Goal: Task Accomplishment & Management: Complete application form

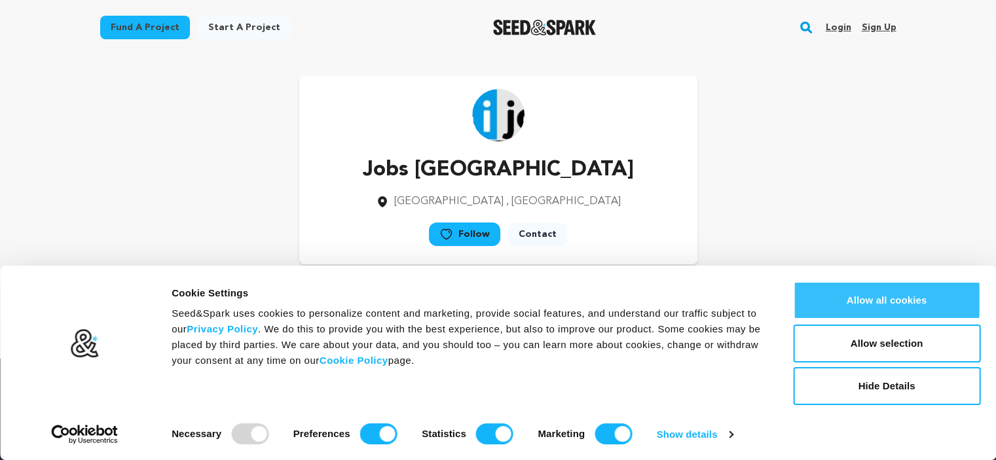
click at [888, 302] on button "Allow all cookies" at bounding box center [886, 300] width 187 height 38
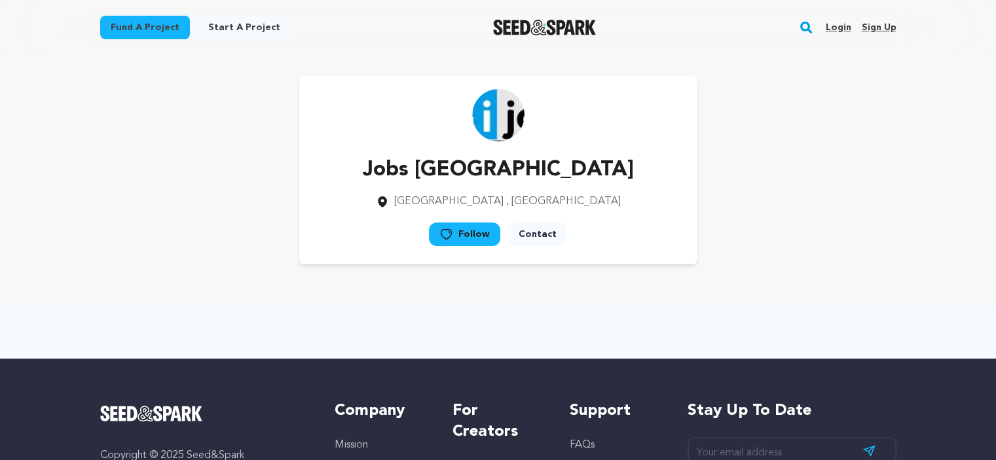
click at [871, 29] on link "Sign up" at bounding box center [878, 27] width 35 height 21
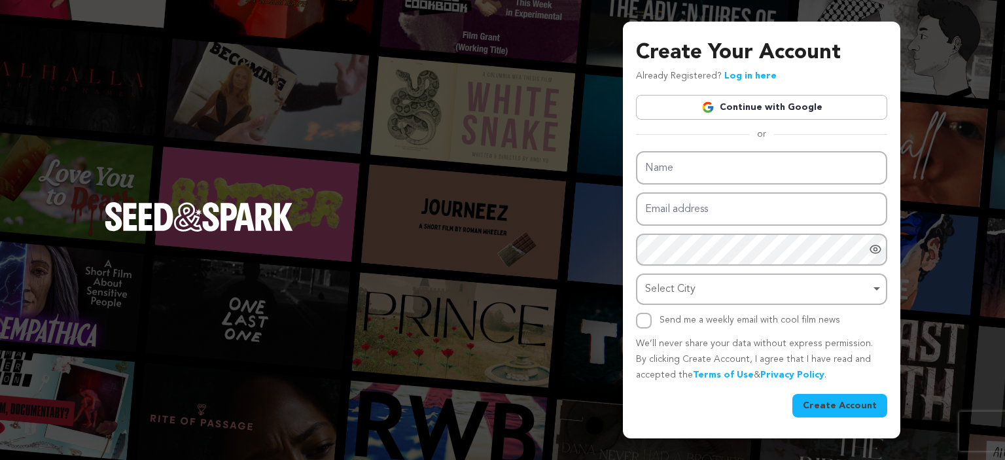
click at [689, 173] on input "Name" at bounding box center [761, 167] width 251 height 33
type input "EnRoute Technologies"
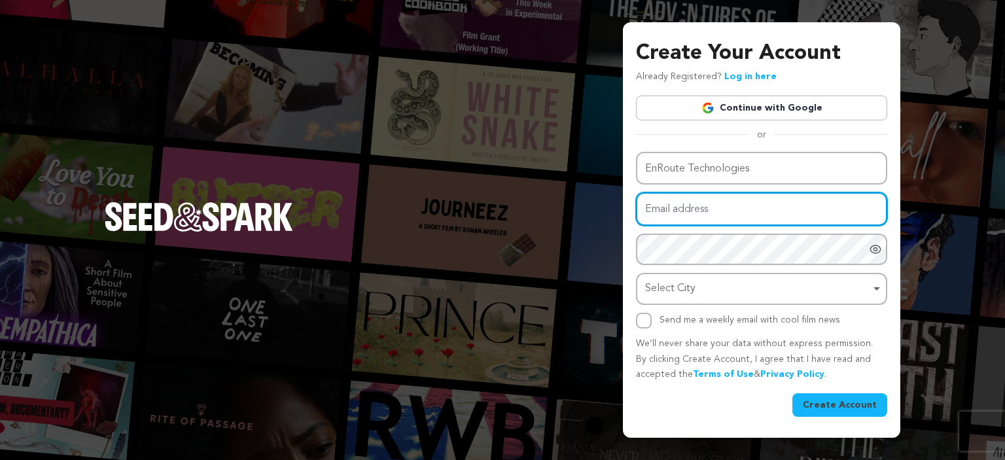
click at [673, 219] on input "Email address" at bounding box center [761, 208] width 251 height 33
type input "muhammadgaffar093@gmail.com"
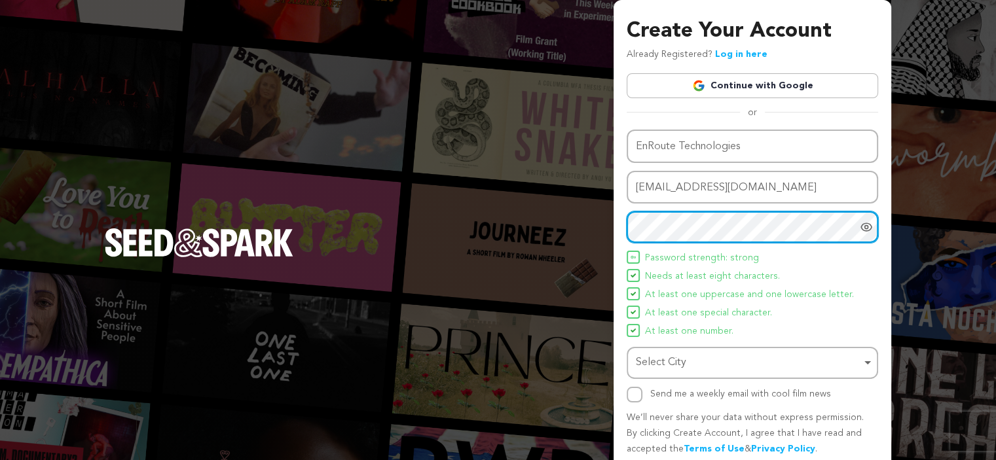
click at [675, 362] on div "Select City Remove item" at bounding box center [748, 362] width 225 height 19
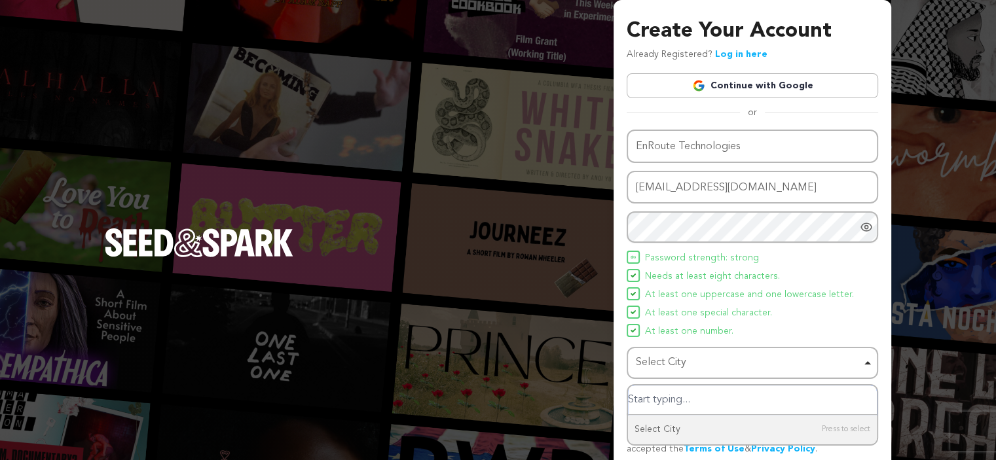
click at [685, 393] on input "Select City" at bounding box center [752, 400] width 249 height 29
type input "dubai"
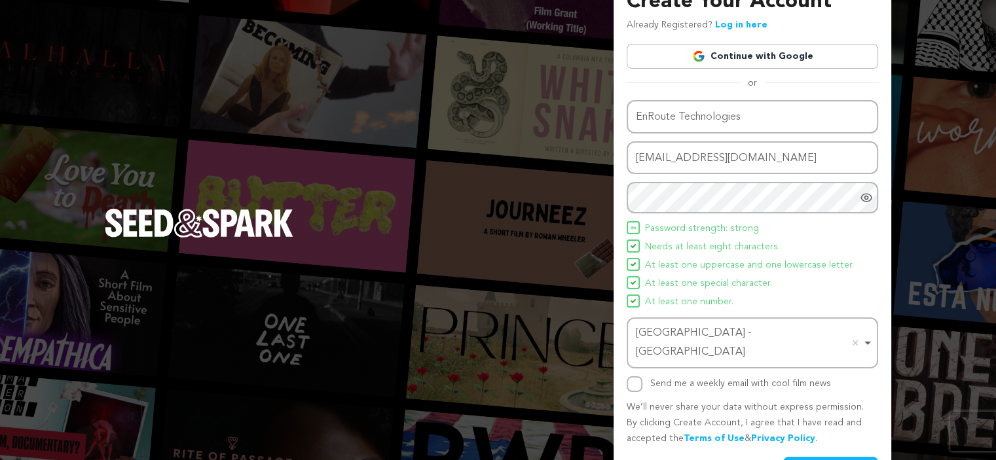
scroll to position [51, 0]
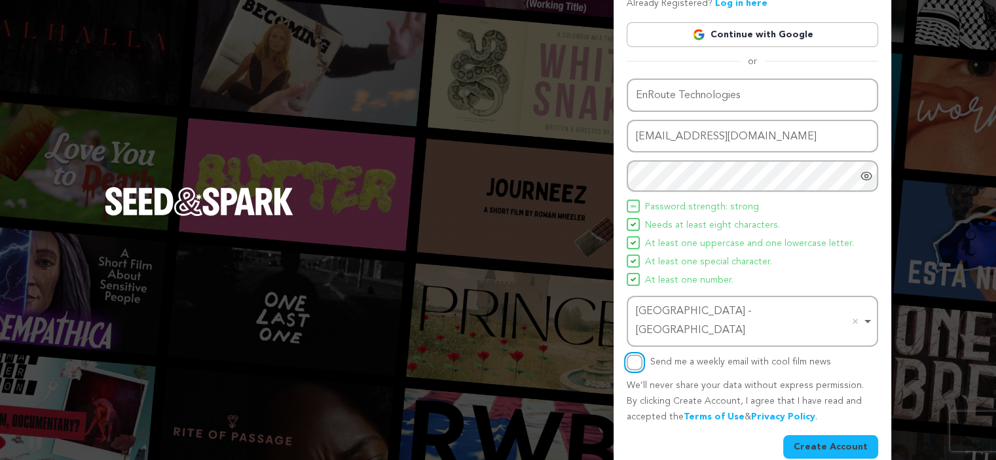
click at [634, 355] on input "Send me a weekly email with cool film news" at bounding box center [634, 363] width 16 height 16
checkbox input "true"
click at [816, 435] on button "Create Account" at bounding box center [830, 447] width 95 height 24
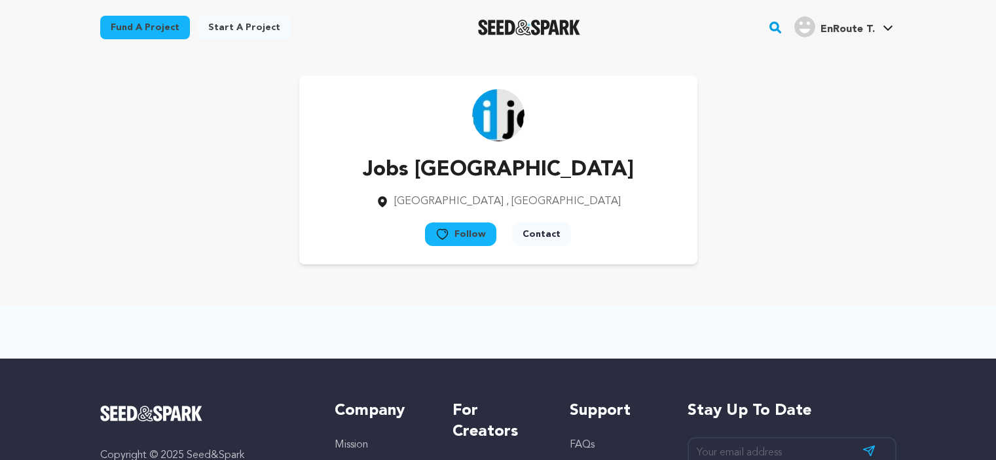
click at [863, 26] on span "EnRoute T." at bounding box center [847, 29] width 54 height 10
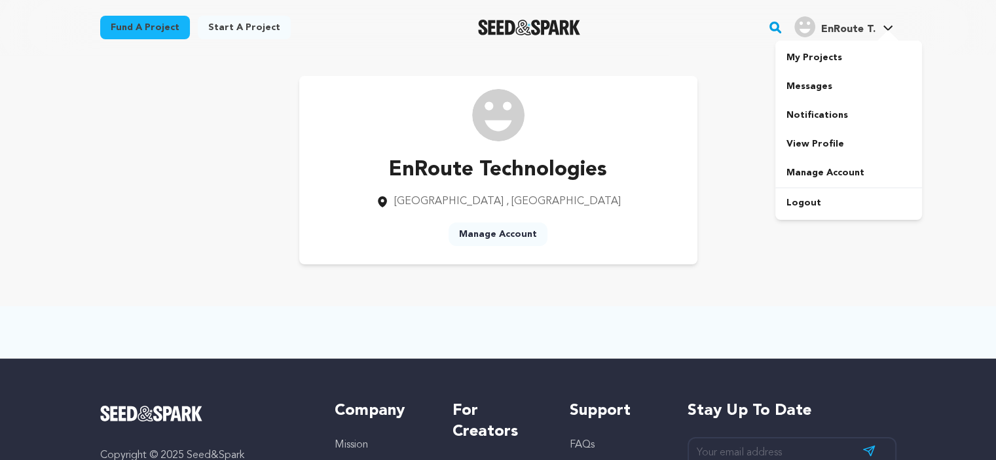
click at [824, 54] on link "My Projects" at bounding box center [848, 57] width 147 height 29
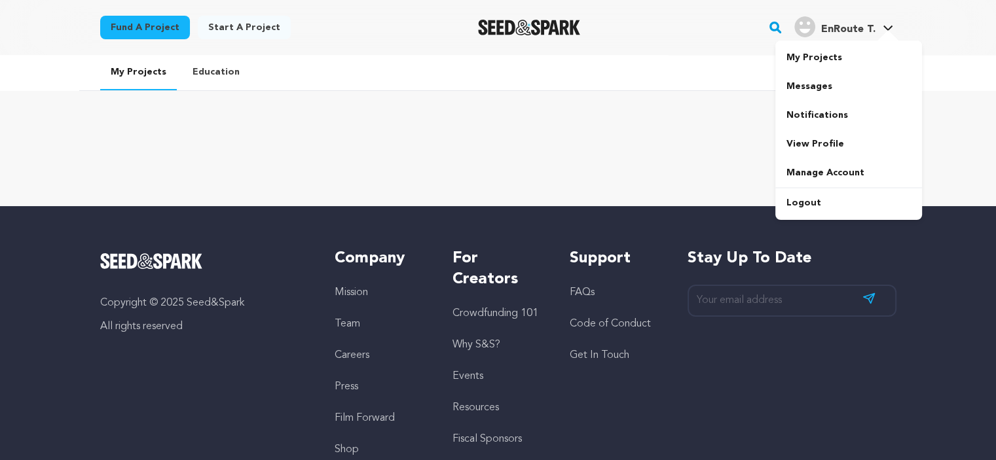
click at [838, 26] on span "EnRoute T." at bounding box center [847, 29] width 54 height 10
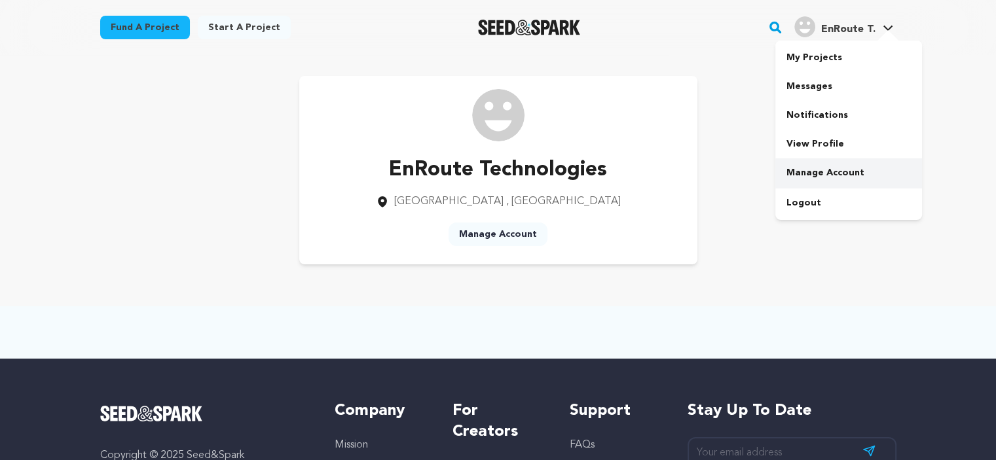
click at [822, 177] on link "Manage Account" at bounding box center [848, 172] width 147 height 29
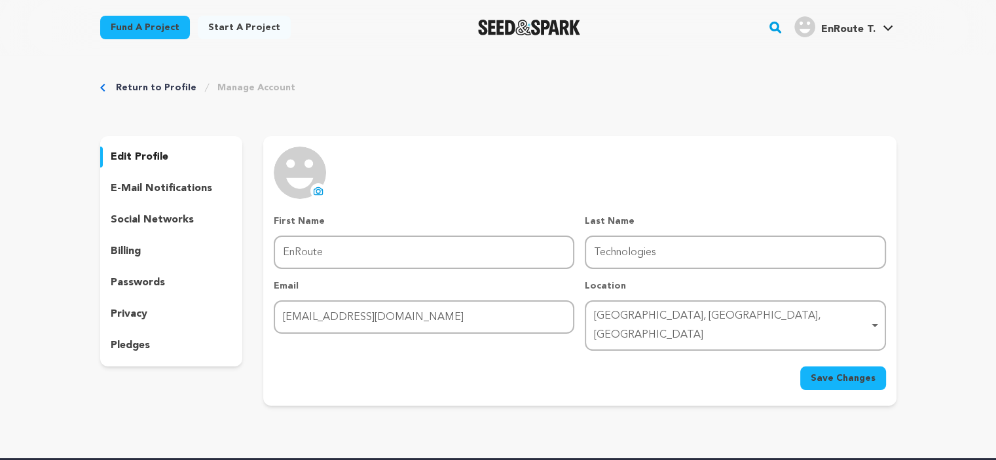
click at [154, 155] on p "edit profile" at bounding box center [140, 157] width 58 height 16
click at [323, 188] on icon at bounding box center [318, 191] width 10 height 10
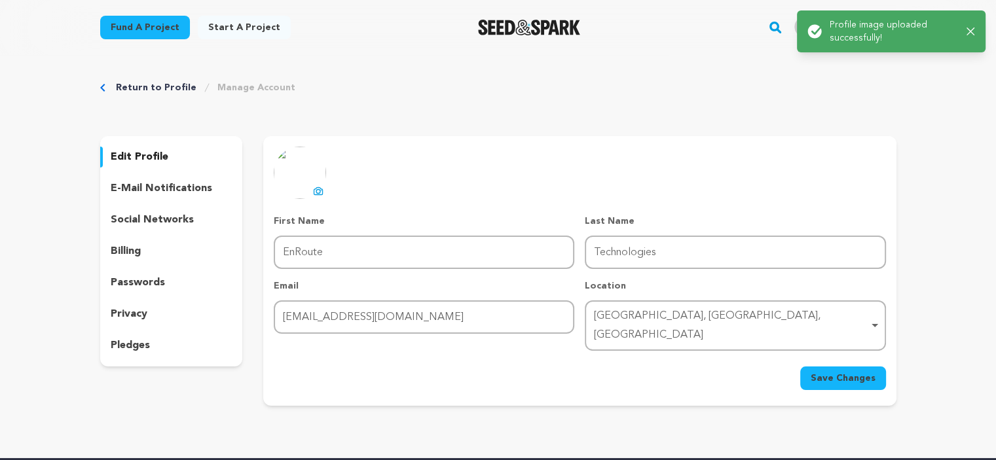
click at [848, 367] on button "Save Changes" at bounding box center [843, 379] width 86 height 24
click at [151, 158] on p "edit profile" at bounding box center [140, 157] width 58 height 16
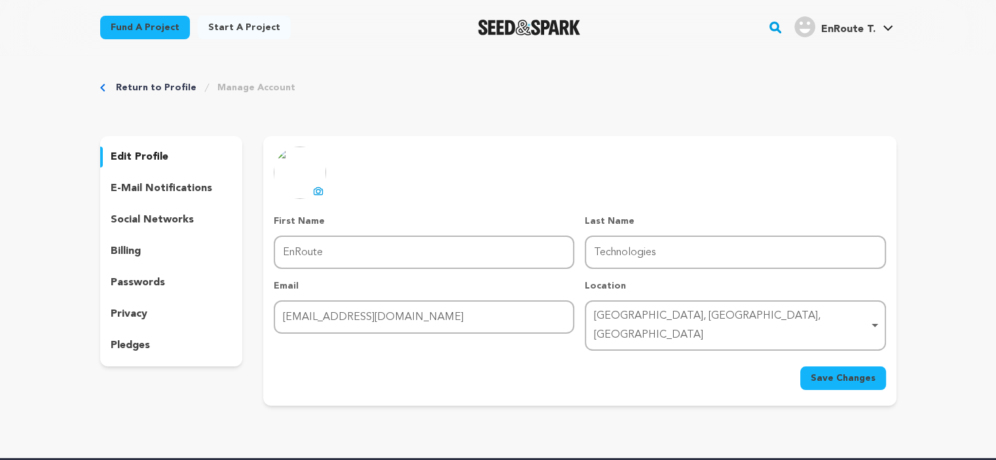
click at [239, 27] on link "Start a project" at bounding box center [244, 28] width 93 height 24
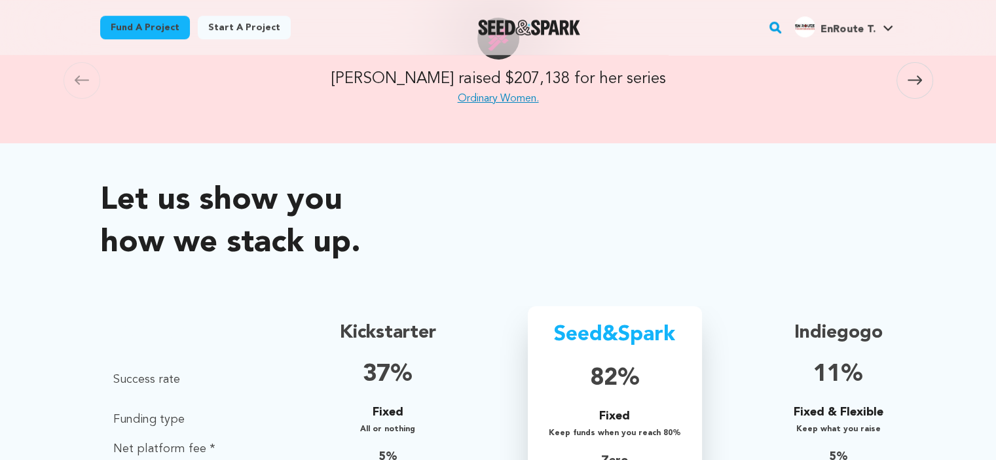
scroll to position [872, 0]
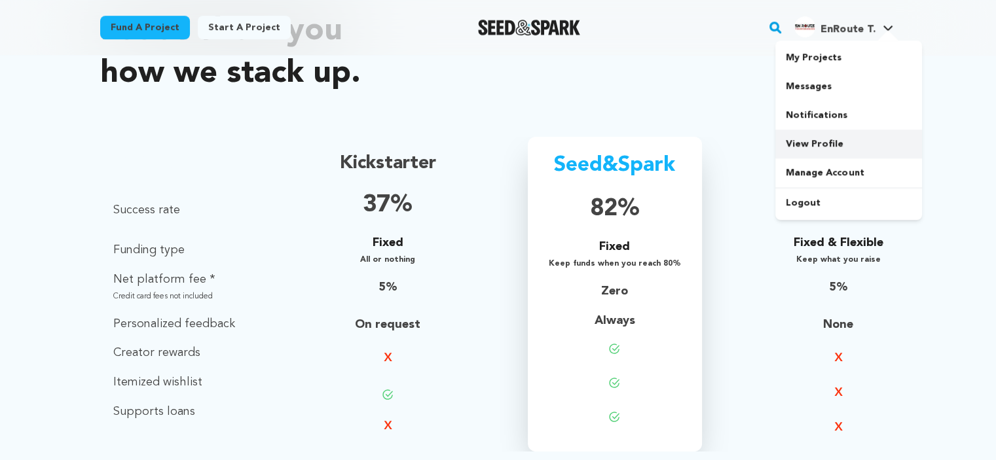
click at [818, 145] on link "View Profile" at bounding box center [848, 144] width 147 height 29
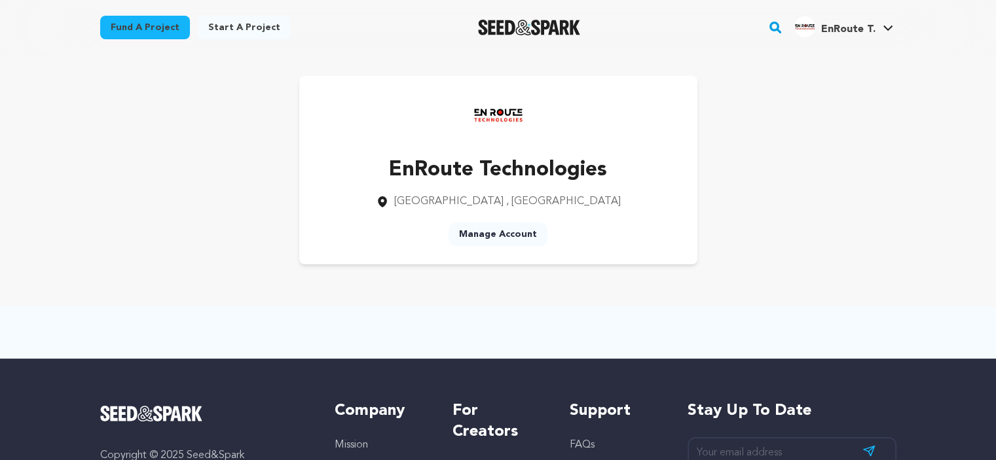
click at [500, 237] on link "Manage Account" at bounding box center [497, 235] width 99 height 24
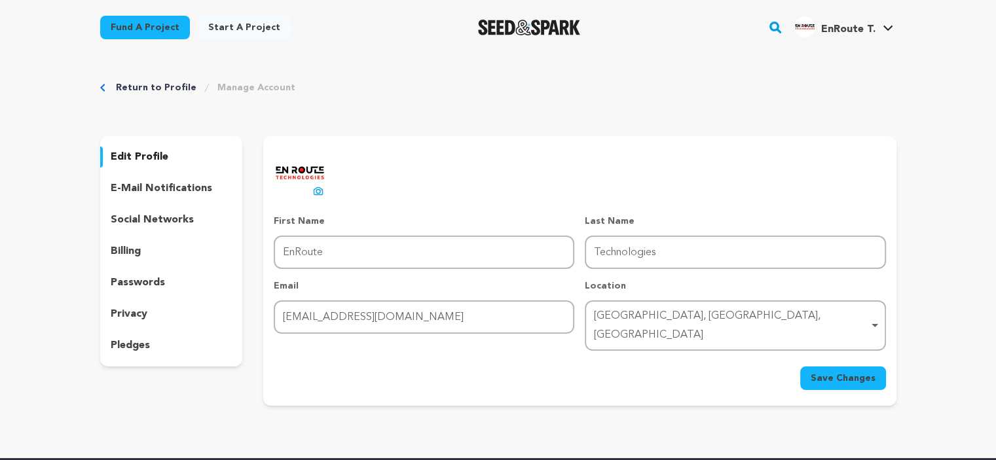
click at [149, 215] on p "social networks" at bounding box center [152, 220] width 83 height 16
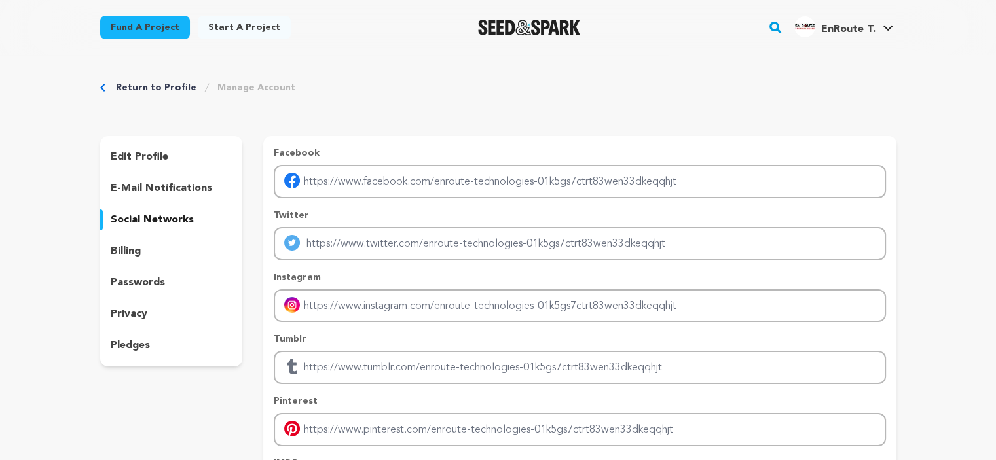
scroll to position [174, 0]
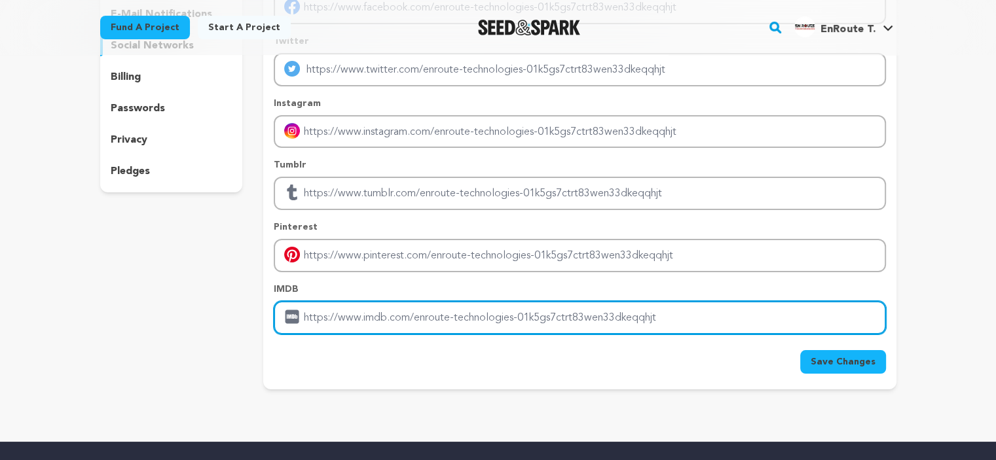
click at [332, 314] on input "Enter IMDB profile link" at bounding box center [579, 317] width 611 height 33
paste input "http://enroutech.com/"
type input "http://enroutech.com/"
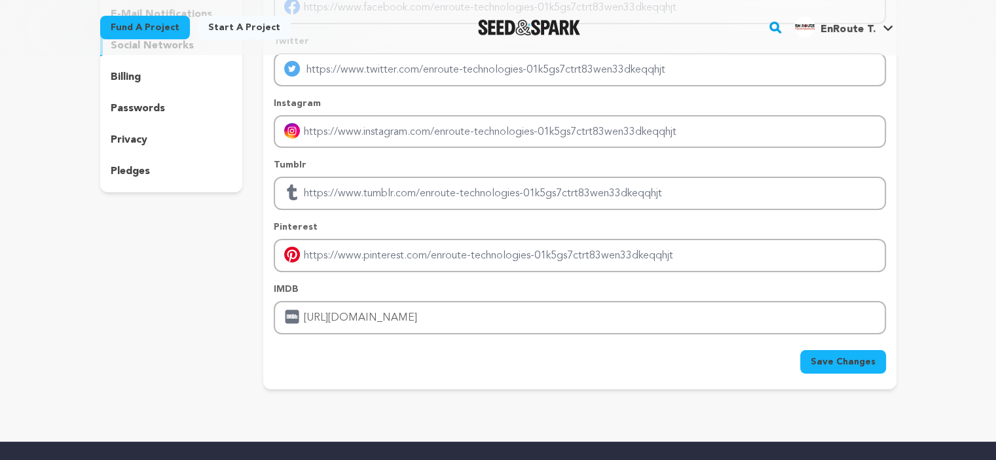
click at [841, 363] on span "Save Changes" at bounding box center [842, 361] width 65 height 13
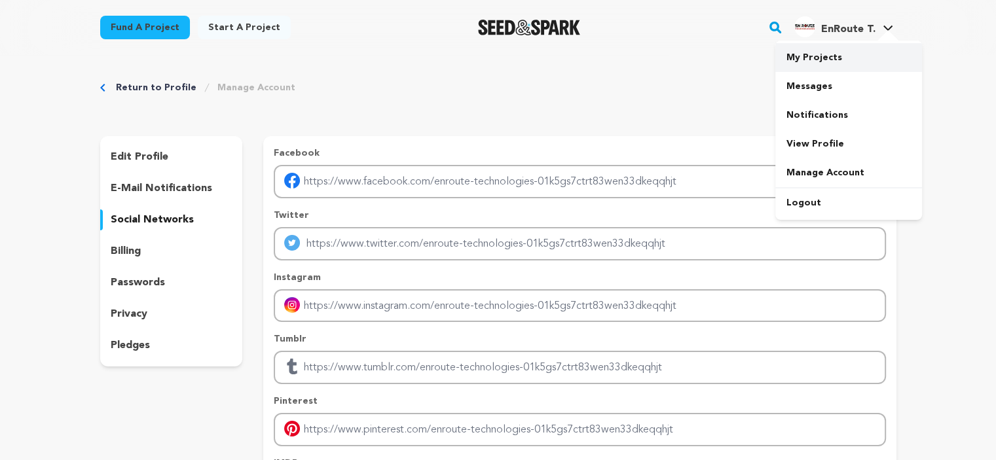
click at [825, 54] on link "My Projects" at bounding box center [848, 57] width 147 height 29
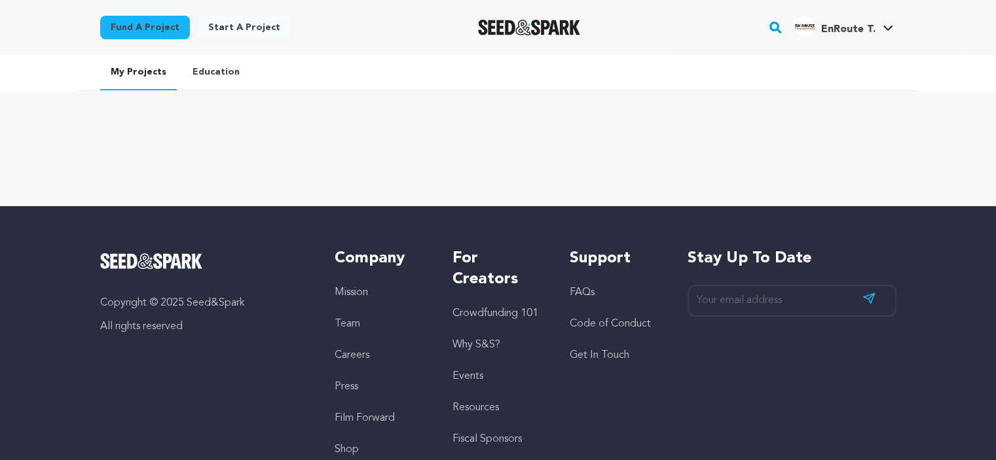
click at [241, 21] on link "Start a project" at bounding box center [244, 28] width 93 height 24
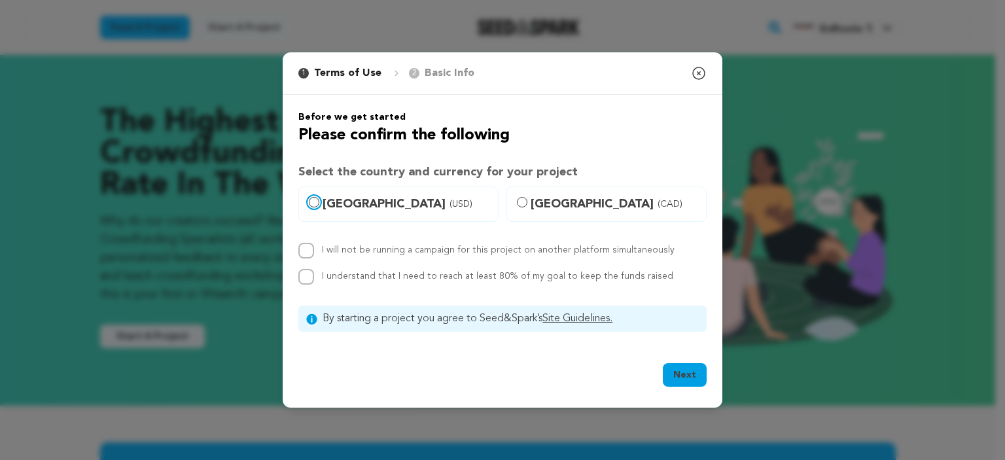
click at [309, 199] on input "[GEOGRAPHIC_DATA] (USD)" at bounding box center [314, 202] width 10 height 10
radio input "true"
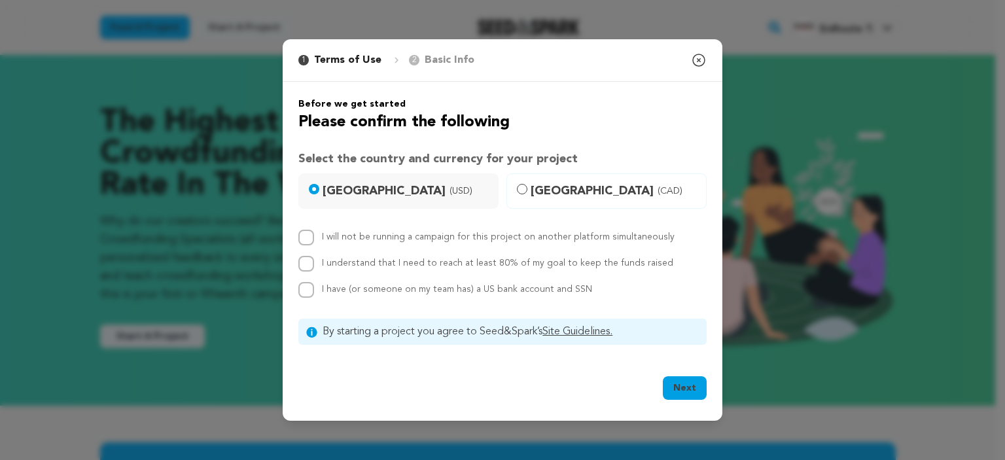
click at [306, 253] on div "I will not be running a campaign for this project on another platform simultane…" at bounding box center [502, 264] width 408 height 68
click at [307, 233] on input "I will not be running a campaign for this project on another platform simultane…" at bounding box center [306, 238] width 16 height 16
checkbox input "true"
click at [304, 262] on input "I understand that I need to reach at least 80% of my goal to keep the funds rai…" at bounding box center [306, 264] width 16 height 16
checkbox input "true"
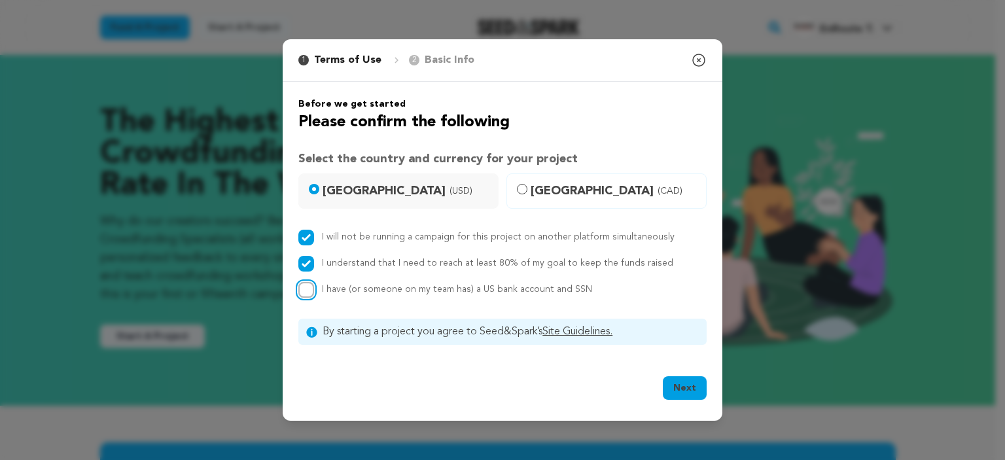
click at [307, 292] on input "I have (or someone on my team has) a US bank account and SSN" at bounding box center [306, 290] width 16 height 16
checkbox input "true"
click at [302, 265] on input "I understand that I need to reach at least 80% of my goal to keep the funds rai…" at bounding box center [306, 264] width 16 height 16
checkbox input "false"
click at [314, 238] on input "I will not be running a campaign for this project on another platform simultane…" at bounding box center [306, 238] width 16 height 16
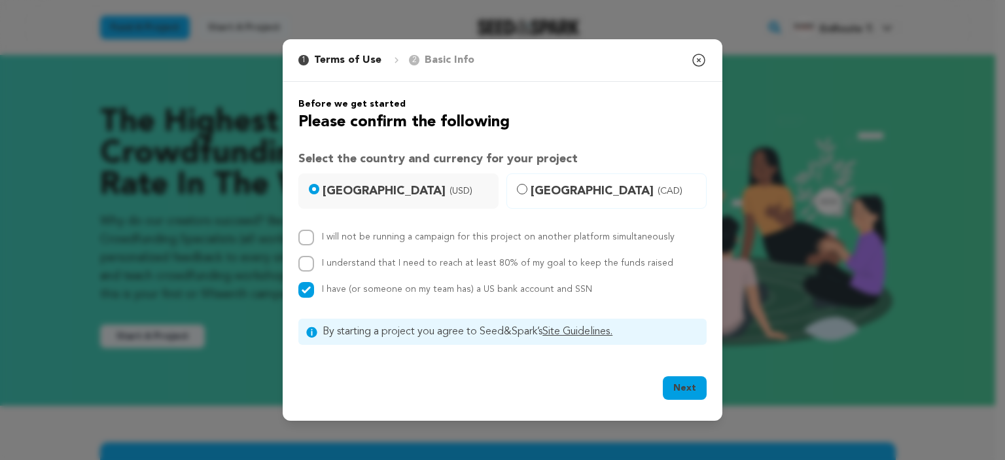
click at [681, 391] on button "Next" at bounding box center [685, 388] width 44 height 24
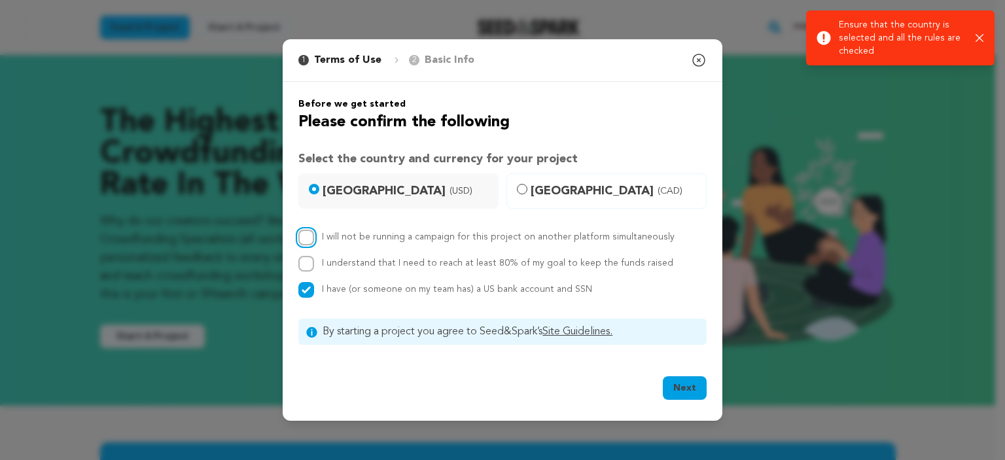
click at [306, 234] on input "I will not be running a campaign for this project on another platform simultane…" at bounding box center [306, 238] width 16 height 16
checkbox input "true"
click at [681, 387] on button "Next" at bounding box center [685, 388] width 44 height 24
click at [299, 264] on input "I understand that I need to reach at least 80% of my goal to keep the funds rai…" at bounding box center [306, 264] width 16 height 16
checkbox input "true"
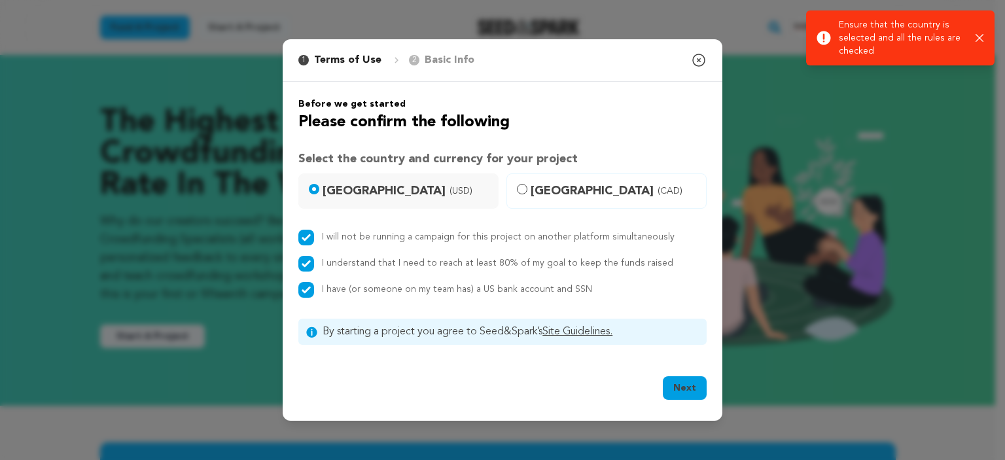
click at [675, 387] on button "Next" at bounding box center [685, 388] width 44 height 24
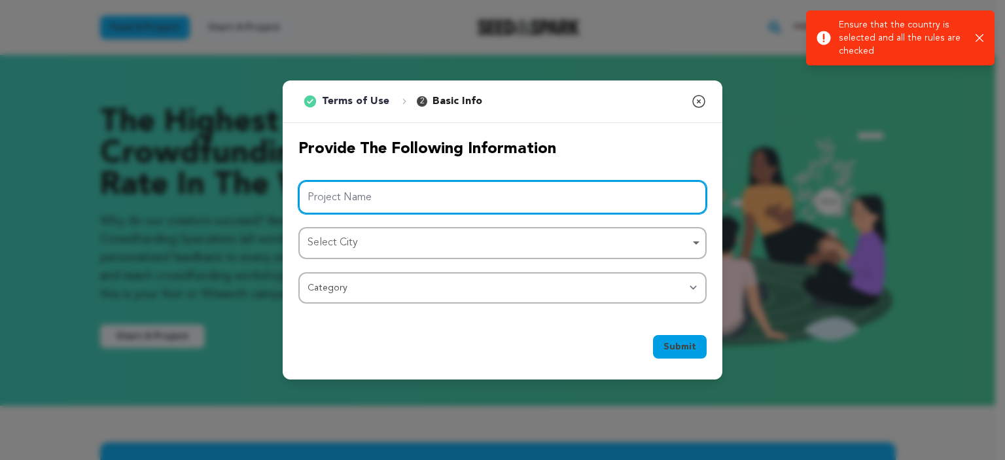
click at [356, 191] on input "Project Name" at bounding box center [502, 197] width 408 height 33
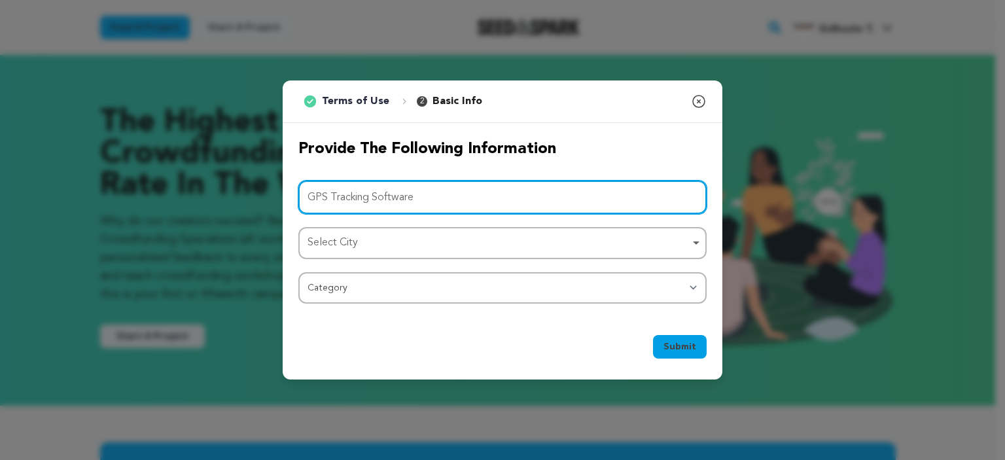
click at [376, 238] on div "Select City Remove item" at bounding box center [499, 243] width 382 height 19
type input "GPS Tracking Software"
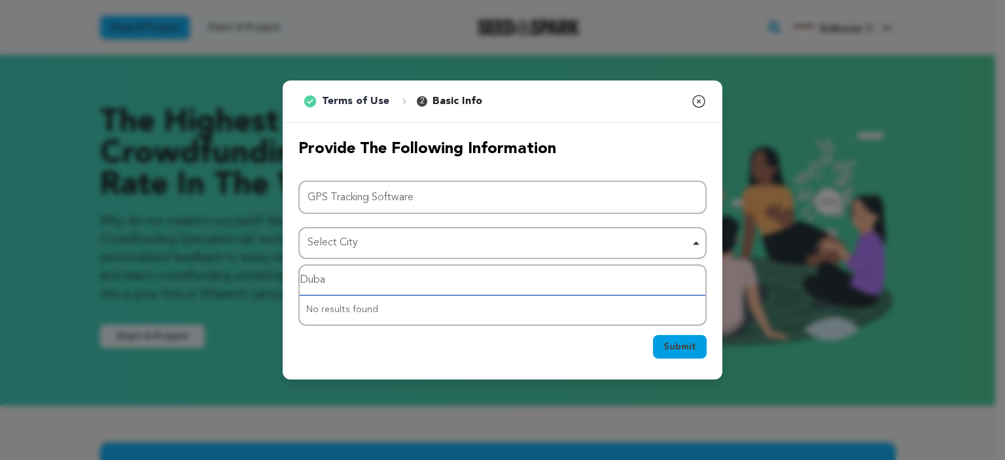
type input "Dubai"
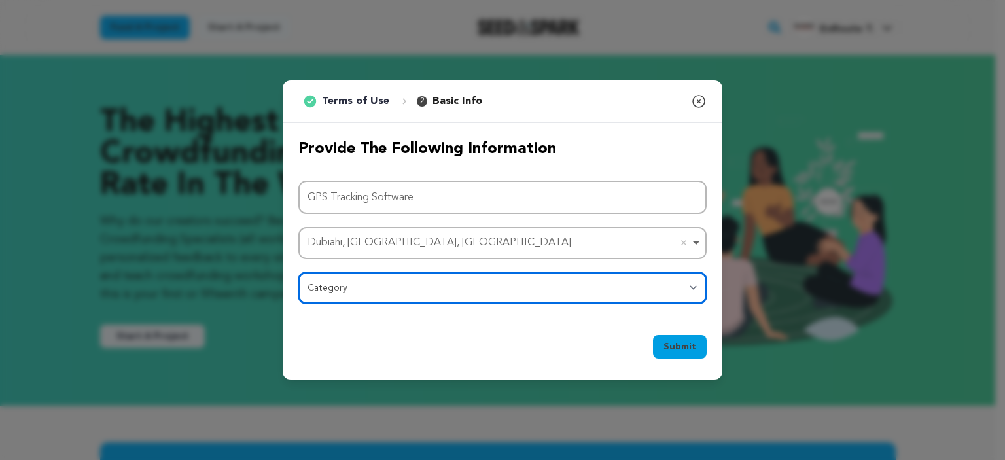
click at [426, 290] on select "Category Film Feature Film Short Series Film Festival Company Music Video VR Ex…" at bounding box center [502, 287] width 408 height 31
select select "10895"
click at [298, 272] on select "Category Film Feature Film Short Series Film Festival Company Music Video VR Ex…" at bounding box center [502, 287] width 408 height 31
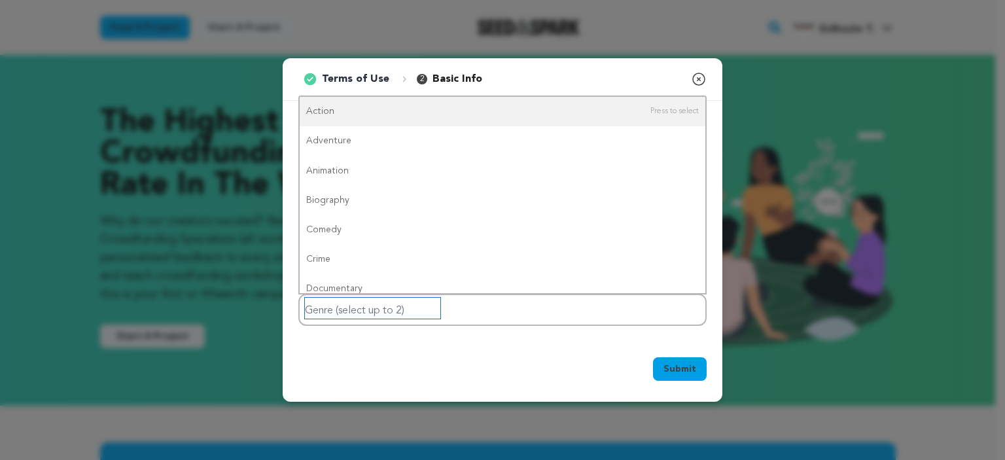
click at [386, 312] on input "Genre (select up to 2)" at bounding box center [372, 308] width 135 height 21
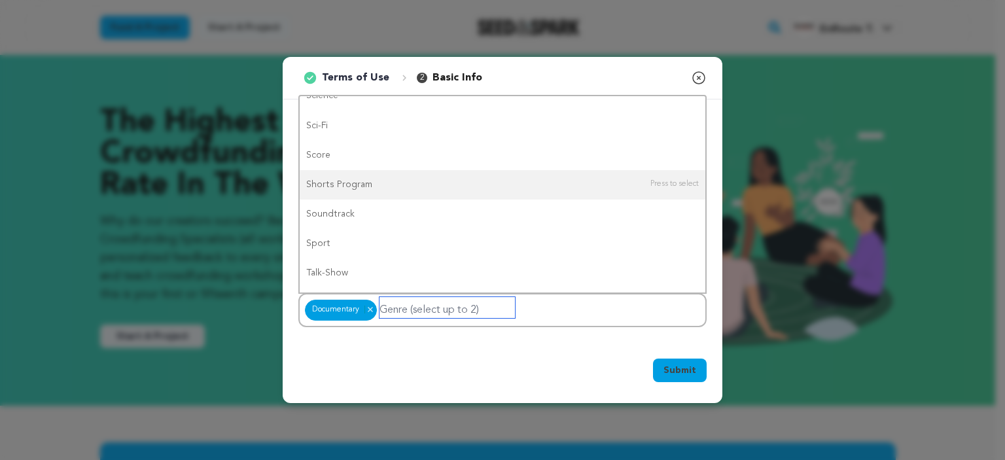
scroll to position [1016, 0]
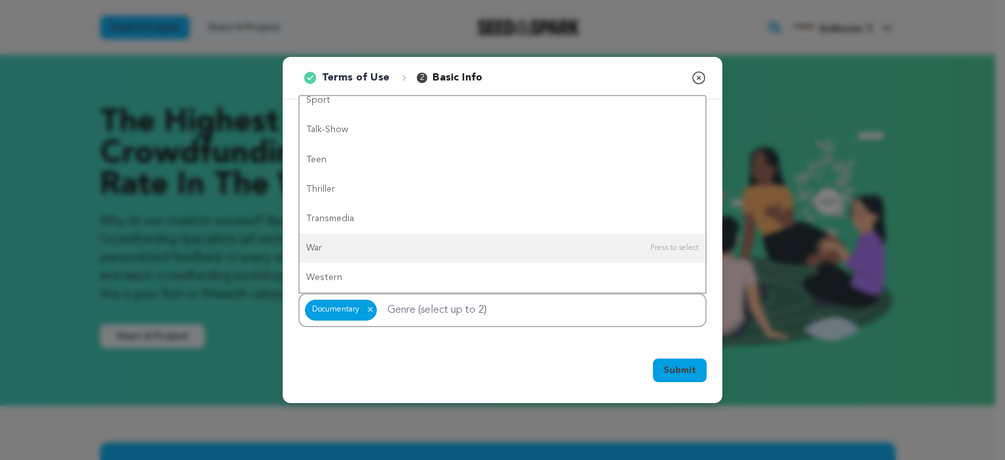
click at [681, 369] on span "Submit" at bounding box center [680, 370] width 33 height 13
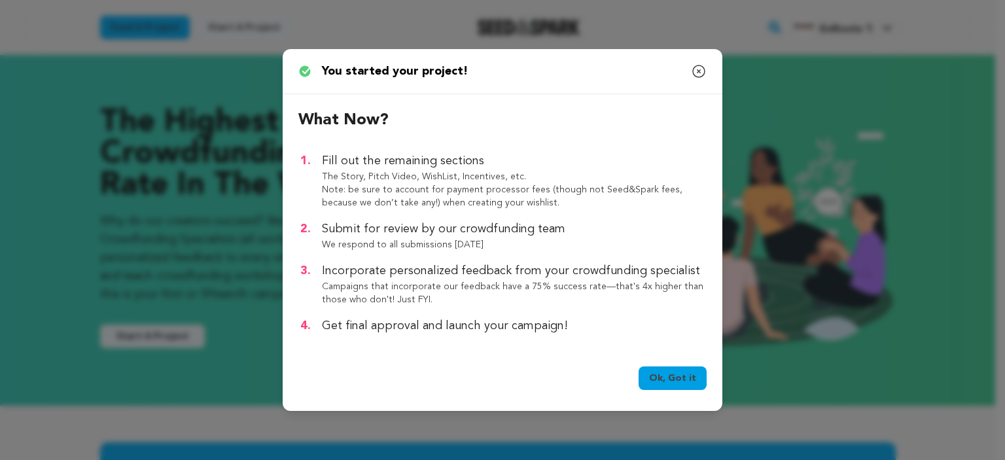
click at [681, 369] on link "Ok, Got it" at bounding box center [673, 379] width 68 height 24
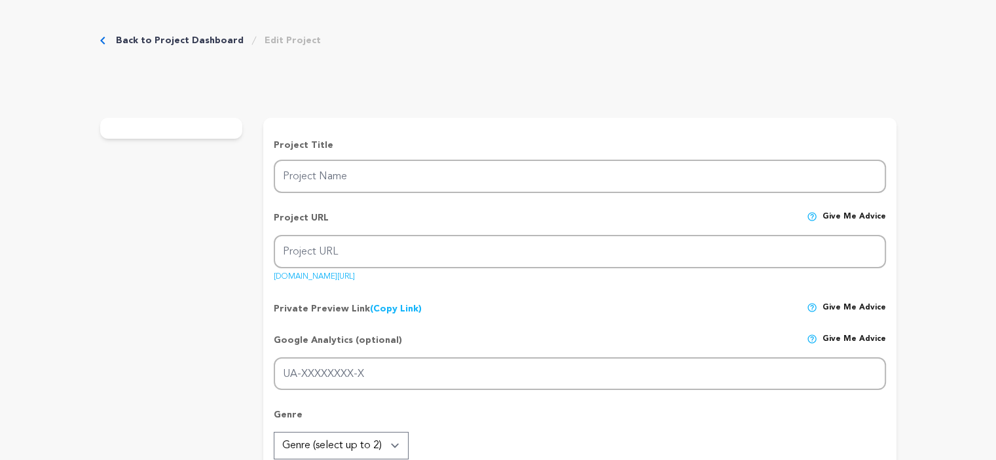
type input "GPS Tracking Software"
type input "gps-tracking-software"
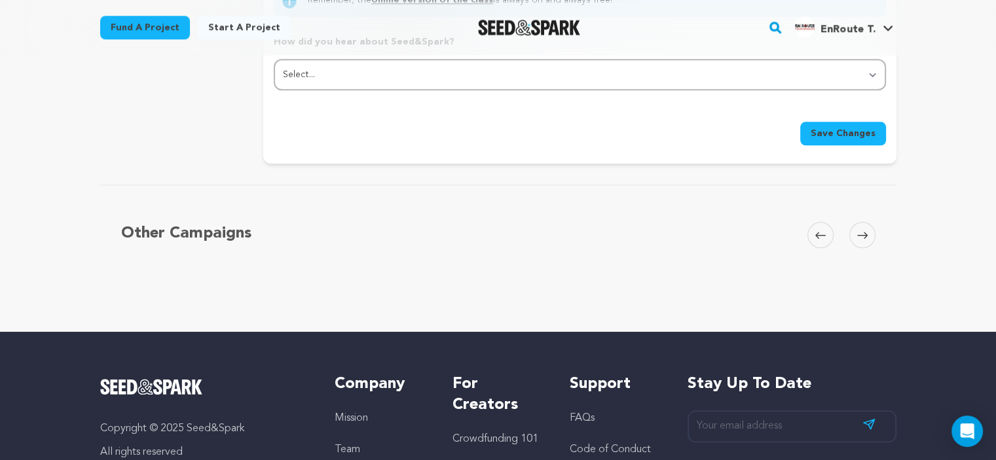
scroll to position [1221, 0]
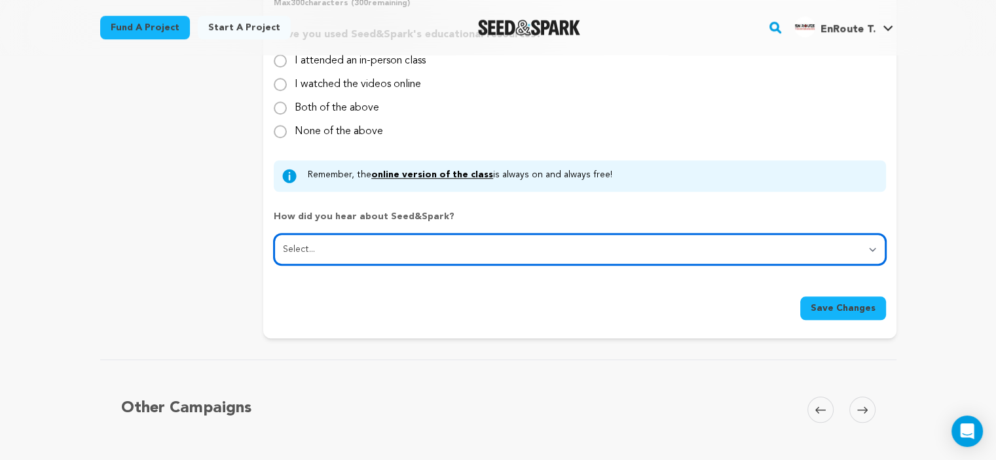
click at [391, 251] on select "Select... From a friend Social media Film festival or film organization Took an…" at bounding box center [579, 249] width 611 height 31
select select "2"
click at [274, 234] on select "Select... From a friend Social media Film festival or film organization Took an…" at bounding box center [579, 249] width 611 height 31
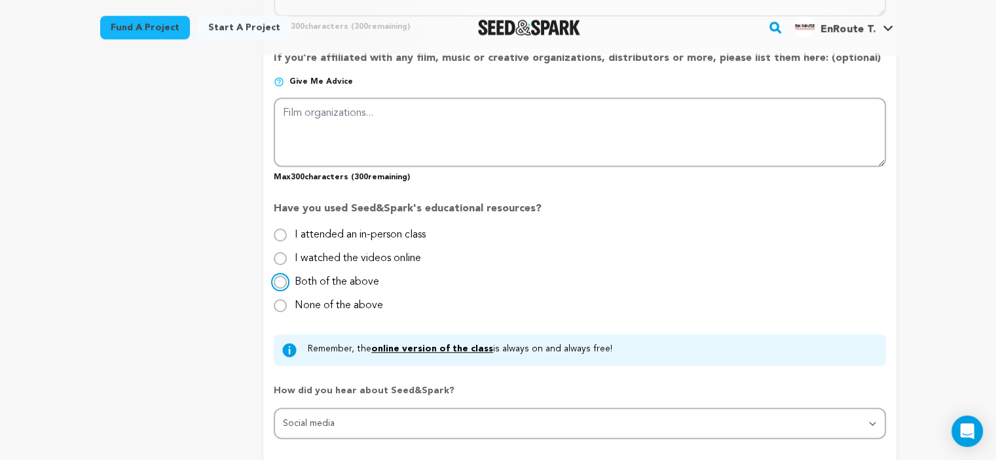
click at [276, 279] on input "Both of the above" at bounding box center [280, 282] width 13 height 13
radio input "true"
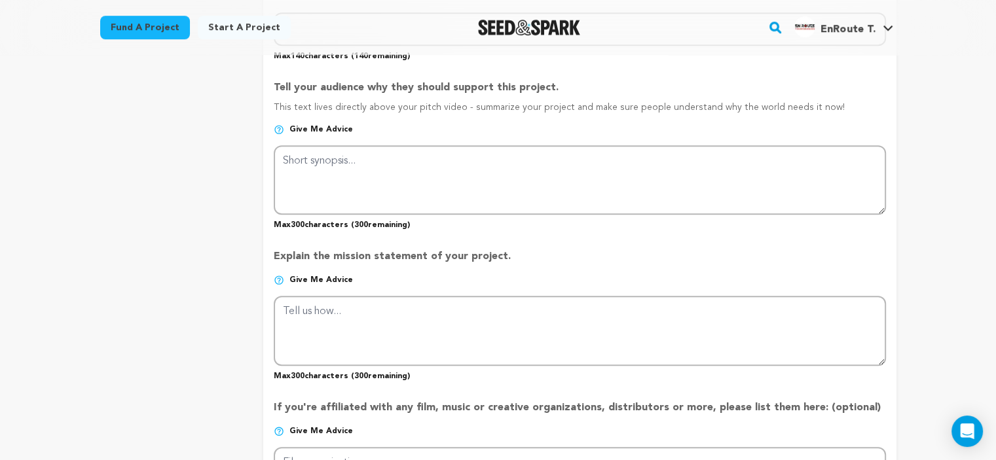
scroll to position [524, 0]
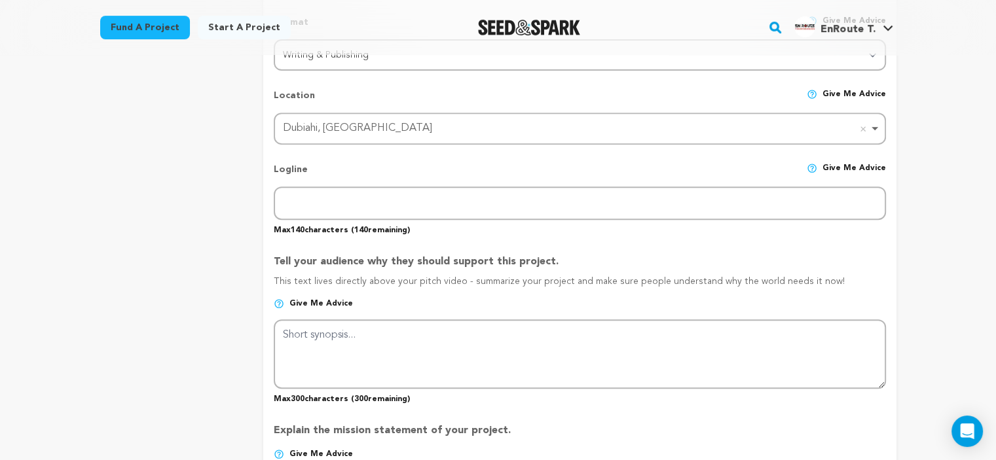
click at [876, 128] on div "Dubiahi, [GEOGRAPHIC_DATA] Remove item" at bounding box center [579, 129] width 598 height 24
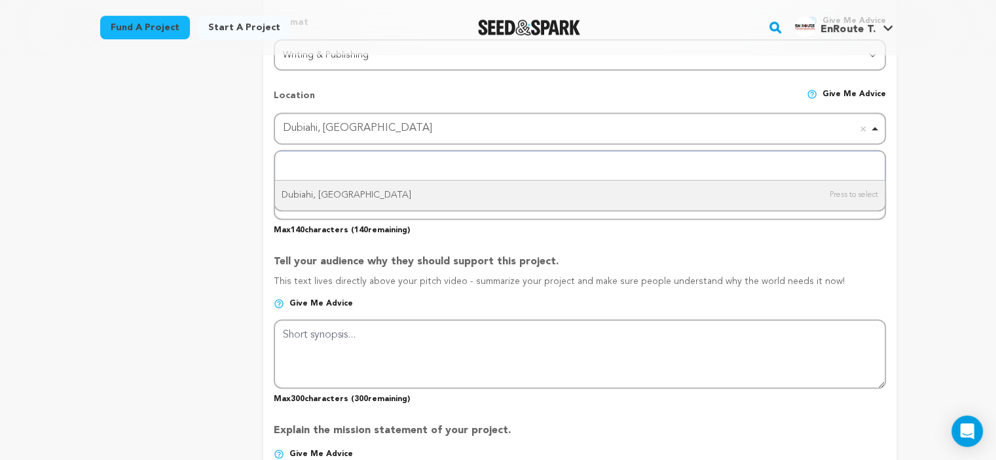
click at [315, 169] on input "search" at bounding box center [579, 165] width 609 height 29
type input "U"
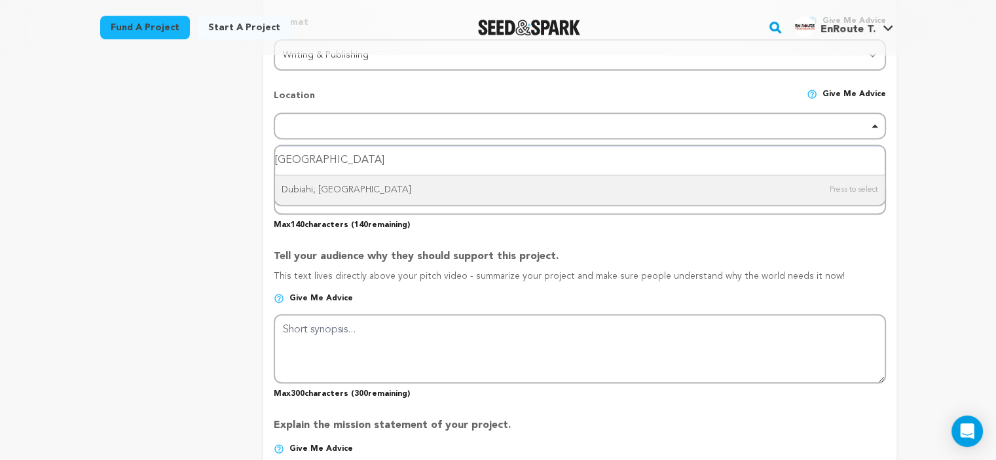
click at [331, 153] on input "Dubai" at bounding box center [579, 160] width 609 height 29
type input "Dubai"
click at [312, 158] on input "Dubai" at bounding box center [579, 160] width 609 height 29
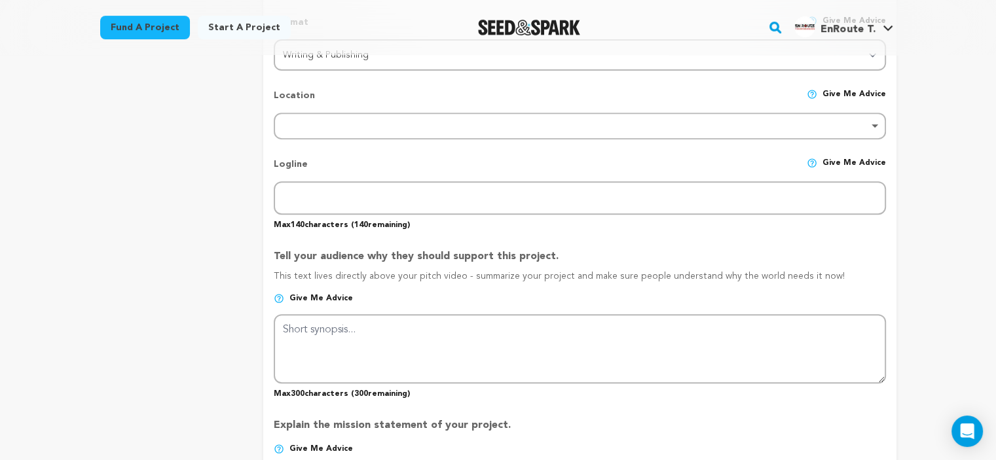
click at [209, 177] on div "project story team social media video & images campaign incentives wishlist" at bounding box center [171, 340] width 143 height 1382
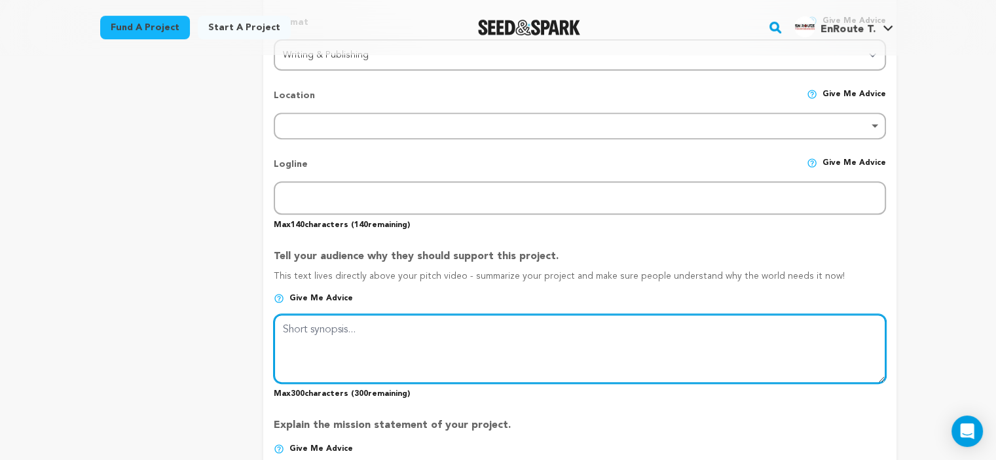
click at [360, 345] on textarea at bounding box center [579, 348] width 611 height 69
click at [372, 337] on textarea "To enrich screen reader interactions, please activate Accessibility in Grammarl…" at bounding box center [579, 348] width 611 height 69
paste textarea "EnRoute Technologies offers you real-time location tracking with address and ve…"
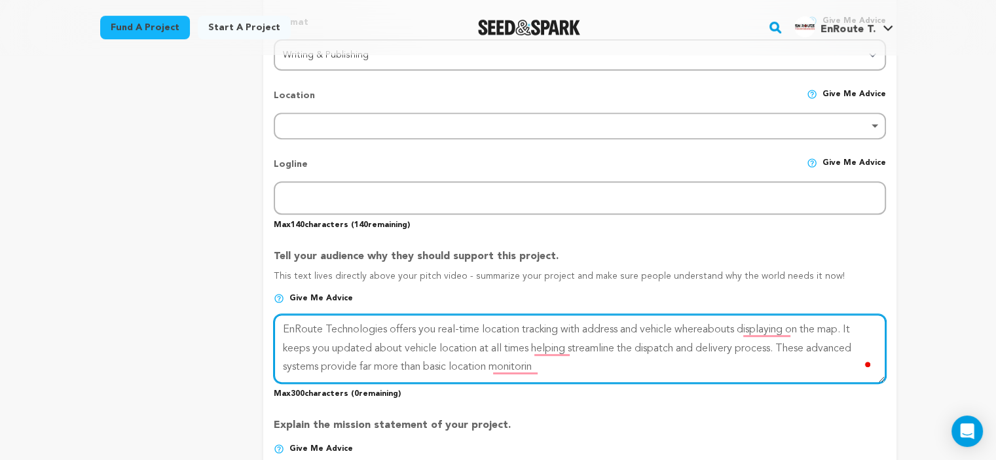
click at [564, 374] on textarea "To enrich screen reader interactions, please activate Accessibility in Grammarl…" at bounding box center [579, 348] width 611 height 69
drag, startPoint x: 787, startPoint y: 342, endPoint x: 798, endPoint y: 360, distance: 20.9
click at [798, 360] on textarea "To enrich screen reader interactions, please activate Accessibility in Grammarl…" at bounding box center [579, 348] width 611 height 69
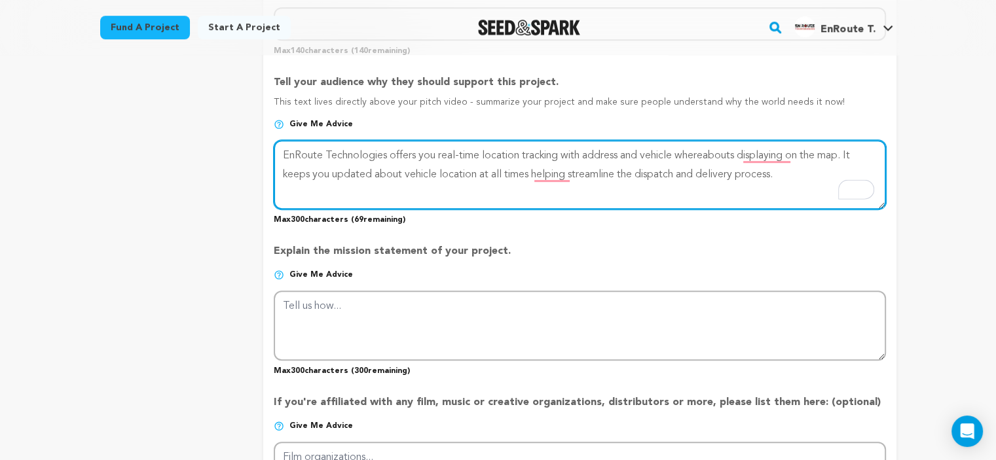
type textarea "EnRoute Technologies offers you real-time location tracking with address and ve…"
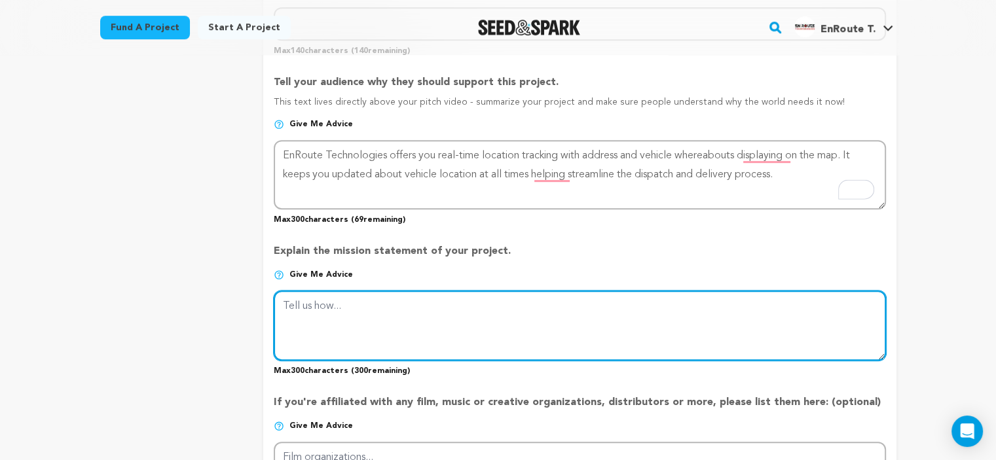
click at [321, 315] on textarea at bounding box center [579, 325] width 611 height 69
click at [429, 308] on textarea "To enrich screen reader interactions, please activate Accessibility in Grammarl…" at bounding box center [579, 325] width 611 height 69
paste textarea "For more information regarding EnRoute Technologies GPS tracking system."
click at [653, 304] on textarea "To enrich screen reader interactions, please activate Accessibility in Grammarl…" at bounding box center [579, 325] width 611 height 69
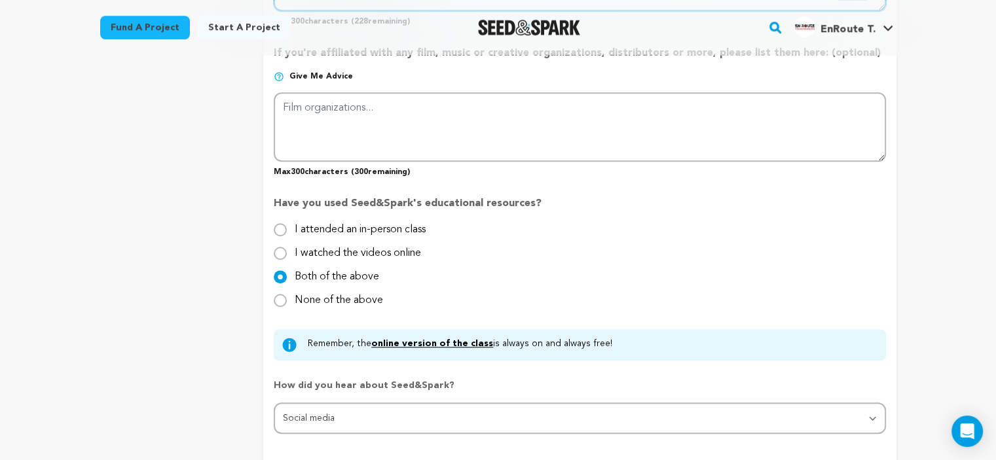
scroll to position [1221, 0]
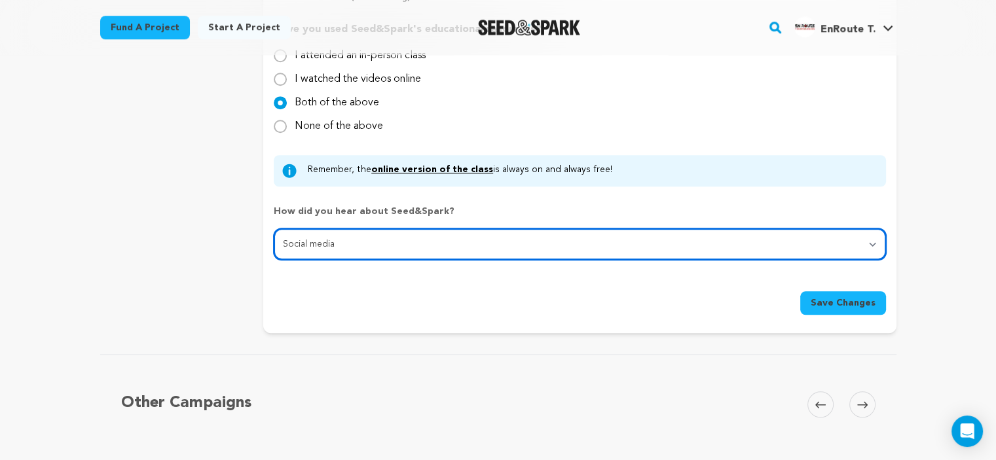
click at [458, 244] on select "Select... From a friend Social media Film festival or film organization Took an…" at bounding box center [579, 243] width 611 height 31
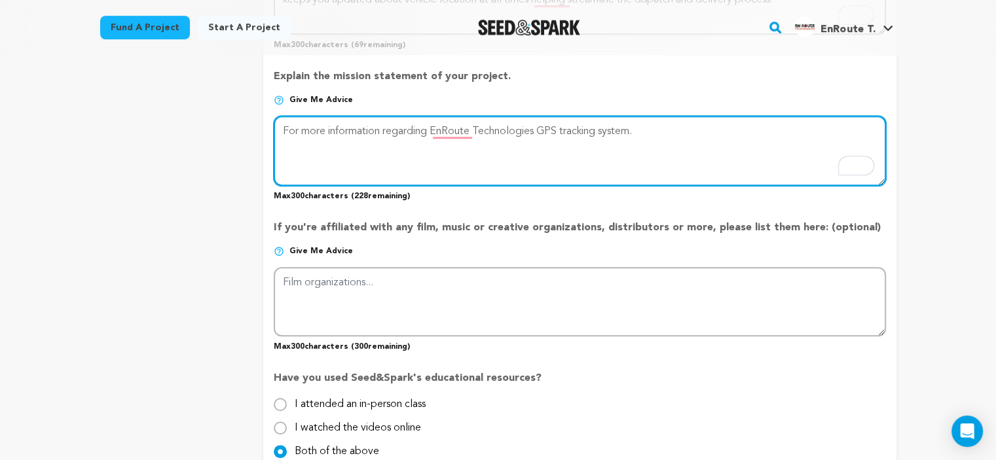
click at [656, 123] on textarea "To enrich screen reader interactions, please activate Accessibility in Grammarl…" at bounding box center [579, 150] width 611 height 69
paste textarea "https://enroutech.com/gps-tracking-software/"
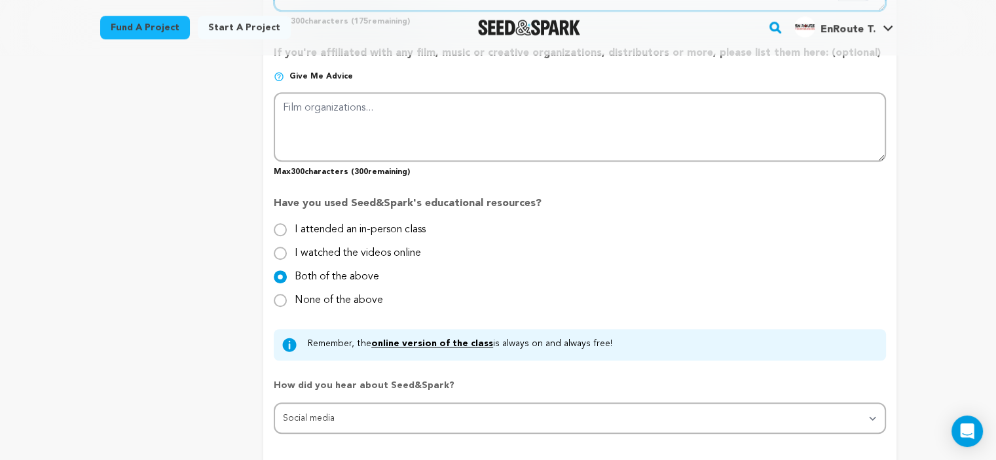
scroll to position [1221, 0]
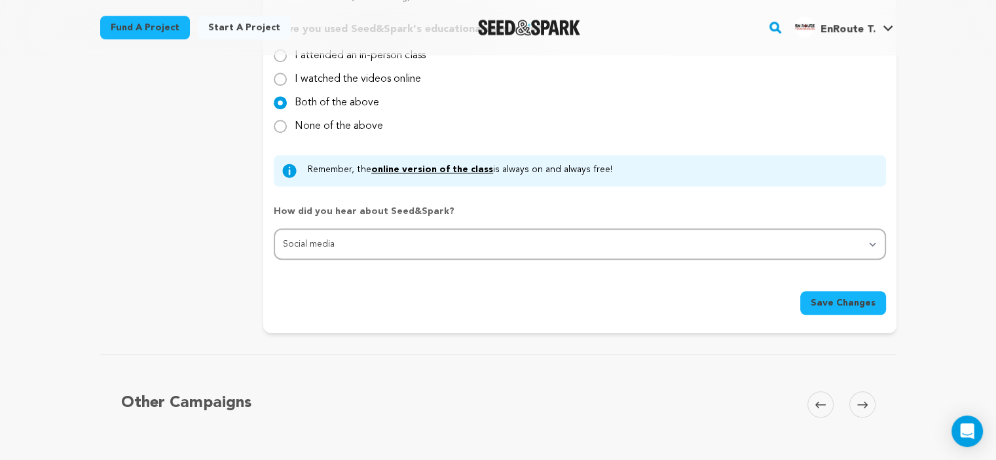
type textarea "For more information regarding EnRoute Technologies GPS tracking system. Visit:…"
click at [848, 296] on span "Save Changes" at bounding box center [842, 302] width 65 height 13
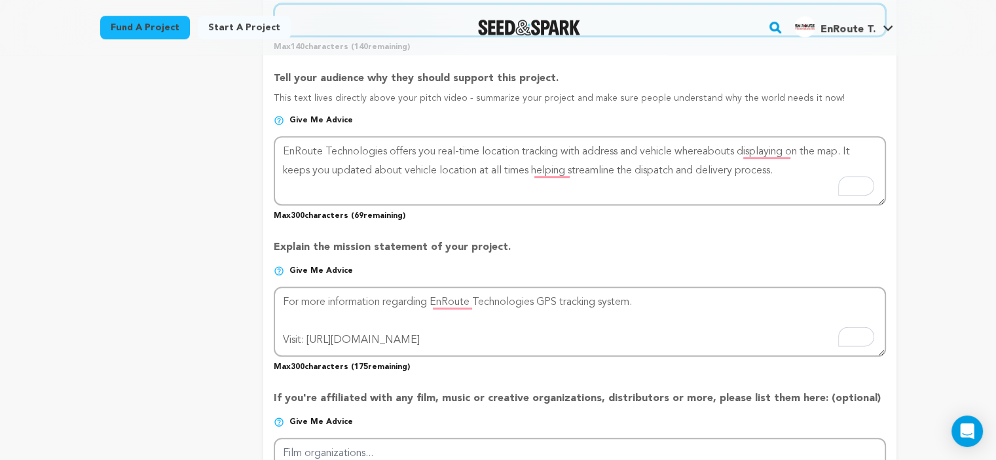
scroll to position [528, 0]
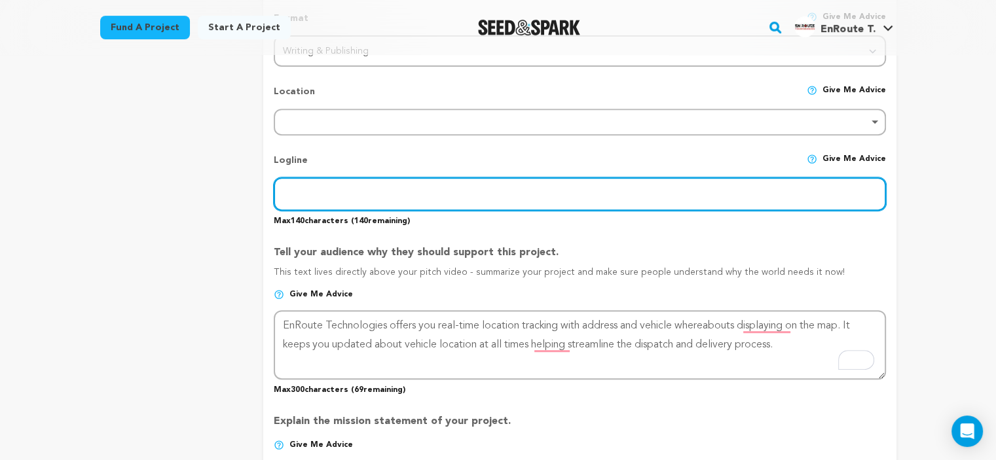
click at [329, 193] on input "text" at bounding box center [579, 193] width 611 height 33
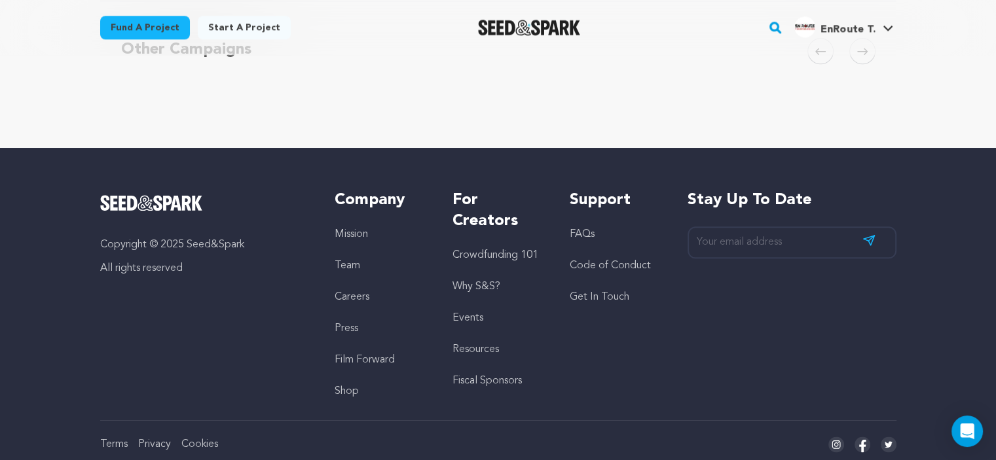
scroll to position [1401, 0]
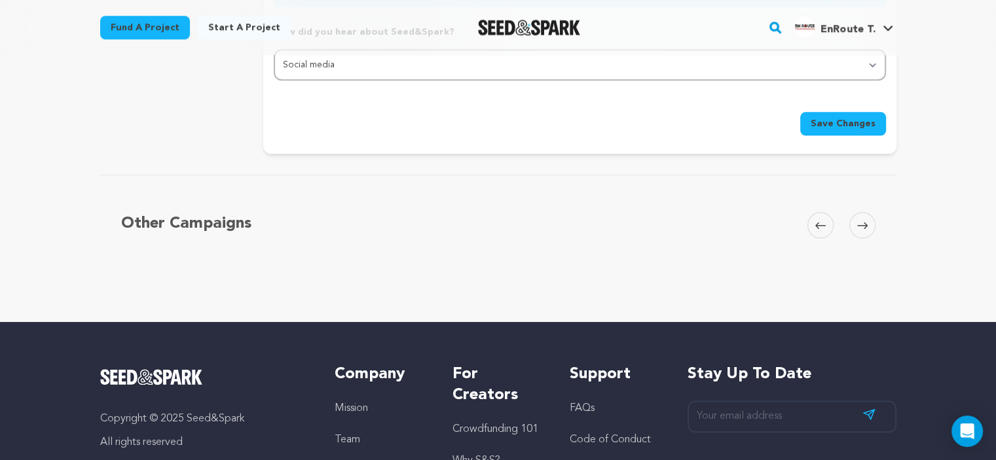
type input "Transport"
click at [853, 119] on span "Save Changes" at bounding box center [842, 123] width 65 height 13
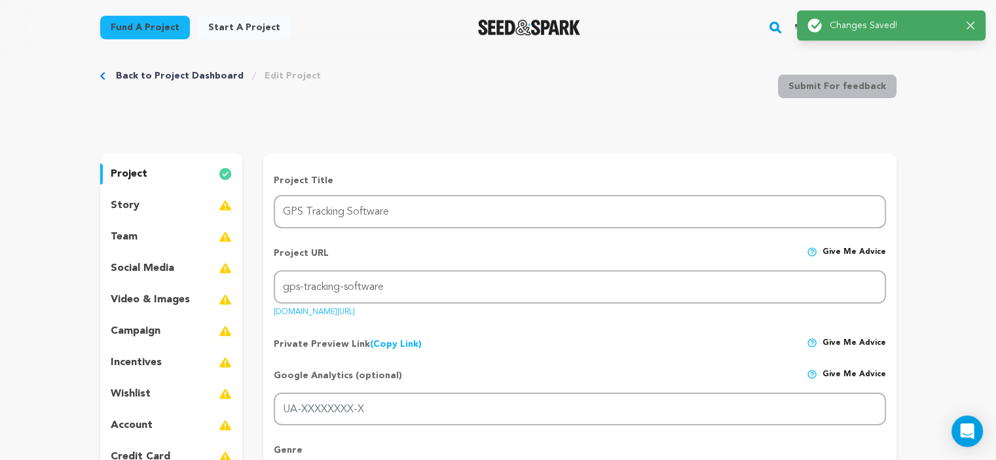
scroll to position [0, 0]
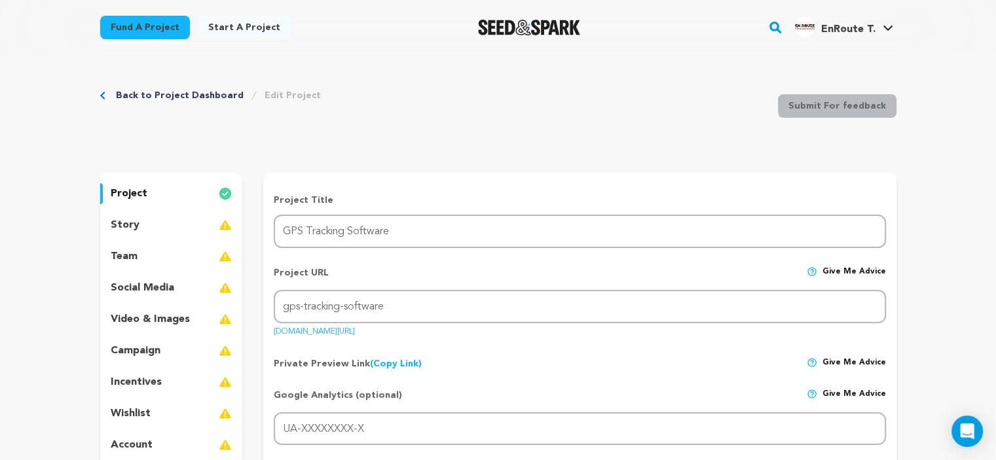
click at [355, 330] on link "seedandspark.com/fund/gps-tracking-software" at bounding box center [314, 329] width 81 height 13
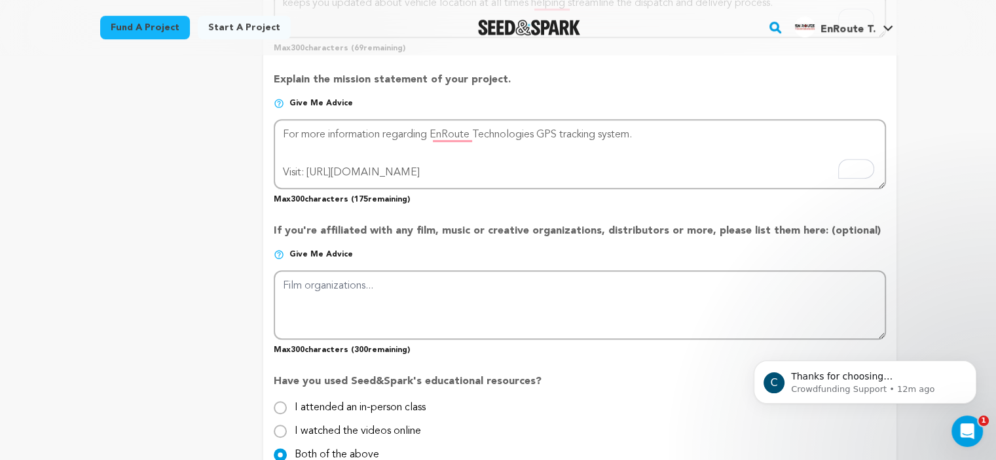
click at [874, 26] on span "EnRoute T." at bounding box center [847, 29] width 54 height 10
click at [885, 29] on icon at bounding box center [887, 28] width 10 height 7
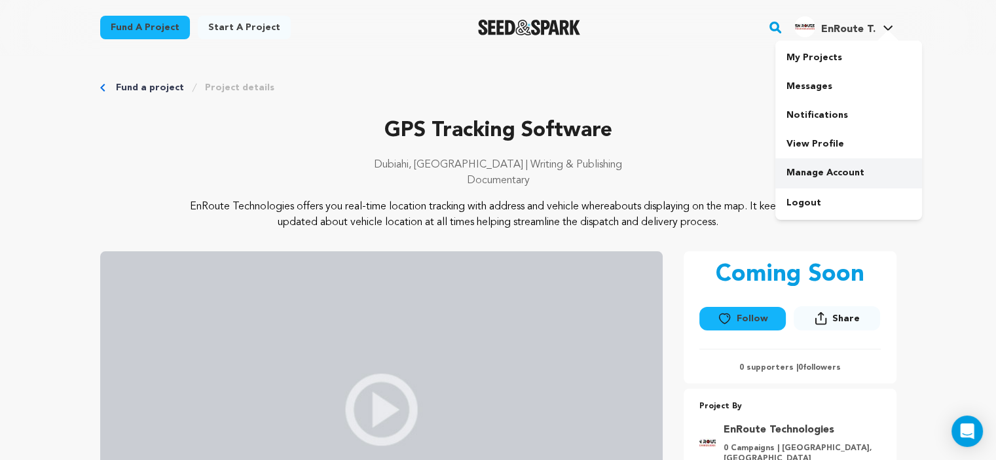
click at [811, 180] on link "Manage Account" at bounding box center [848, 172] width 147 height 29
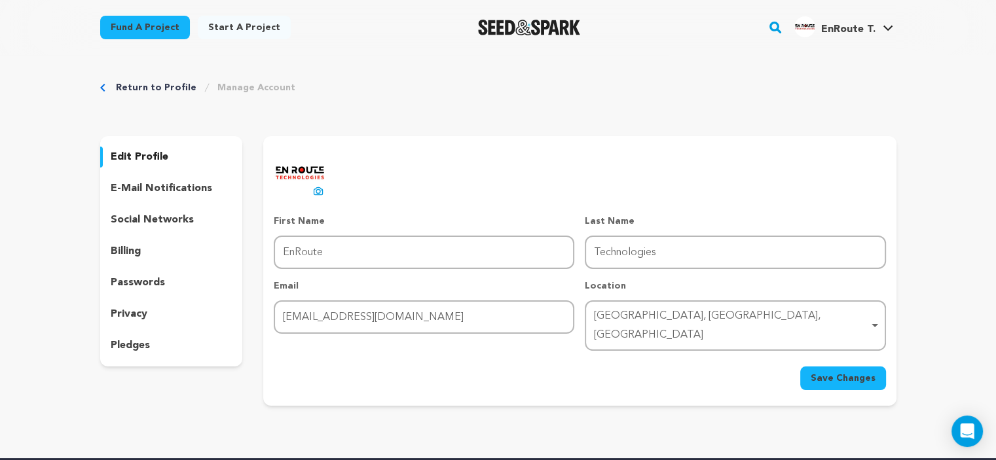
click at [149, 217] on p "social networks" at bounding box center [152, 220] width 83 height 16
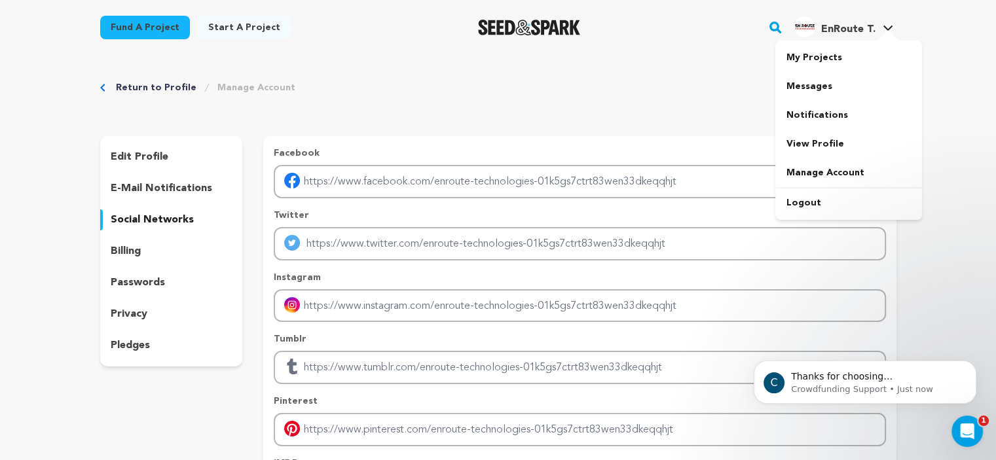
click at [878, 20] on link "EnRoute T. EnRoute T." at bounding box center [843, 26] width 104 height 24
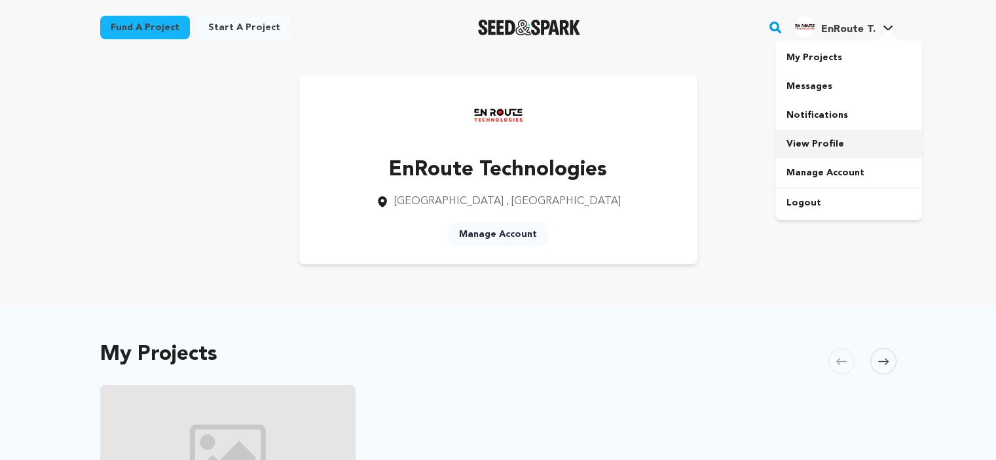
click at [817, 145] on link "View Profile" at bounding box center [848, 144] width 147 height 29
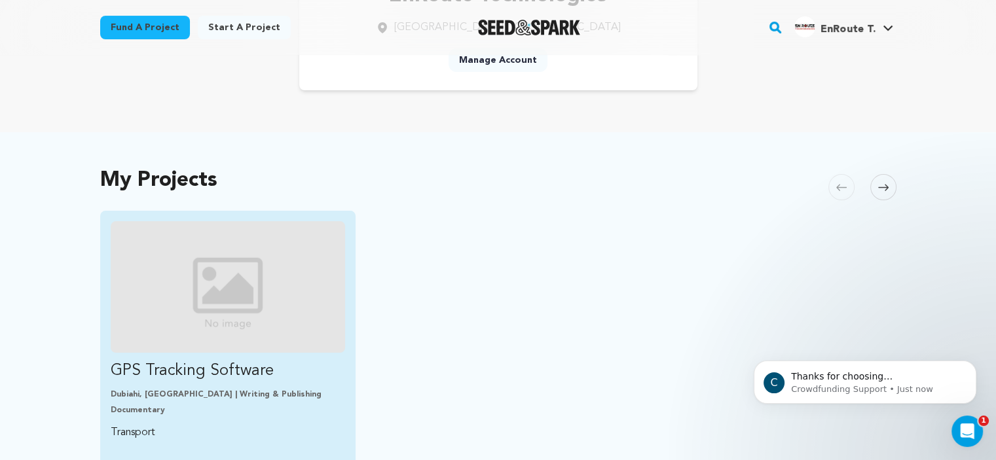
scroll to position [349, 0]
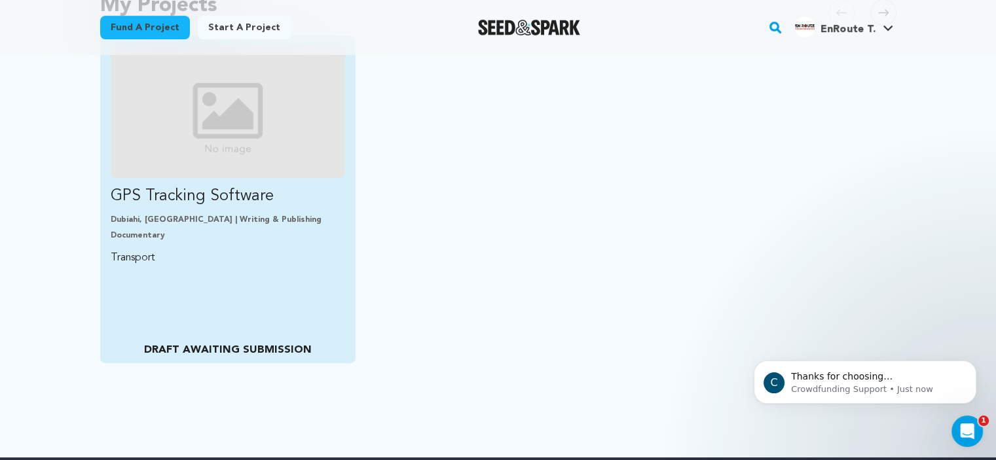
click at [220, 157] on img "Fund GPS Tracking Software" at bounding box center [228, 112] width 235 height 132
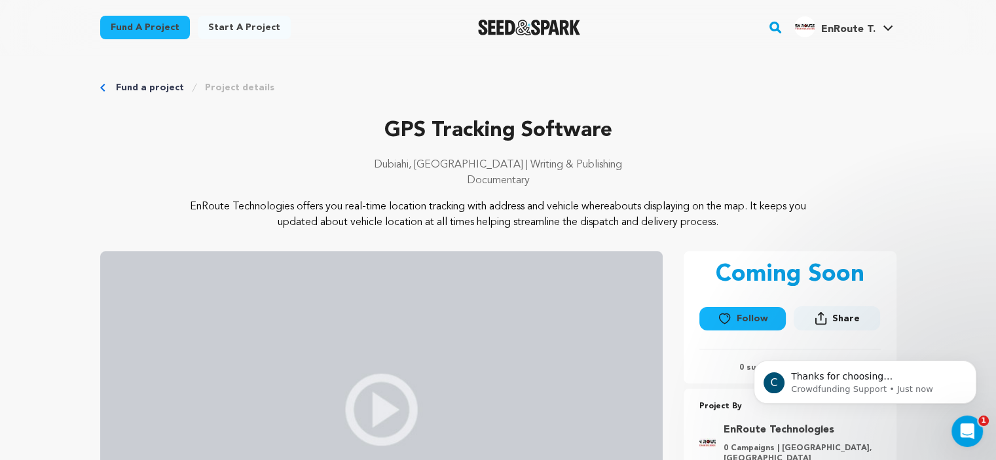
click at [219, 90] on link "Project details" at bounding box center [239, 87] width 69 height 13
click at [243, 83] on link "Project details" at bounding box center [239, 87] width 69 height 13
click at [872, 26] on span "EnRoute T." at bounding box center [847, 29] width 54 height 10
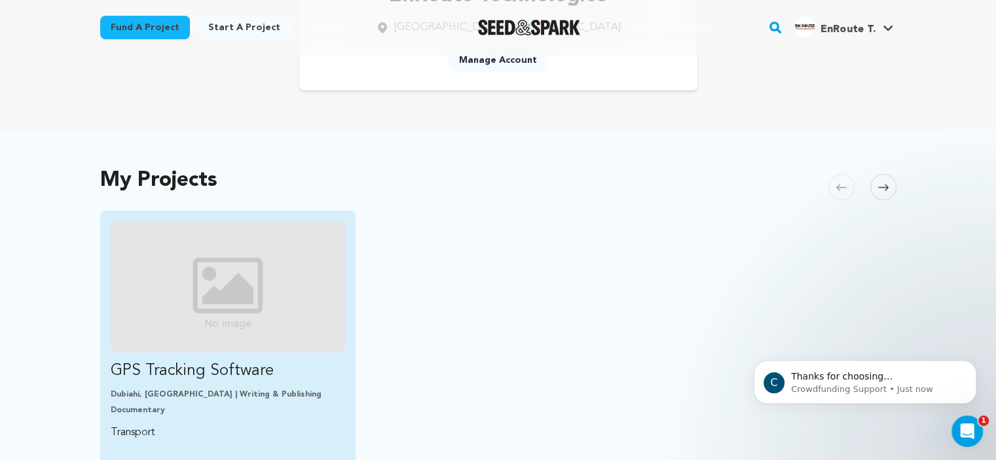
scroll to position [349, 0]
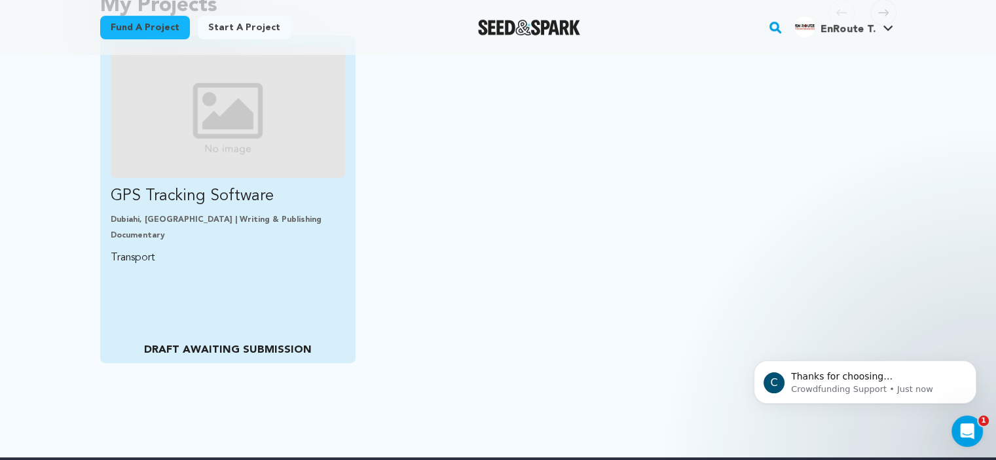
click at [232, 350] on p "DRAFT AWAITING SUBMISSION" at bounding box center [228, 350] width 234 height 16
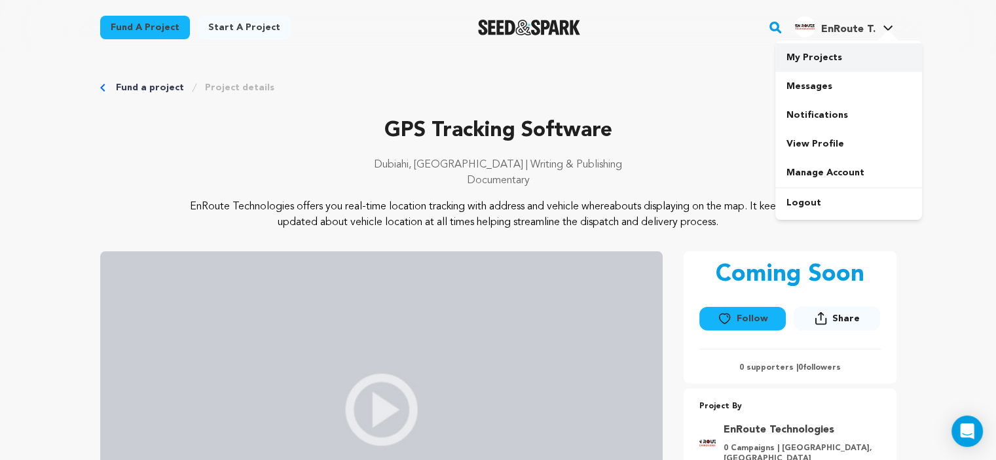
click at [808, 53] on link "My Projects" at bounding box center [848, 57] width 147 height 29
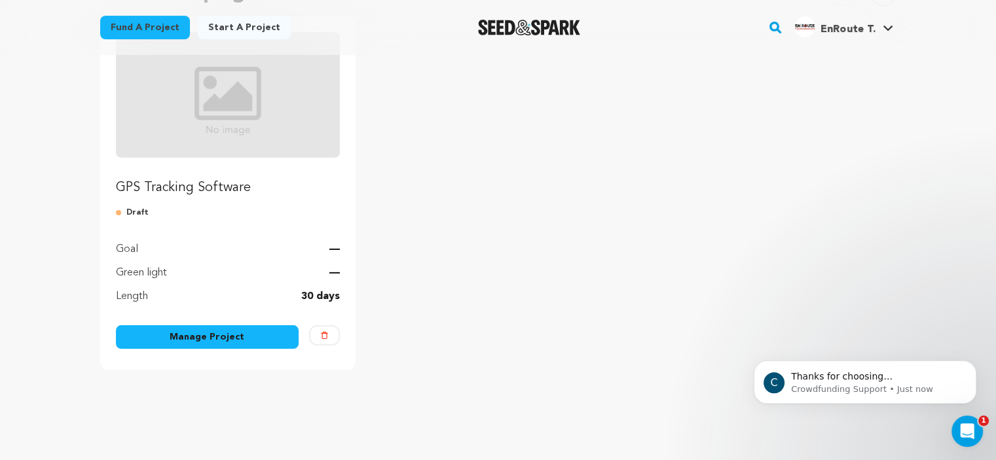
click at [223, 336] on link "Manage Project" at bounding box center [207, 337] width 183 height 24
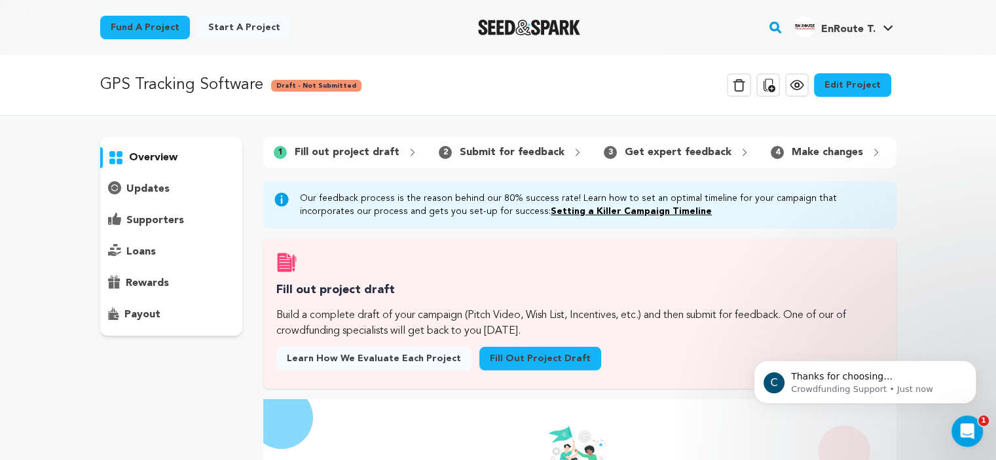
drag, startPoint x: 841, startPoint y: 149, endPoint x: 847, endPoint y: 153, distance: 7.1
click at [840, 149] on p "Make changes" at bounding box center [826, 153] width 71 height 16
click at [870, 152] on icon at bounding box center [875, 152] width 10 height 10
click at [650, 154] on p "Make changes" at bounding box center [669, 153] width 71 height 16
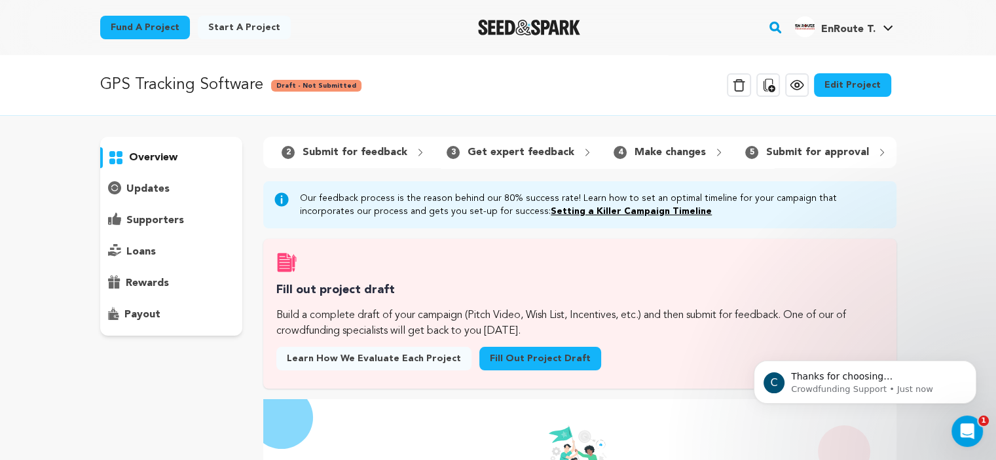
click at [851, 82] on link "Edit Project" at bounding box center [852, 85] width 77 height 24
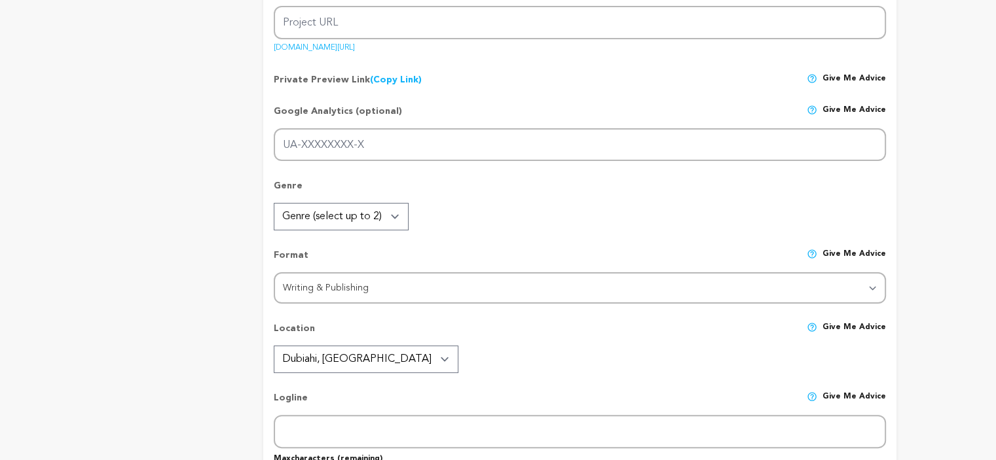
type input "GPS Tracking Software"
type input "gps-tracking-software"
type input "Transport"
type textarea "EnRoute Technologies offers you real-time location tracking with address and ve…"
type textarea "For more information regarding EnRoute Technologies GPS tracking system. Visit:…"
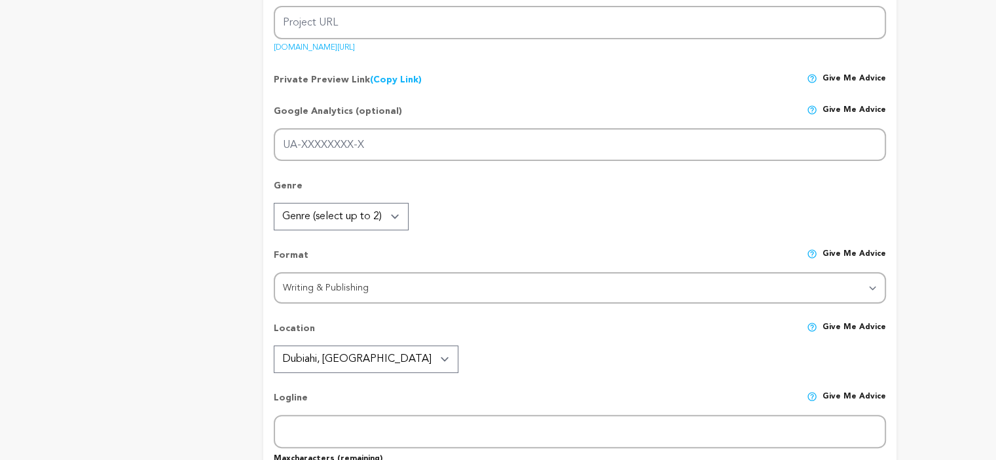
radio input "true"
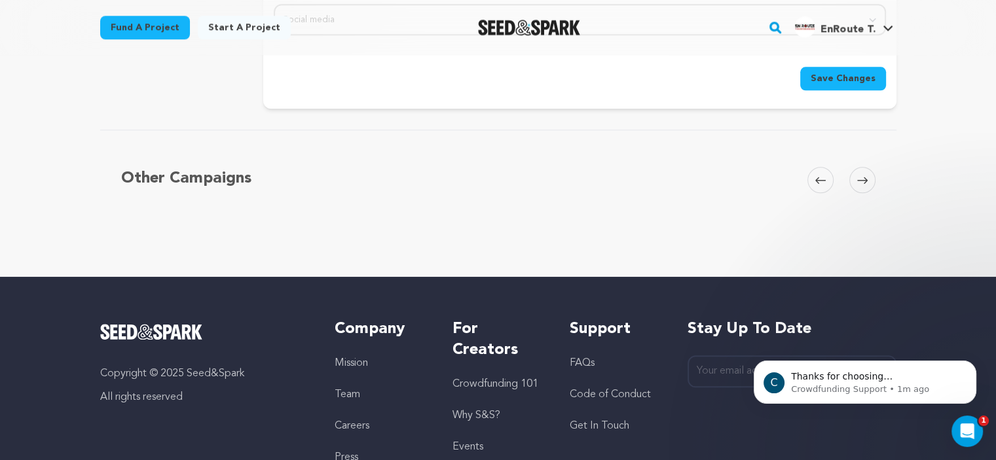
click at [857, 175] on icon at bounding box center [862, 180] width 10 height 10
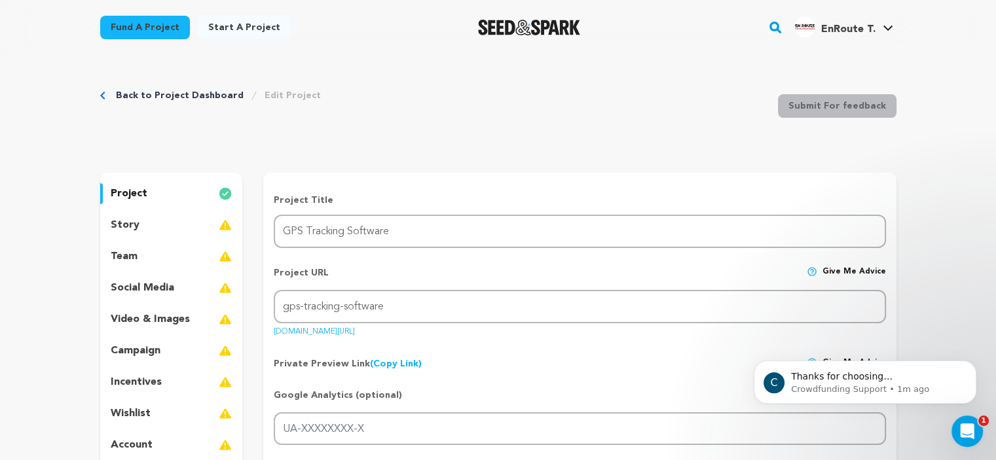
click at [215, 225] on div "story" at bounding box center [171, 225] width 143 height 21
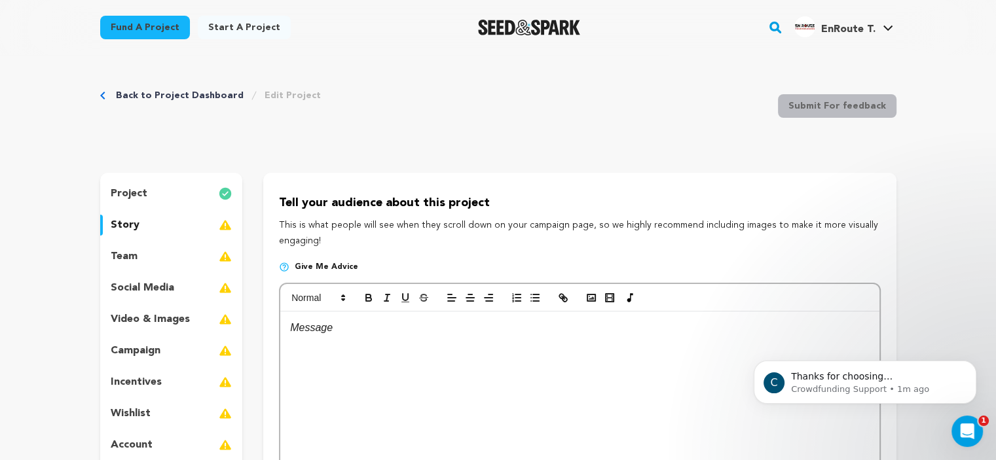
scroll to position [174, 0]
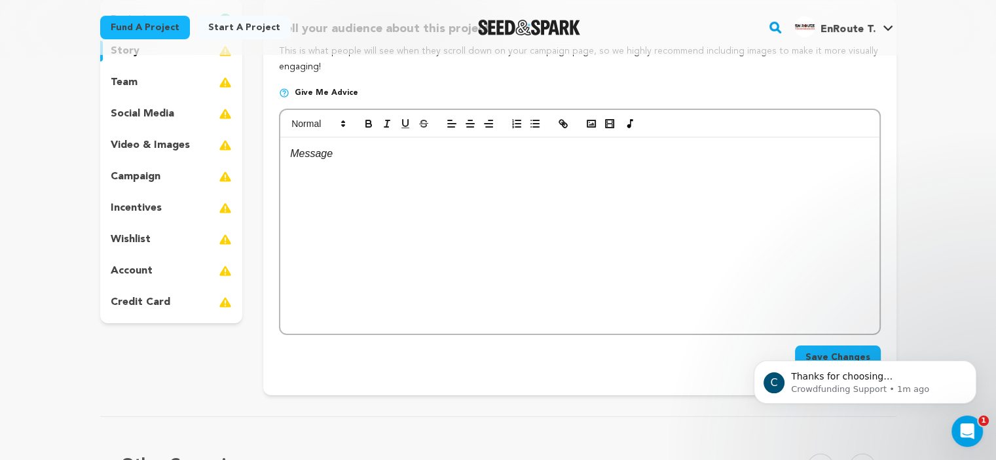
click at [346, 175] on div at bounding box center [579, 235] width 598 height 196
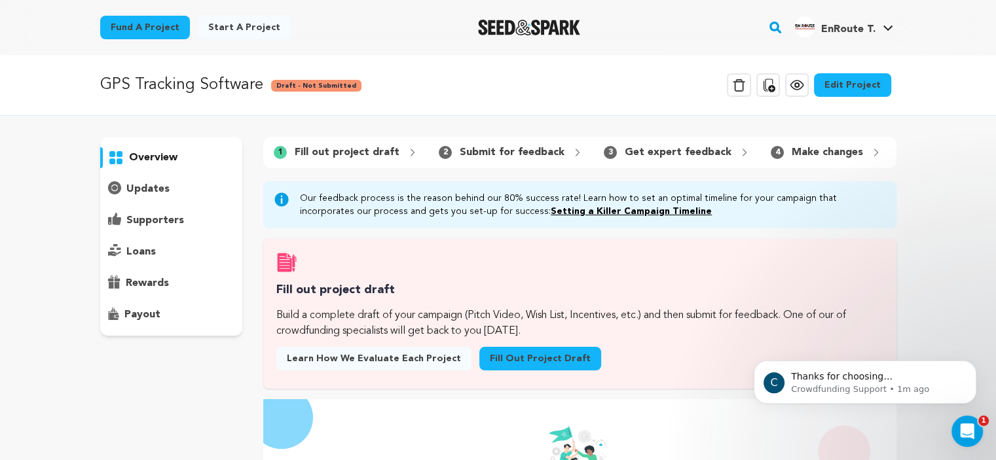
click at [846, 90] on link "Edit Project" at bounding box center [852, 85] width 77 height 24
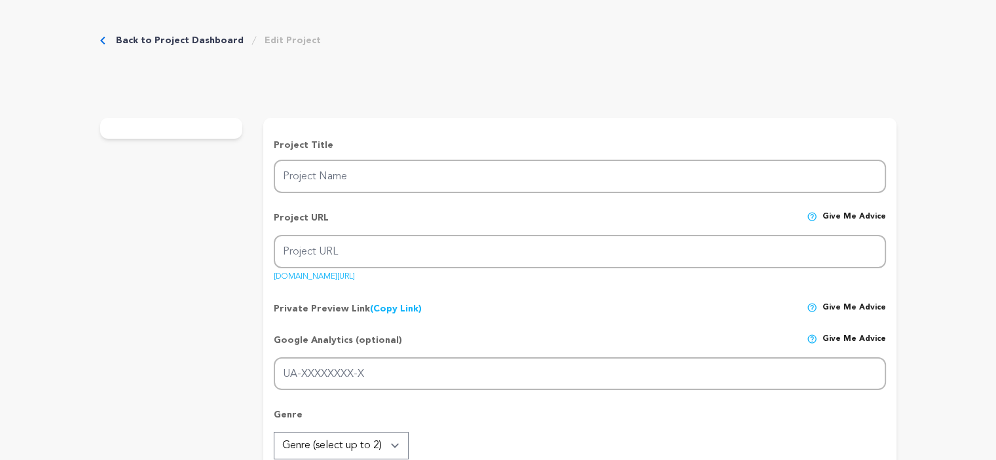
type input "GPS Tracking Software"
type input "gps-tracking-software"
type input "Transport"
type textarea "EnRoute Technologies offers you real-time location tracking with address and ve…"
type textarea "For more information regarding EnRoute Technologies GPS tracking system. Visit:…"
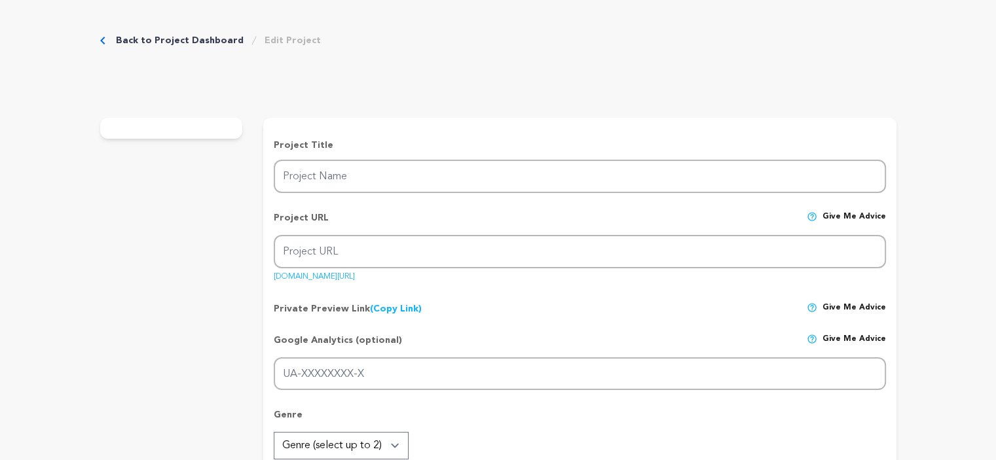
radio input "true"
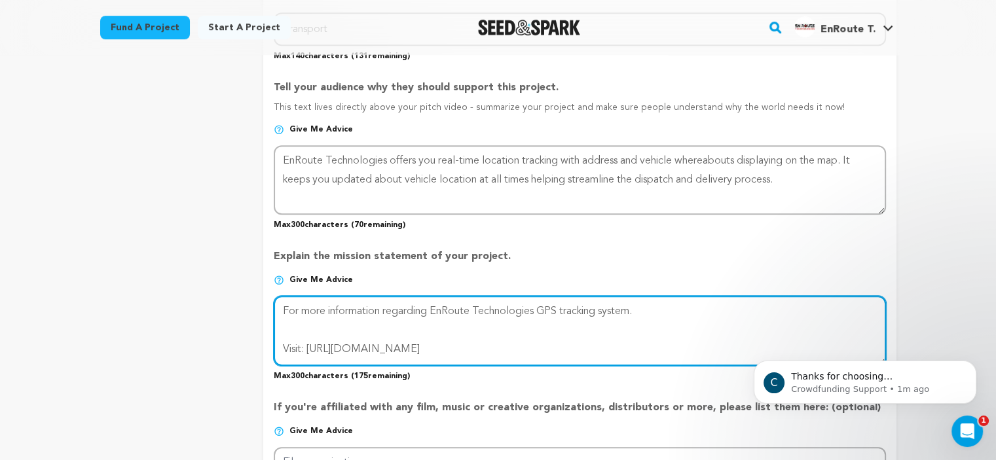
drag, startPoint x: 545, startPoint y: 345, endPoint x: 278, endPoint y: 346, distance: 266.4
click at [278, 346] on textarea at bounding box center [579, 330] width 611 height 69
type textarea "For more information regarding EnRoute Technologies GPS tracking system."
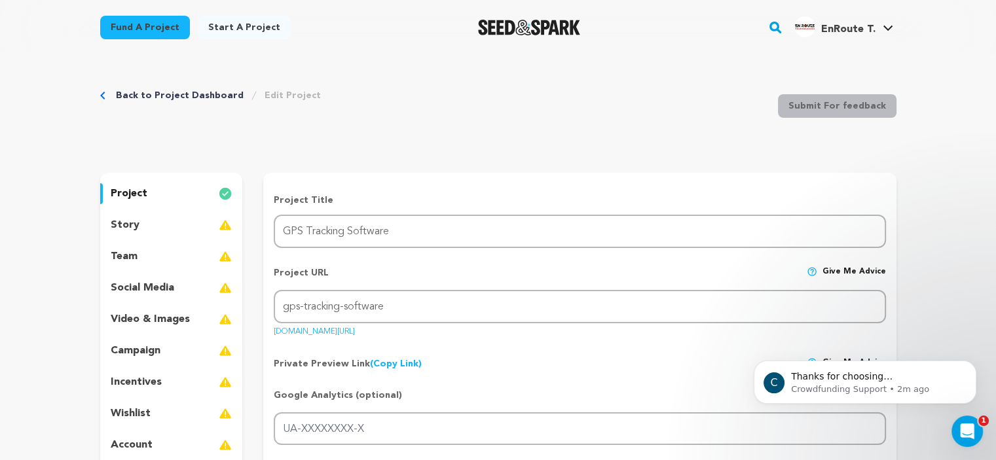
click at [165, 228] on div "story" at bounding box center [171, 225] width 143 height 21
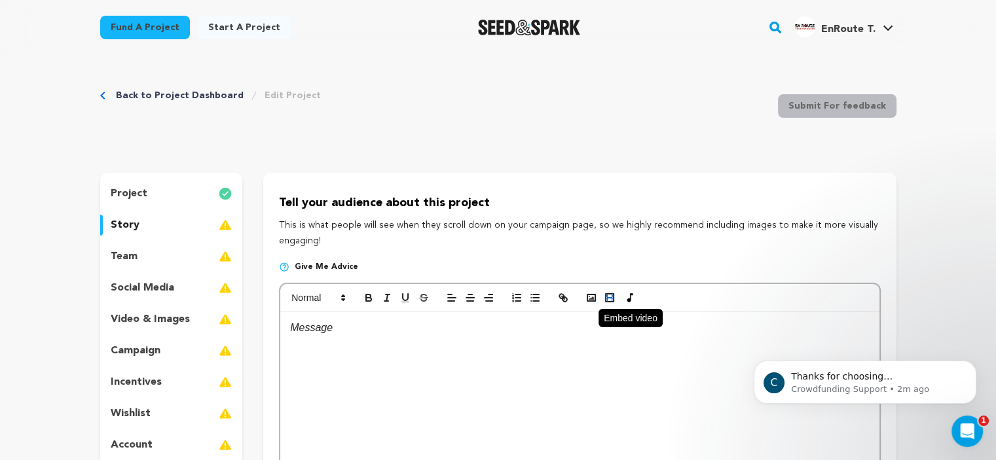
scroll to position [174, 0]
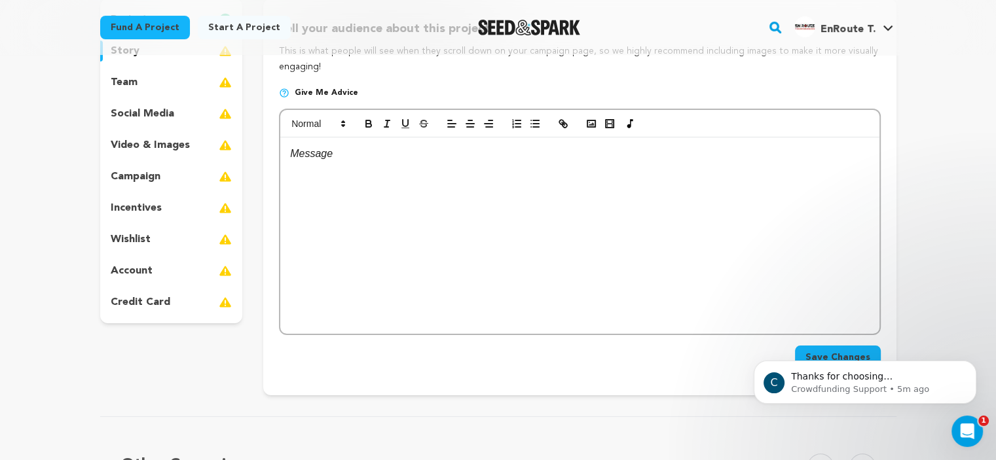
click at [367, 143] on div at bounding box center [579, 235] width 598 height 196
click at [351, 166] on div at bounding box center [579, 235] width 598 height 196
click at [317, 151] on p at bounding box center [579, 153] width 579 height 17
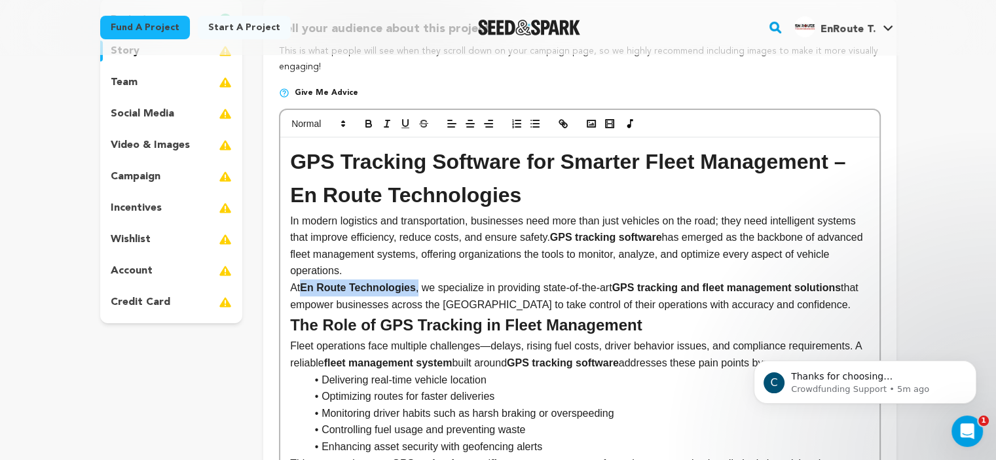
drag, startPoint x: 415, startPoint y: 289, endPoint x: 304, endPoint y: 295, distance: 111.5
click at [304, 295] on p "At En Route Technologies , we specialize in providing state-of-the-art GPS trac…" at bounding box center [579, 295] width 579 height 33
click at [438, 289] on p "At En Route Technologies, we specialize in providing state-of-the-art GPS track…" at bounding box center [579, 295] width 579 height 33
drag, startPoint x: 416, startPoint y: 290, endPoint x: 303, endPoint y: 293, distance: 112.6
click at [303, 293] on strong "En Route Technologies," at bounding box center [359, 287] width 118 height 11
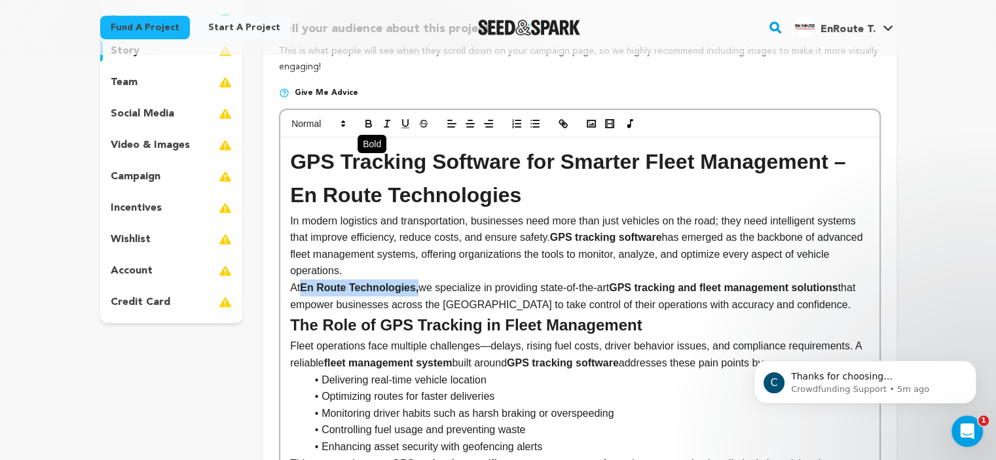
click at [367, 122] on icon "button" at bounding box center [369, 124] width 12 height 12
click at [543, 279] on p "At En Route Technologies, we specialize in providing state-of-the-art GPS track…" at bounding box center [579, 295] width 579 height 33
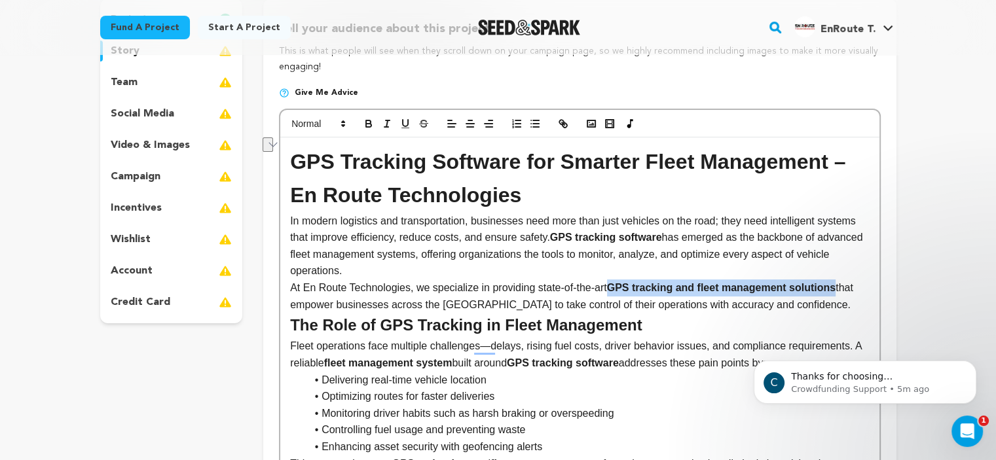
drag, startPoint x: 611, startPoint y: 284, endPoint x: 833, endPoint y: 290, distance: 222.6
click at [833, 290] on p "At En Route Technologies, we specialize in providing state-of-the-art GPS track…" at bounding box center [579, 295] width 579 height 33
click at [372, 125] on icon "button" at bounding box center [369, 124] width 12 height 12
click at [615, 244] on p "In modern logistics and transportation, businesses need more than just vehicles…" at bounding box center [579, 246] width 579 height 67
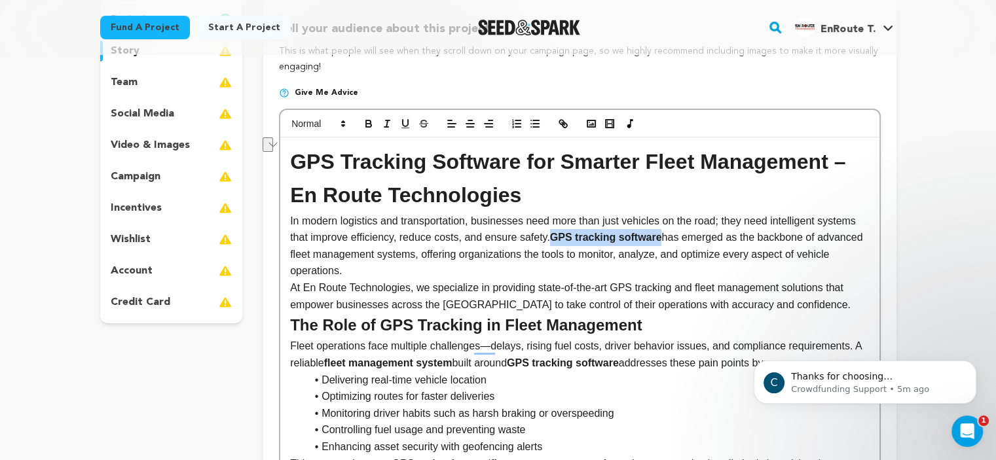
drag, startPoint x: 548, startPoint y: 237, endPoint x: 603, endPoint y: 206, distance: 62.8
click at [658, 240] on p "In modern logistics and transportation, businesses need more than just vehicles…" at bounding box center [579, 246] width 579 height 67
click at [363, 120] on icon "button" at bounding box center [369, 124] width 12 height 12
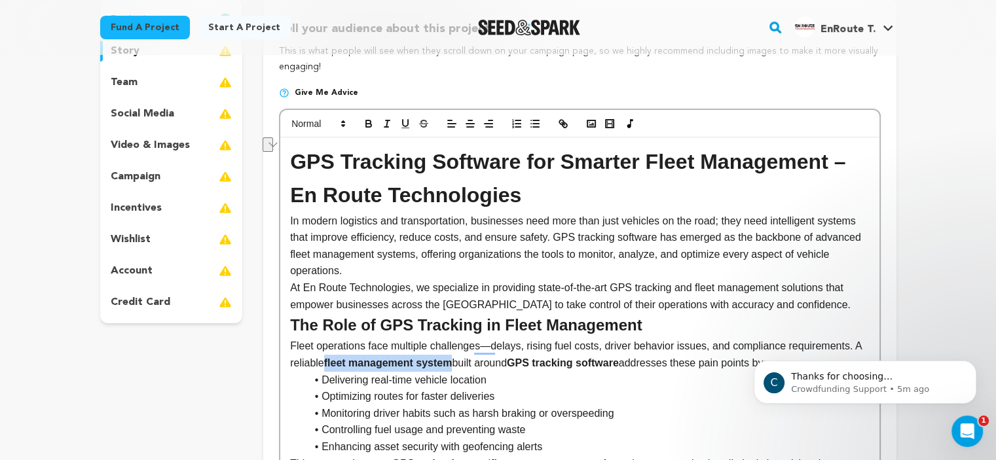
drag, startPoint x: 452, startPoint y: 363, endPoint x: 325, endPoint y: 364, distance: 126.3
click at [325, 364] on p "Fleet operations face multiple challenges—delays, rising fuel costs, driver beh…" at bounding box center [579, 354] width 579 height 33
click at [369, 119] on icon "button" at bounding box center [369, 124] width 12 height 12
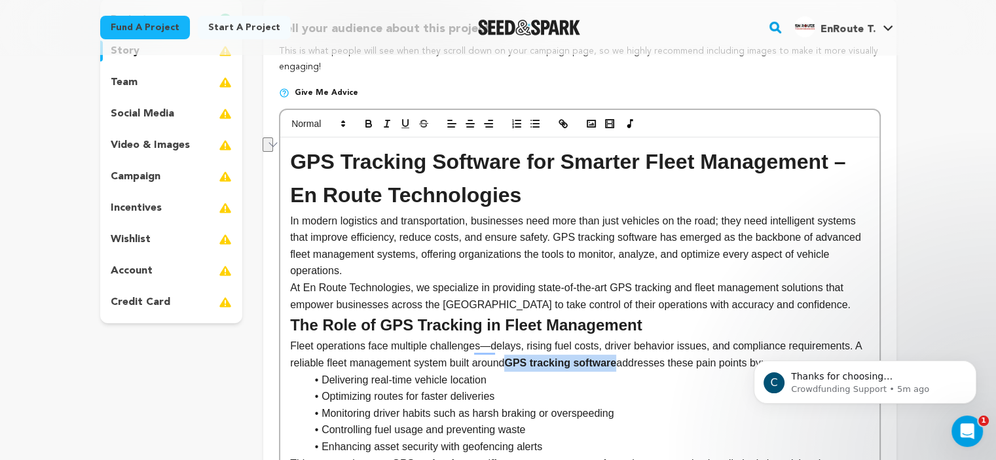
drag, startPoint x: 508, startPoint y: 369, endPoint x: 617, endPoint y: 366, distance: 108.7
click at [617, 366] on p "Fleet operations face multiple challenges—delays, rising fuel costs, driver beh…" at bounding box center [579, 354] width 579 height 33
click at [371, 122] on icon "button" at bounding box center [369, 124] width 12 height 12
click at [655, 248] on p "In modern logistics and transportation, businesses need more than just vehicles…" at bounding box center [579, 246] width 579 height 67
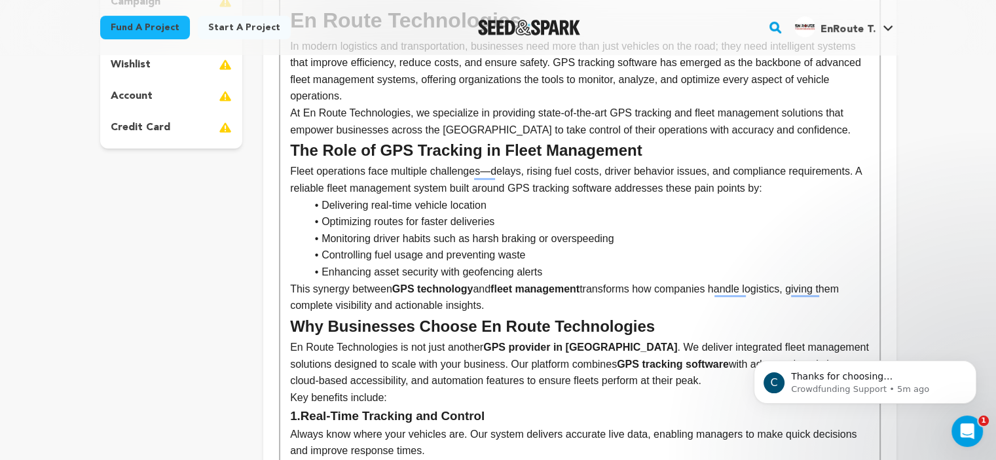
scroll to position [524, 0]
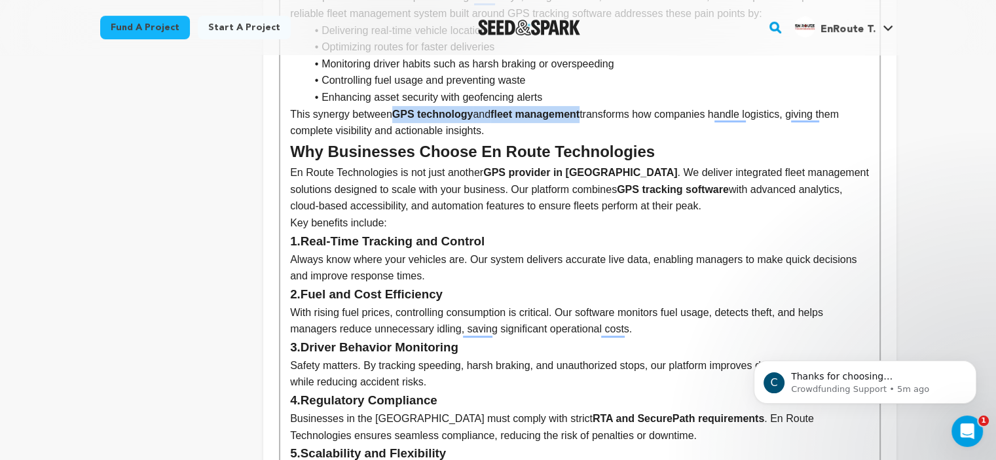
drag, startPoint x: 584, startPoint y: 113, endPoint x: 393, endPoint y: 116, distance: 191.8
click at [393, 116] on p "This synergy between GPS technology and fleet management transforms how compani…" at bounding box center [579, 122] width 579 height 33
click at [560, 196] on p "En Route Technologies is not just another GPS provider in Dubai . We deliver in…" at bounding box center [579, 189] width 579 height 50
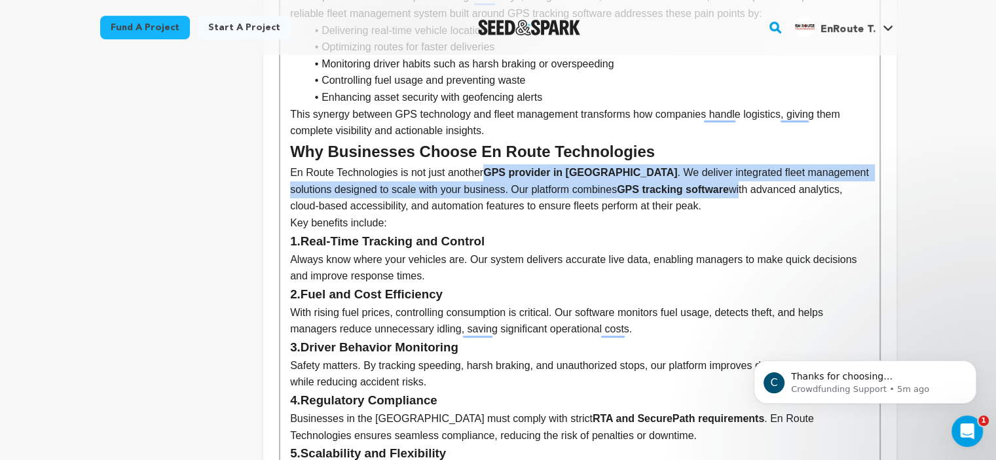
drag, startPoint x: 485, startPoint y: 175, endPoint x: 694, endPoint y: 190, distance: 209.3
click at [694, 190] on p "En Route Technologies is not just another GPS provider in Dubai . We deliver in…" at bounding box center [579, 189] width 579 height 50
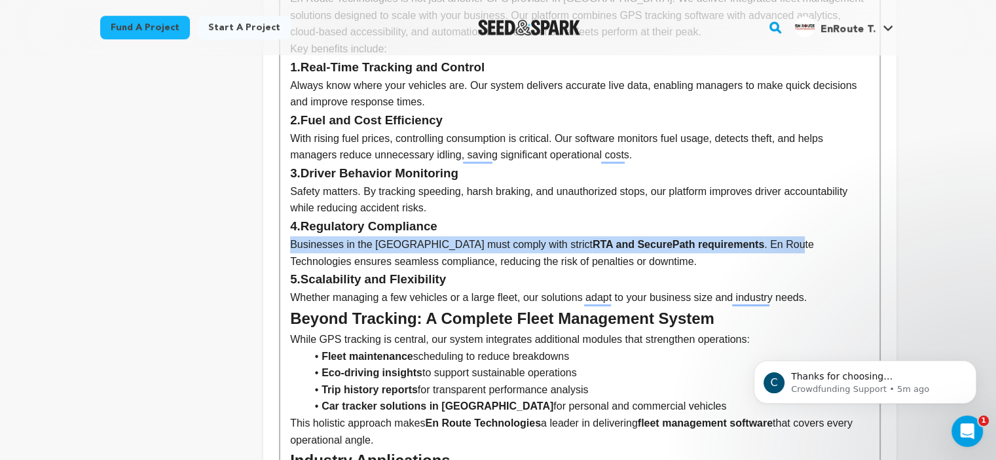
drag, startPoint x: 698, startPoint y: 236, endPoint x: 705, endPoint y: 247, distance: 13.8
click at [705, 247] on p "Businesses in the UAE must comply with strict RTA and SecurePath requirements .…" at bounding box center [579, 252] width 579 height 33
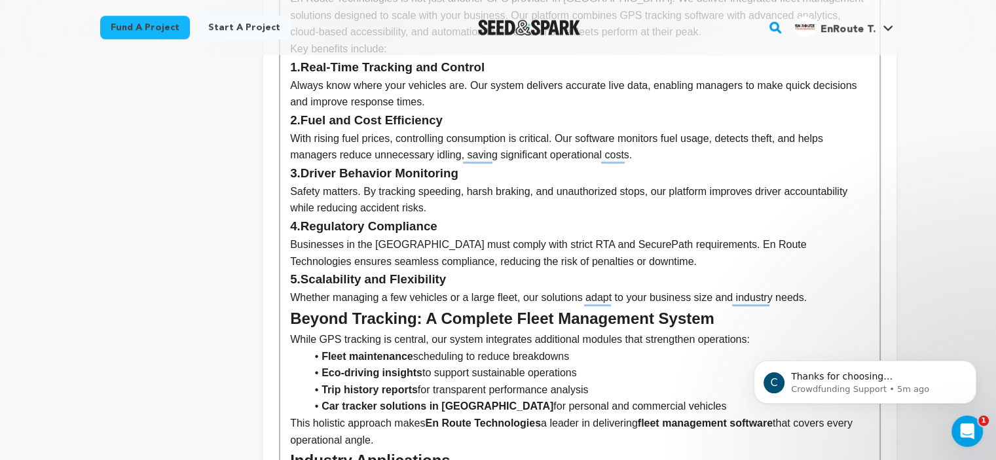
click at [732, 337] on p "While GPS tracking is central, our system integrates additional modules that st…" at bounding box center [579, 339] width 579 height 17
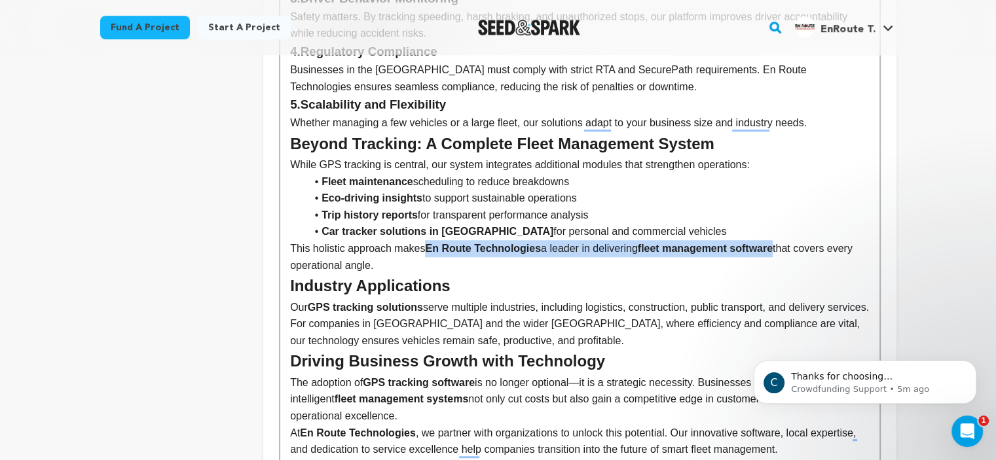
drag, startPoint x: 426, startPoint y: 249, endPoint x: 773, endPoint y: 254, distance: 346.9
click at [773, 254] on p "This holistic approach makes En Route Technologies a leader in delivering fleet…" at bounding box center [579, 256] width 579 height 33
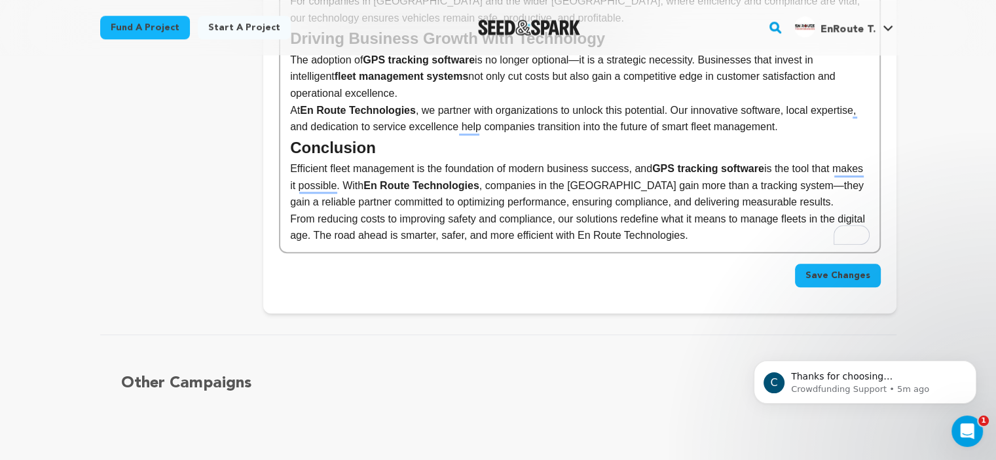
scroll to position [1221, 0]
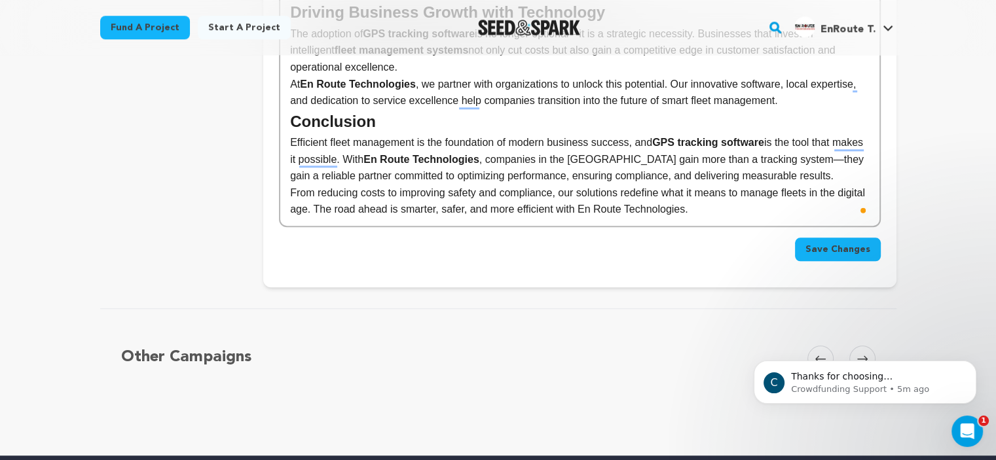
drag, startPoint x: 365, startPoint y: 157, endPoint x: 651, endPoint y: 145, distance: 286.9
click at [651, 145] on p "Efficient fleet management is the foundation of modern business success, and GP…" at bounding box center [579, 159] width 579 height 50
click at [652, 145] on strong "GPS tracking software" at bounding box center [708, 142] width 112 height 11
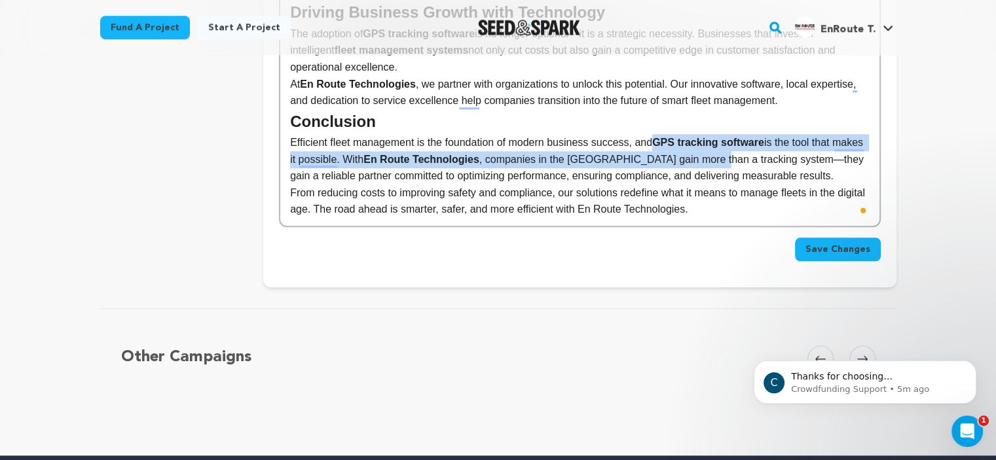
drag, startPoint x: 652, startPoint y: 145, endPoint x: 670, endPoint y: 158, distance: 22.1
click at [670, 158] on p "Efficient fleet management is the foundation of modern business success, and GP…" at bounding box center [579, 159] width 579 height 50
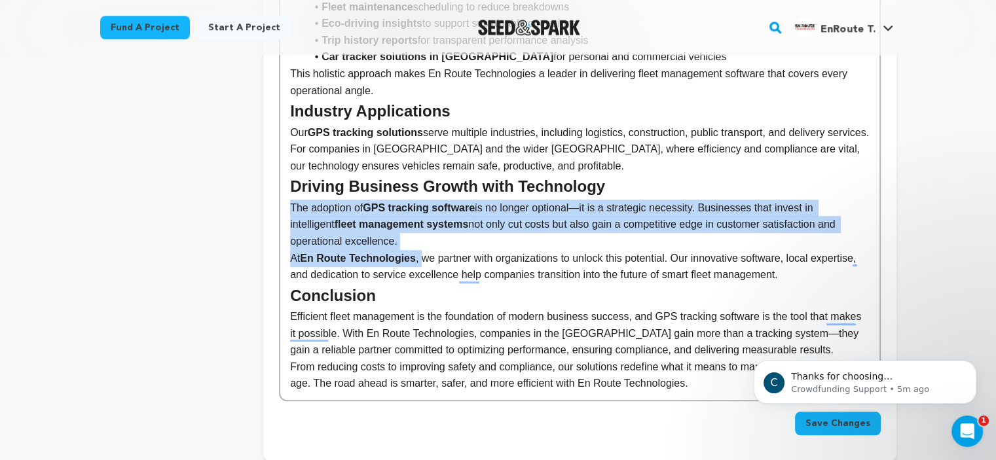
drag, startPoint x: 418, startPoint y: 259, endPoint x: 285, endPoint y: 212, distance: 140.4
click at [284, 212] on html "Fund a project Start a project Search" at bounding box center [498, 24] width 996 height 2142
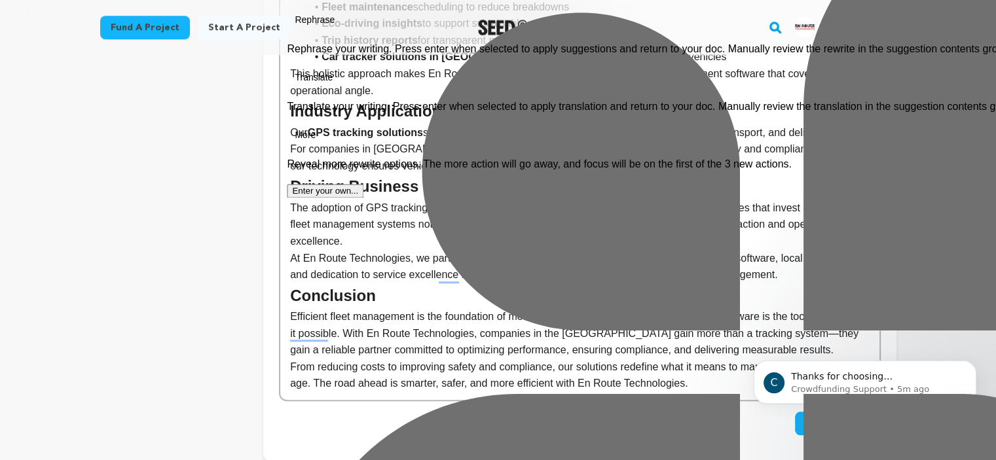
click at [396, 228] on p "The adoption of GPS tracking software is no longer optional—it is a strategic n…" at bounding box center [579, 225] width 579 height 50
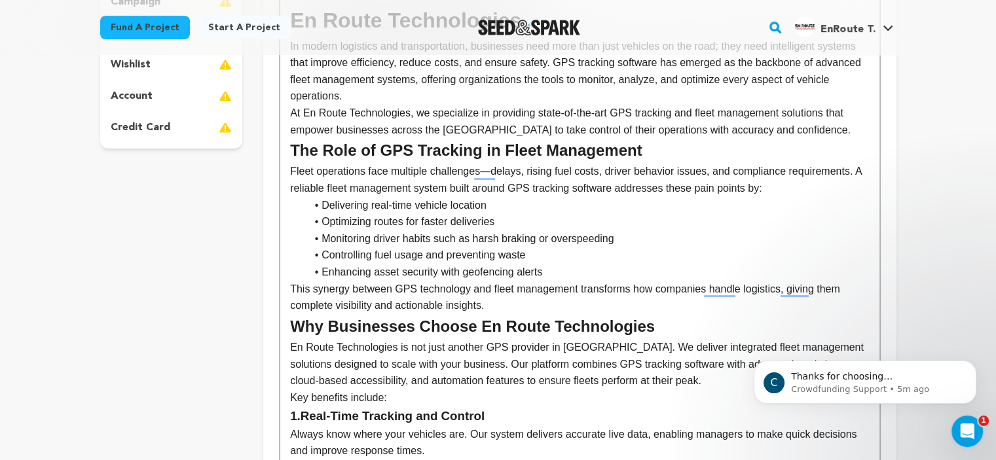
scroll to position [174, 0]
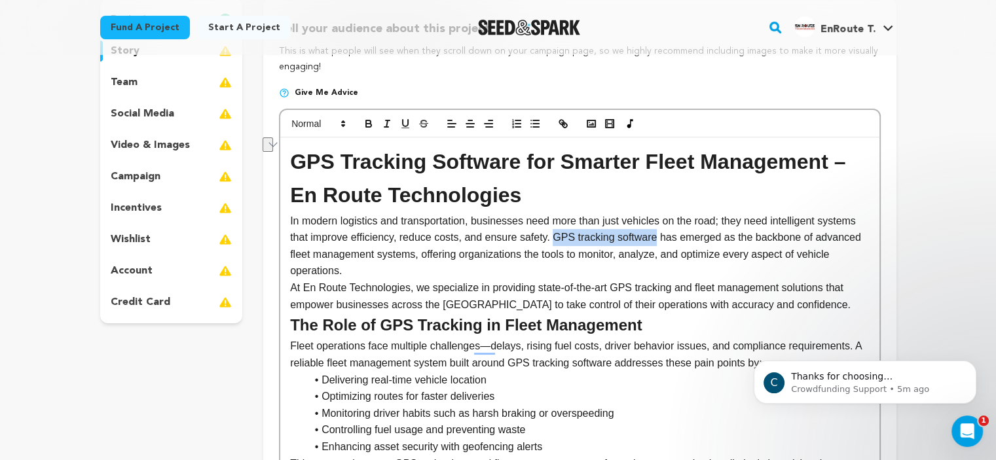
drag, startPoint x: 552, startPoint y: 240, endPoint x: 648, endPoint y: 238, distance: 95.6
click at [648, 238] on p "In modern logistics and transportation, businesses need more than just vehicles…" at bounding box center [579, 246] width 579 height 67
click at [559, 122] on icon "button" at bounding box center [561, 122] width 5 height 5
click at [754, 247] on p "In modern logistics and transportation, businesses need more than just vehicles…" at bounding box center [579, 246] width 579 height 67
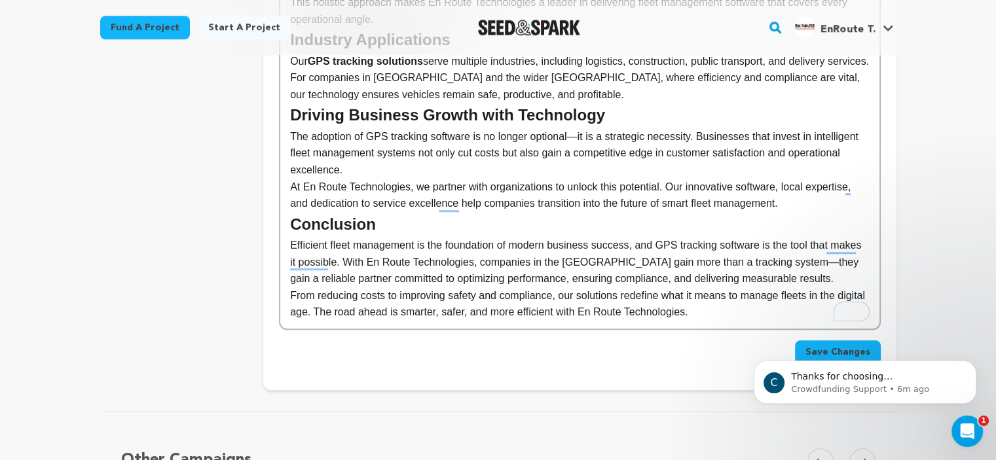
scroll to position [1221, 0]
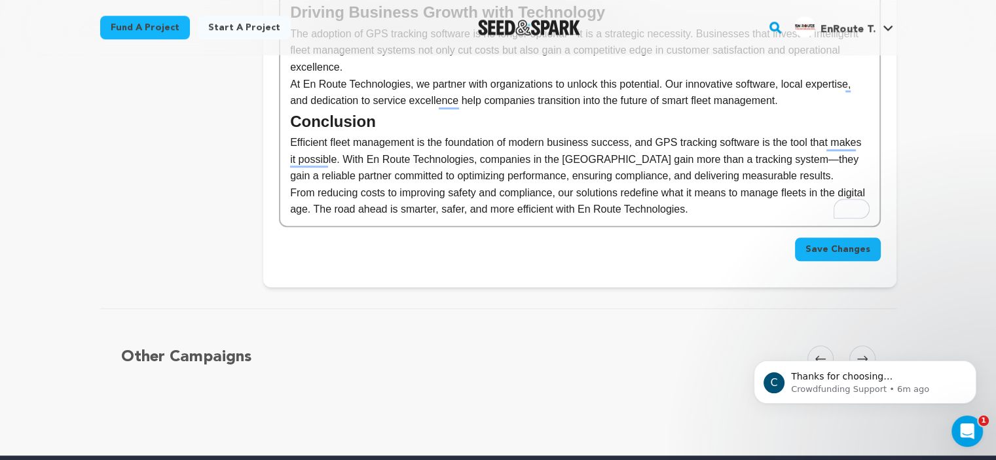
click at [821, 245] on span "Save Changes" at bounding box center [837, 249] width 65 height 13
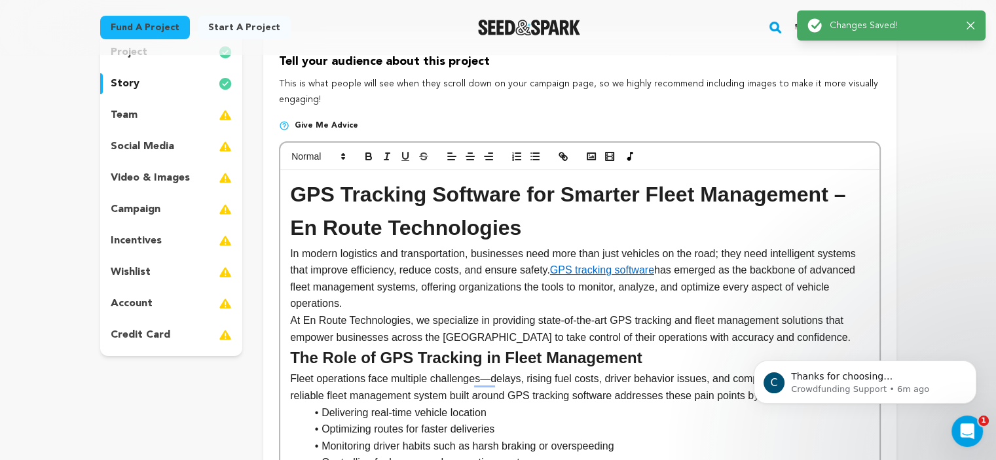
scroll to position [0, 0]
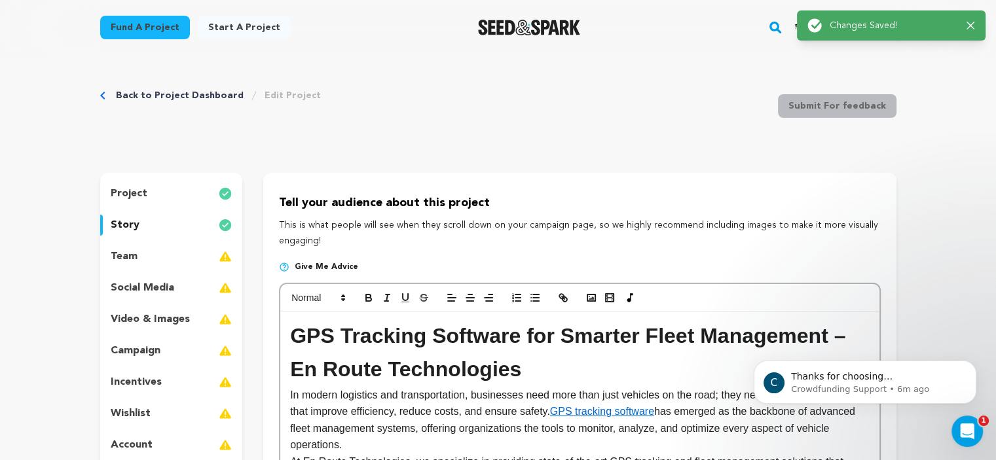
click at [186, 260] on div "team" at bounding box center [171, 256] width 143 height 21
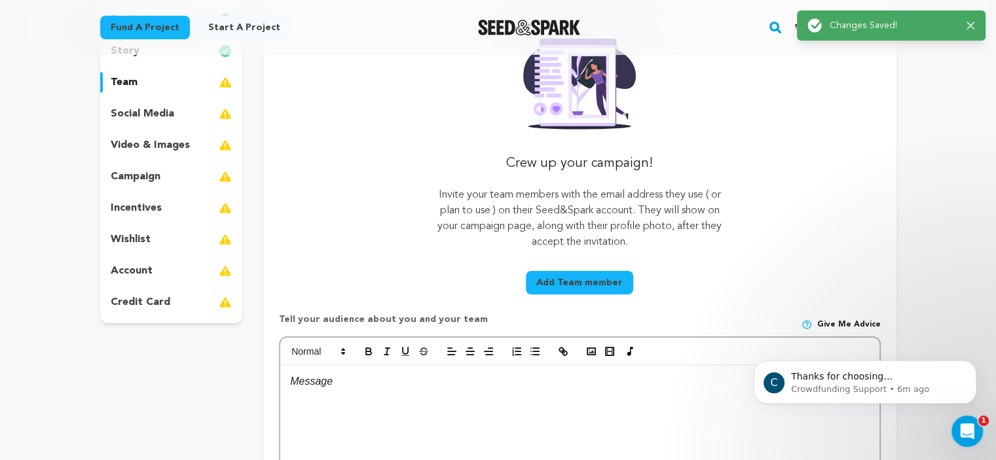
scroll to position [349, 0]
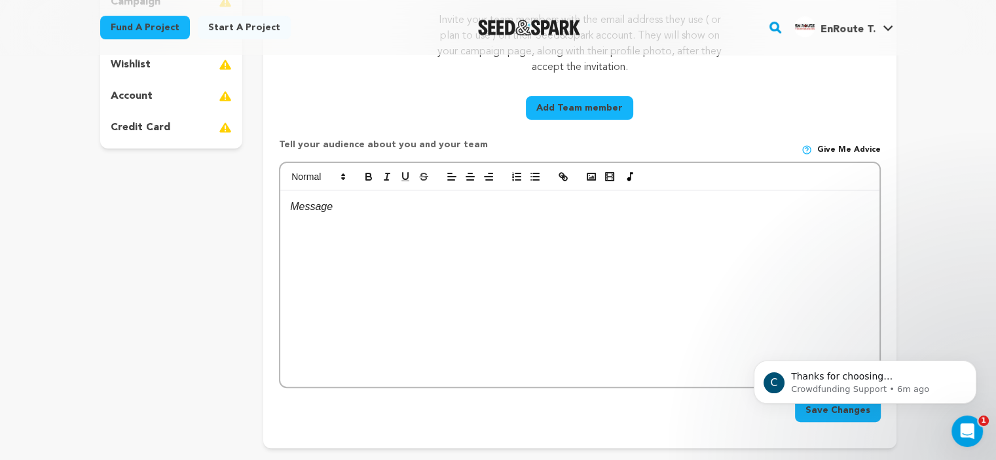
click at [315, 207] on p at bounding box center [579, 206] width 579 height 17
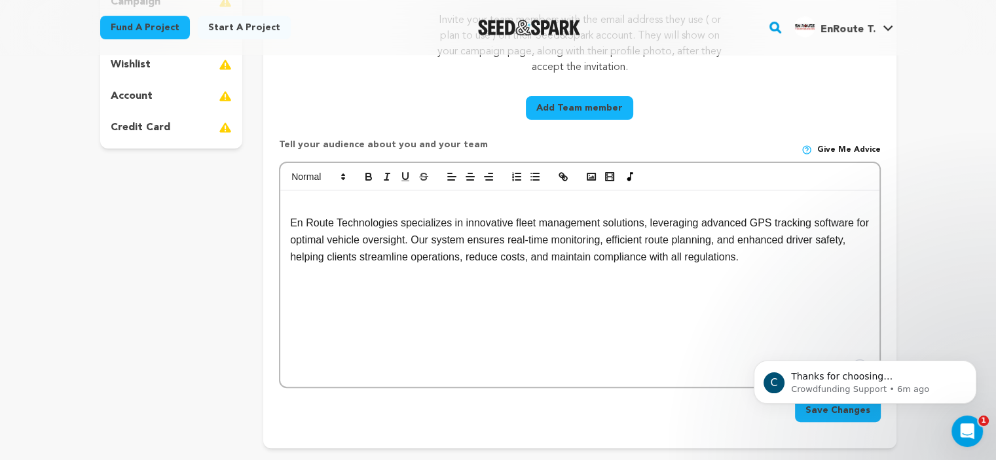
scroll to position [524, 0]
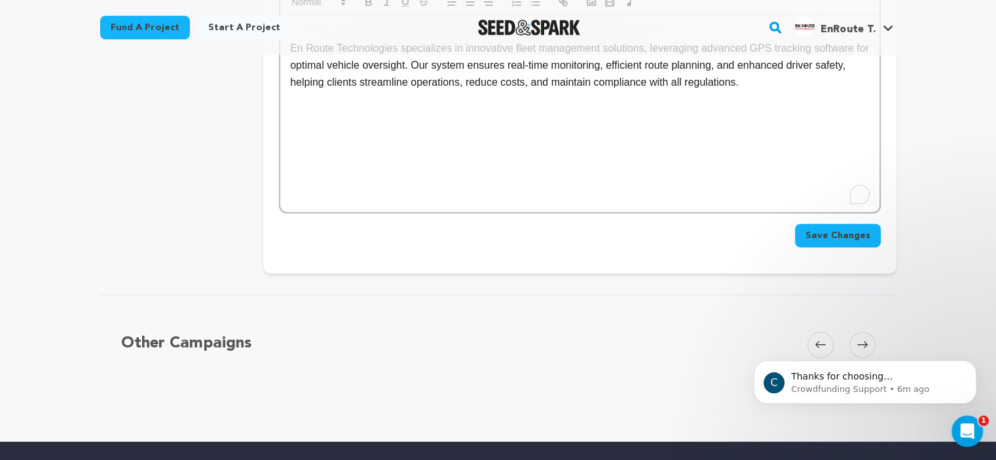
click at [845, 224] on button "Save Changes" at bounding box center [838, 236] width 86 height 24
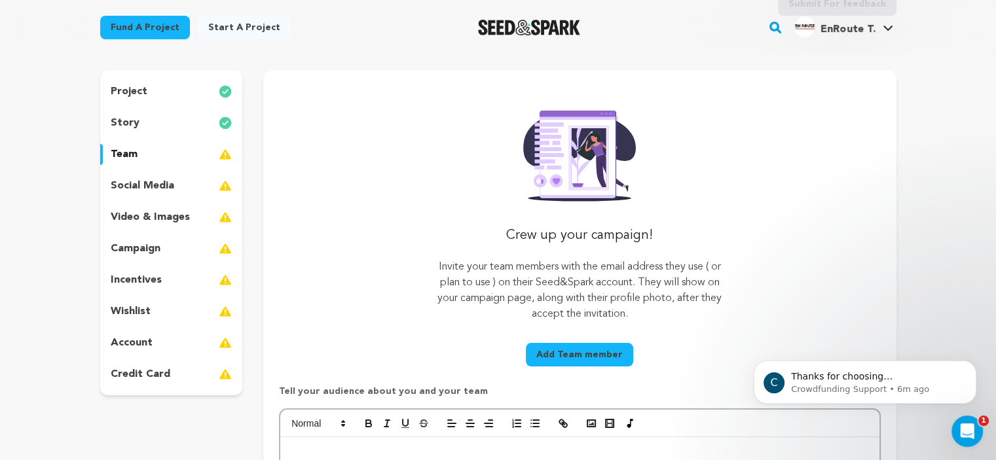
scroll to position [0, 0]
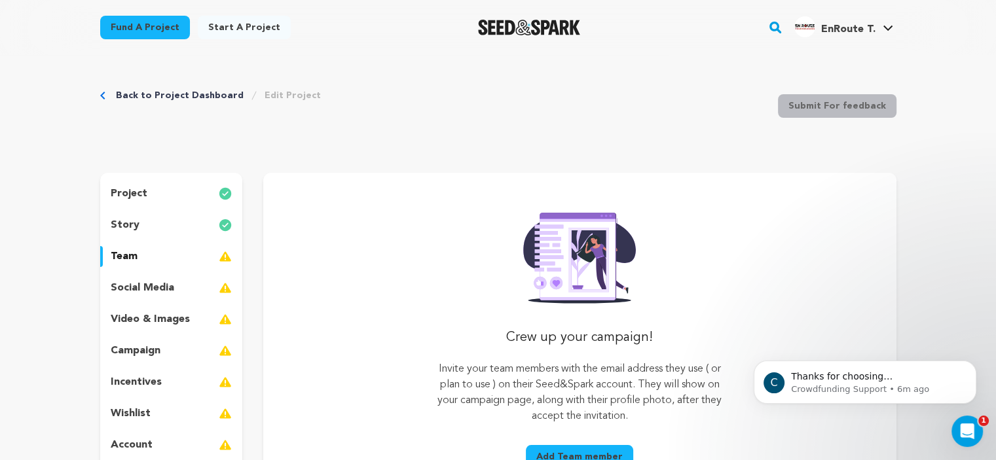
click at [189, 288] on div "social media" at bounding box center [171, 288] width 143 height 21
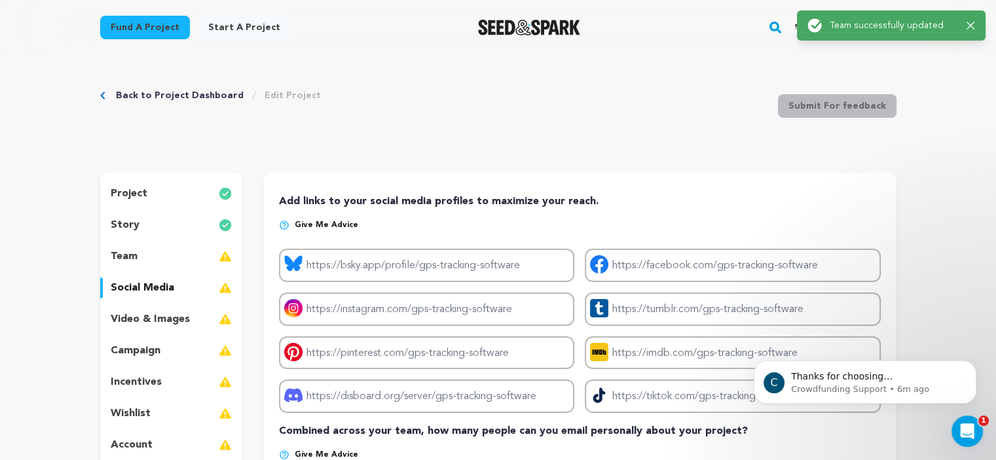
scroll to position [174, 0]
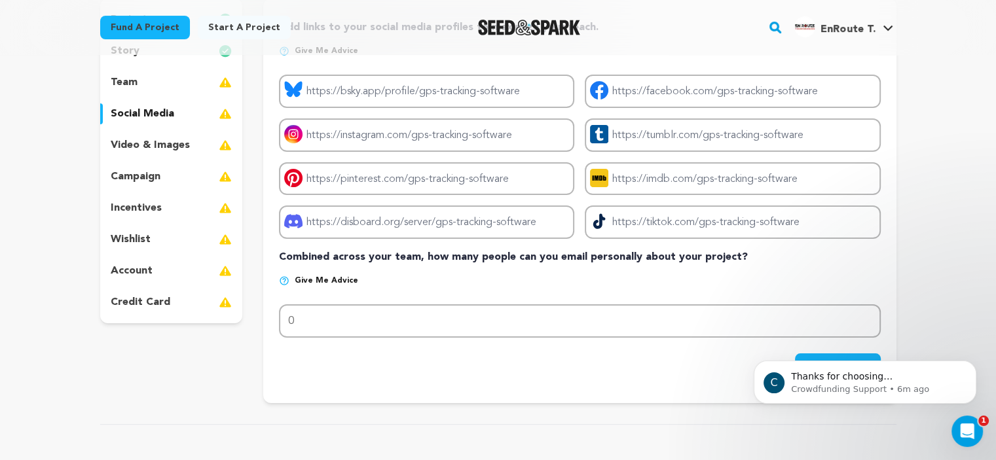
click at [200, 90] on div "team" at bounding box center [171, 82] width 143 height 21
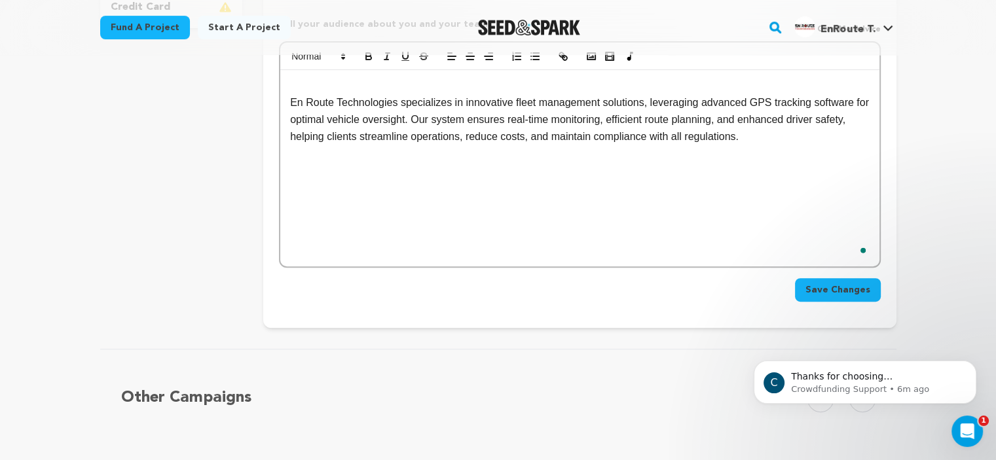
scroll to position [524, 0]
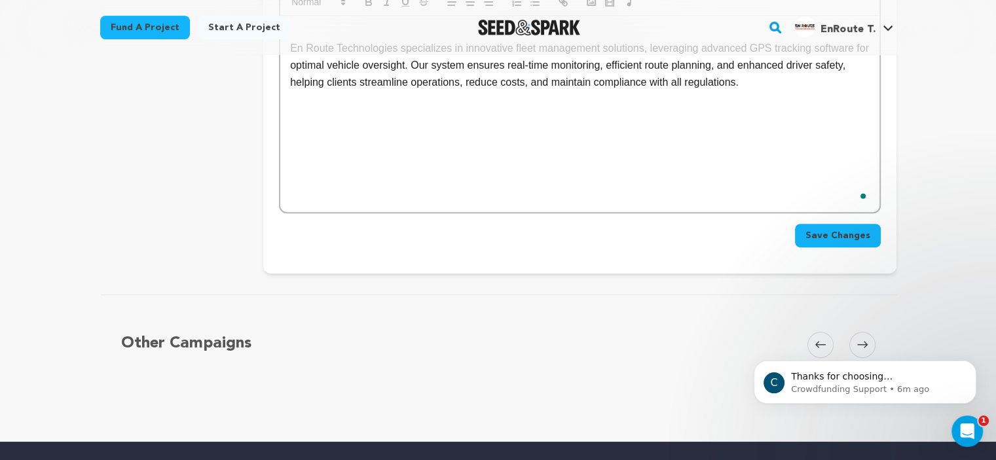
click at [846, 240] on span "Save Changes" at bounding box center [837, 235] width 65 height 13
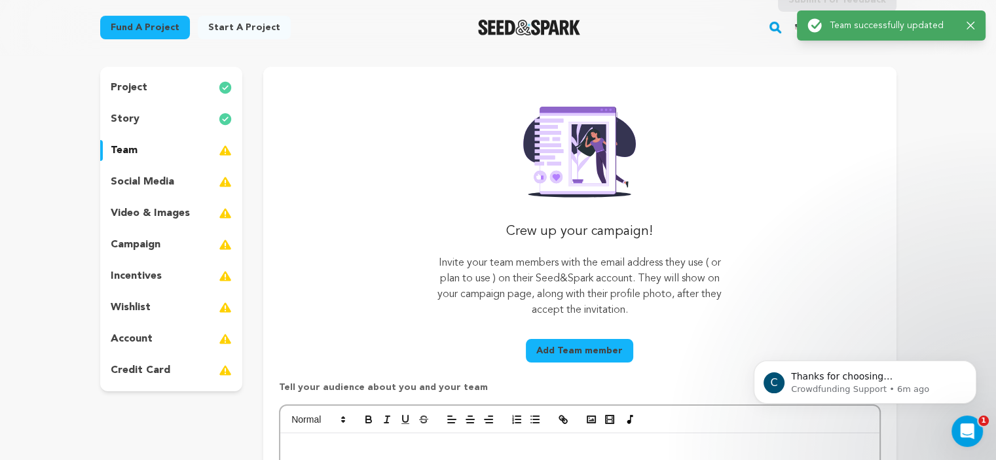
scroll to position [0, 0]
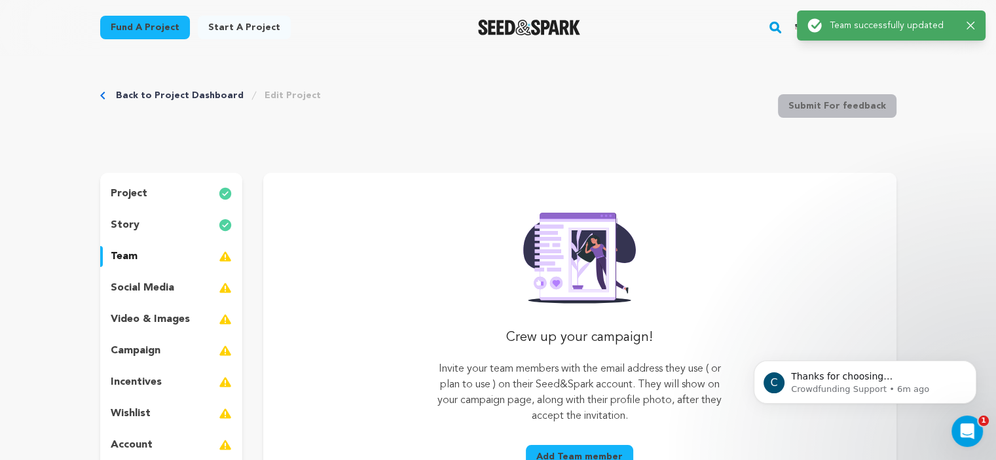
click at [196, 293] on div "social media" at bounding box center [171, 288] width 143 height 21
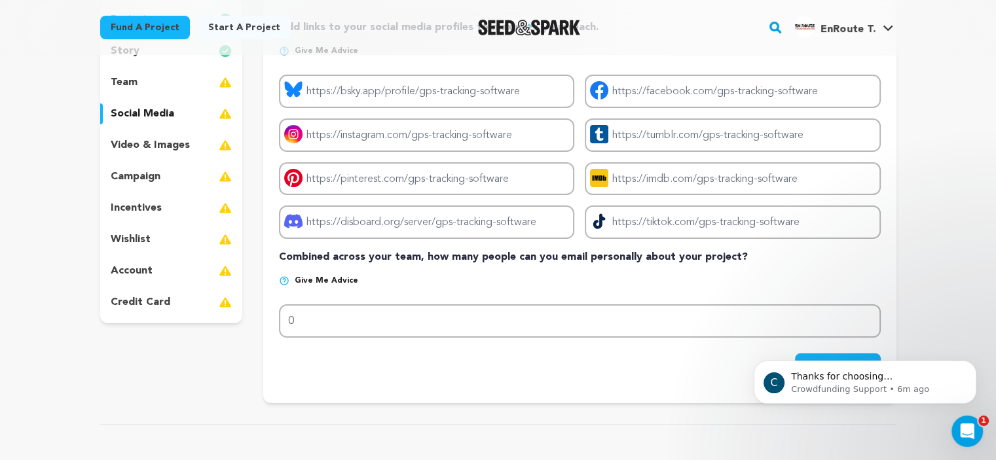
scroll to position [349, 0]
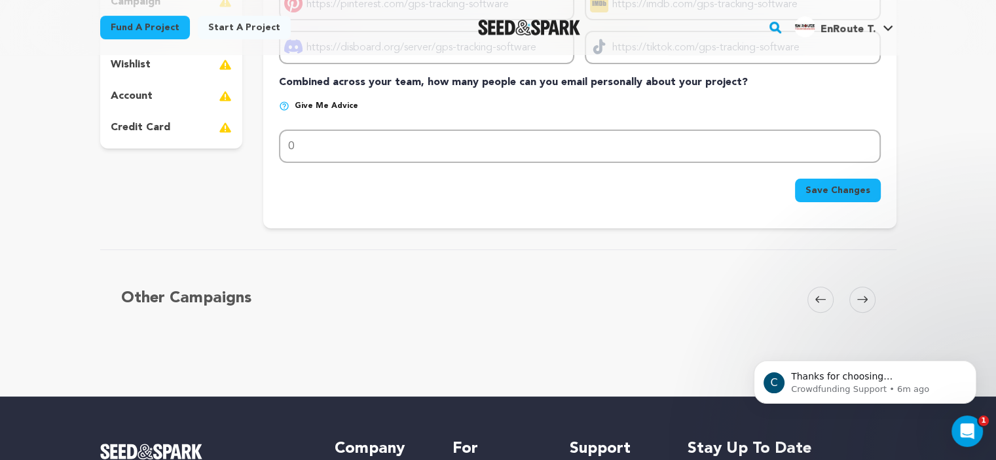
click at [843, 191] on span "Save Changes" at bounding box center [837, 190] width 65 height 13
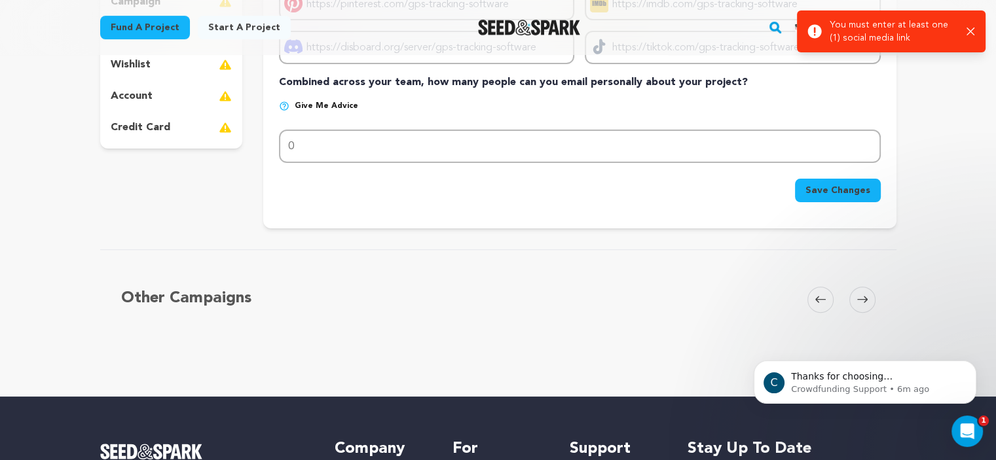
scroll to position [174, 0]
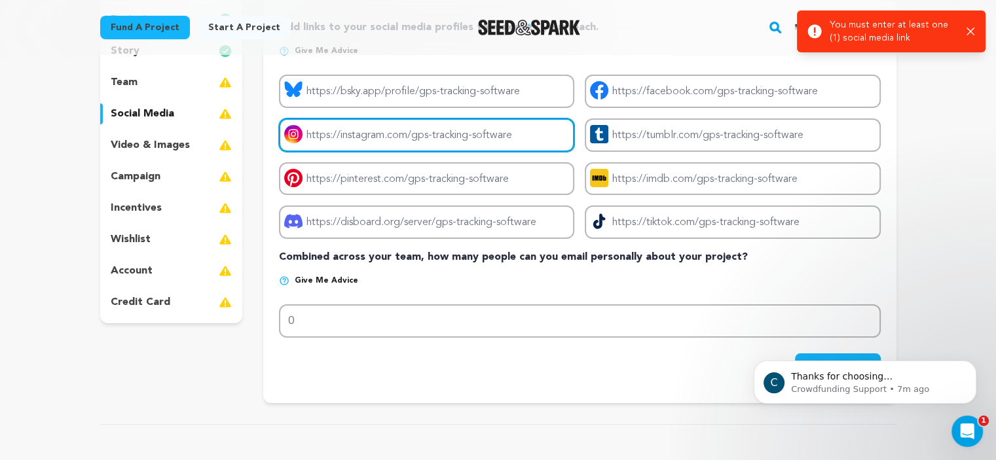
click at [331, 133] on input "Project instagram link" at bounding box center [426, 134] width 295 height 33
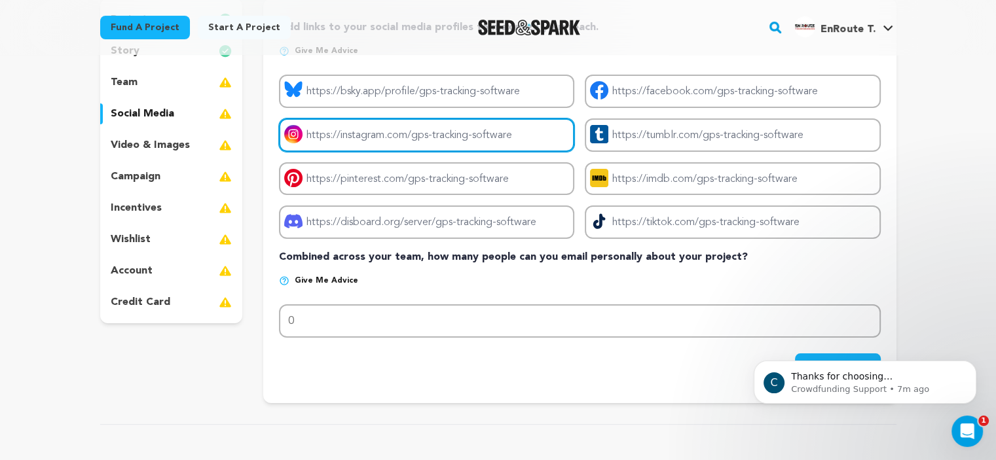
type input "https://www.instagram.com/enroutech/"
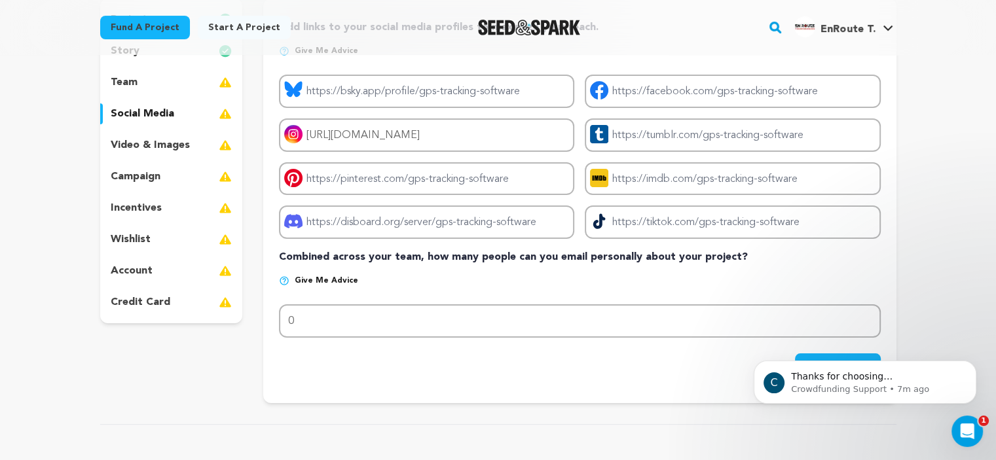
click at [846, 355] on div "C Thanks for choosing Seed&amp;Spark for your project! If you have any question…" at bounding box center [864, 322] width 241 height 164
click at [973, 365] on icon "Dismiss notification" at bounding box center [972, 364] width 7 height 7
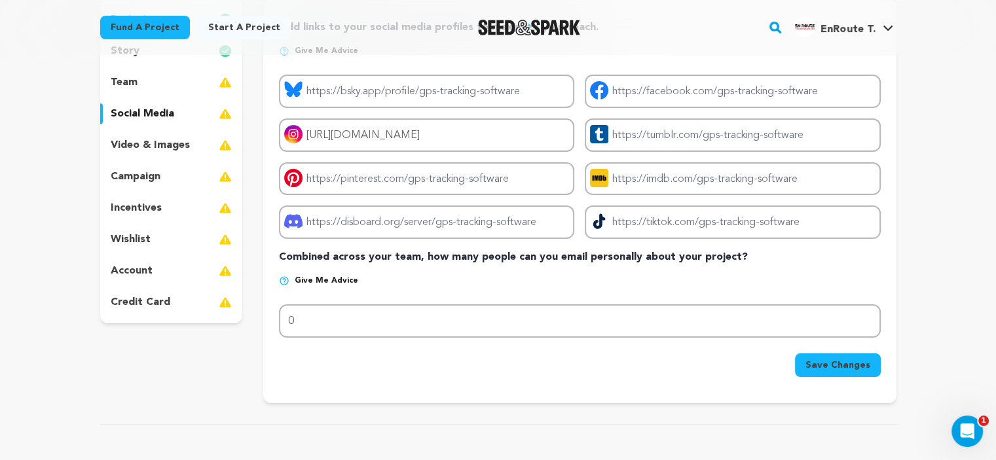
click at [853, 363] on span "Save Changes" at bounding box center [837, 365] width 65 height 13
click at [857, 359] on span "Save Changes" at bounding box center [837, 365] width 65 height 13
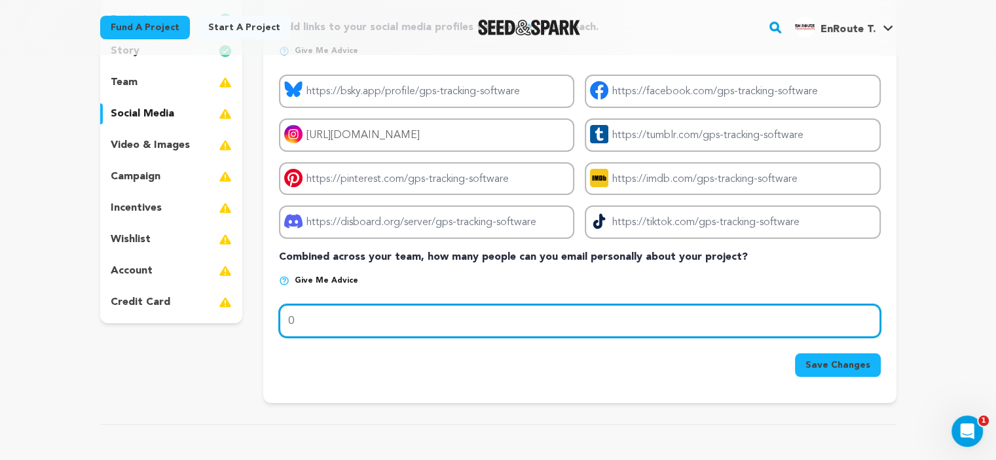
click at [454, 311] on input "0" at bounding box center [579, 320] width 601 height 33
paste input "093"
click at [655, 332] on input "093" at bounding box center [579, 320] width 601 height 33
type input "093"
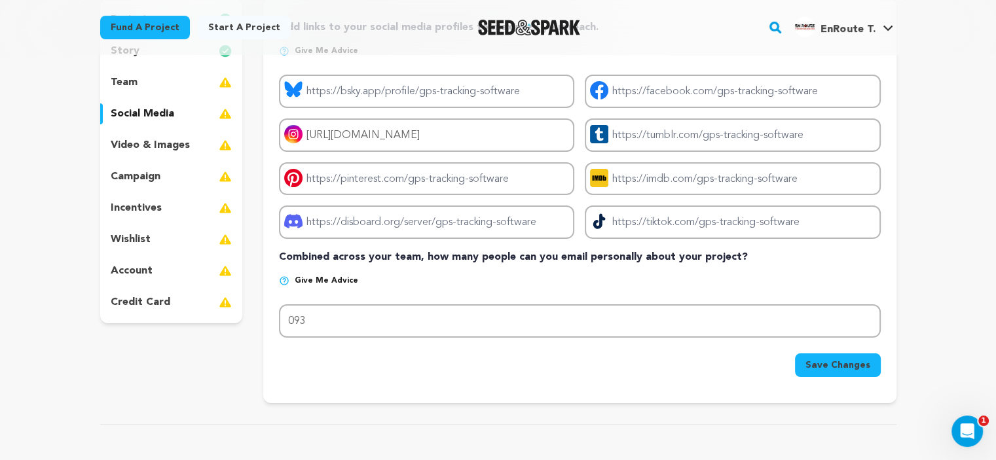
click at [619, 358] on div "Save Changes" at bounding box center [579, 365] width 601 height 24
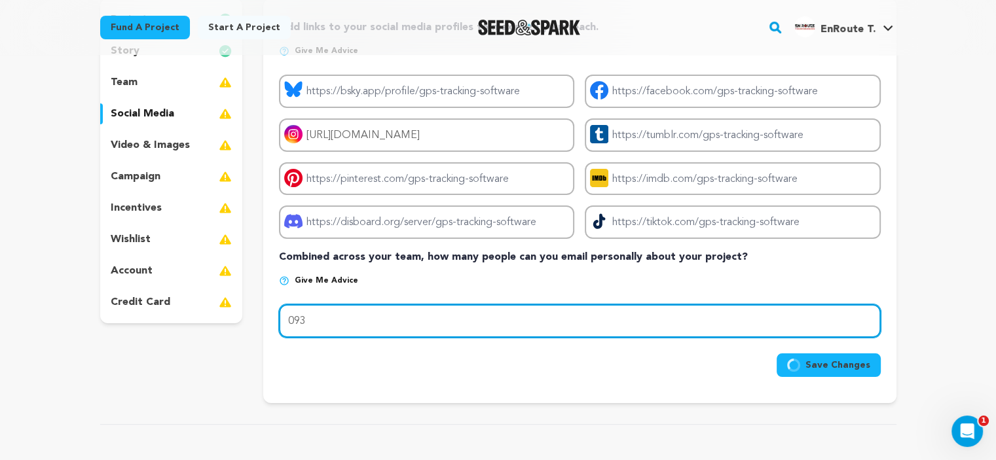
drag, startPoint x: 406, startPoint y: 319, endPoint x: 221, endPoint y: 318, distance: 185.2
click at [221, 318] on div "project story team social media video & images campaign incentives wishlist" at bounding box center [498, 201] width 796 height 404
paste input "093"
type input "093"
click at [288, 316] on input "093" at bounding box center [579, 320] width 601 height 33
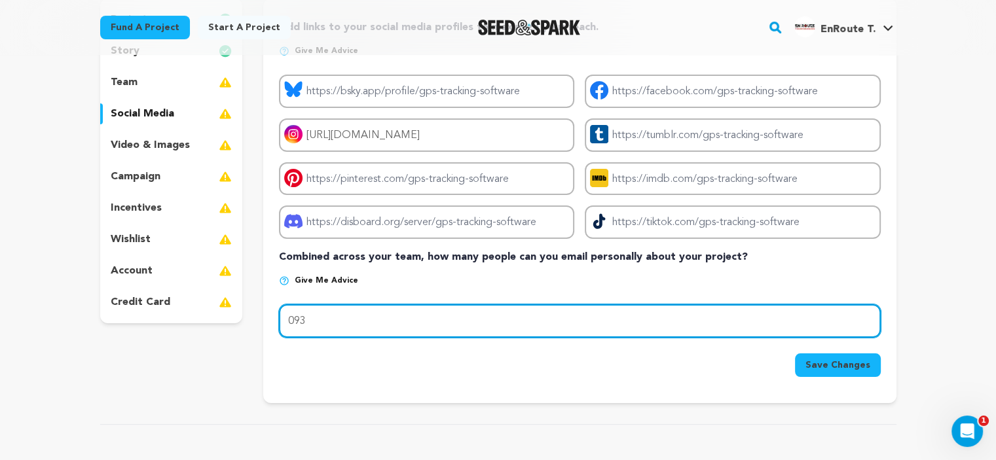
drag, startPoint x: 358, startPoint y: 314, endPoint x: 261, endPoint y: 314, distance: 96.9
click at [261, 314] on div "project story team social media video & images campaign incentives wishlist" at bounding box center [498, 201] width 796 height 404
type input "10"
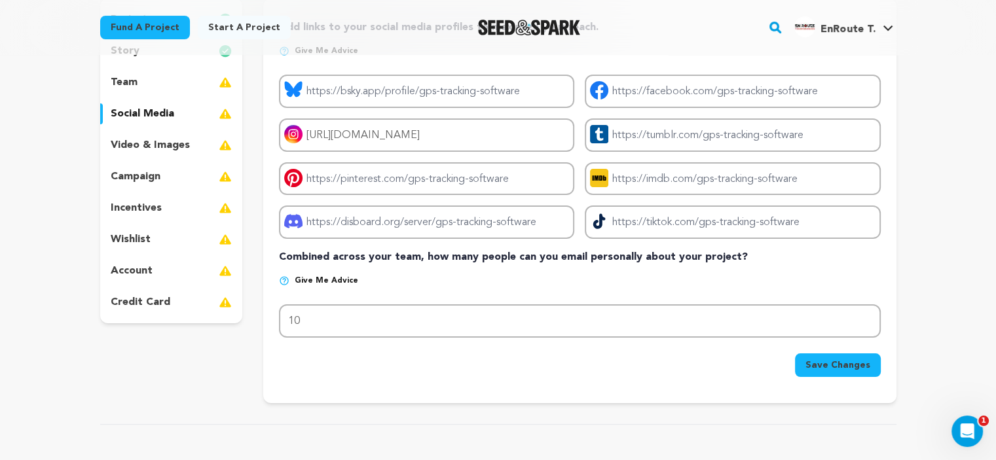
click at [837, 368] on button "Save Changes" at bounding box center [838, 365] width 86 height 24
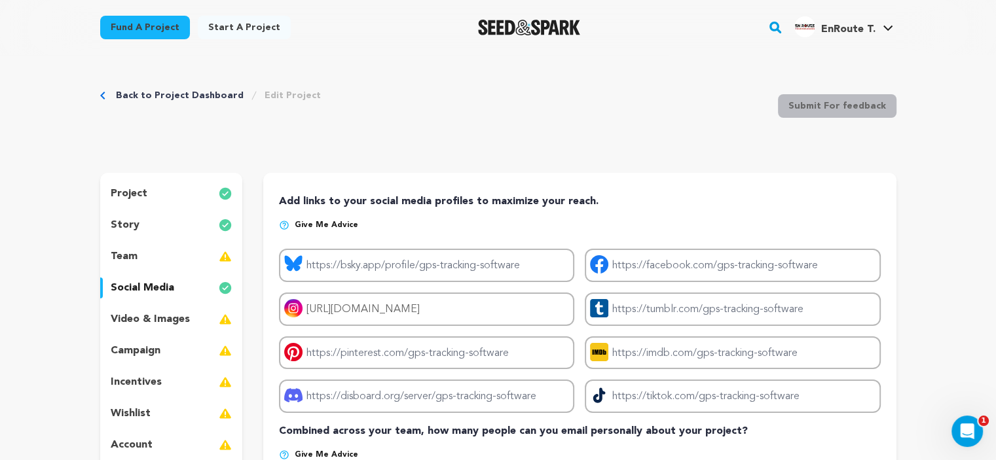
click at [183, 255] on div "team" at bounding box center [171, 256] width 143 height 21
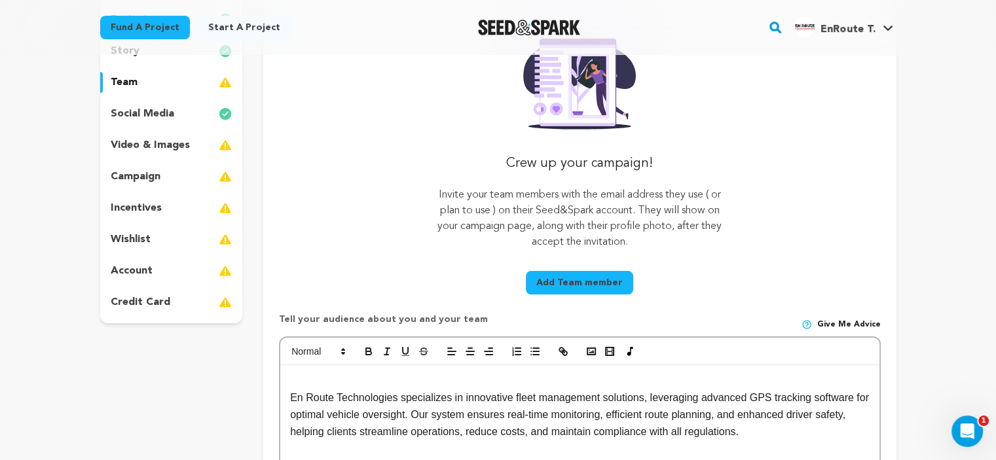
scroll to position [349, 0]
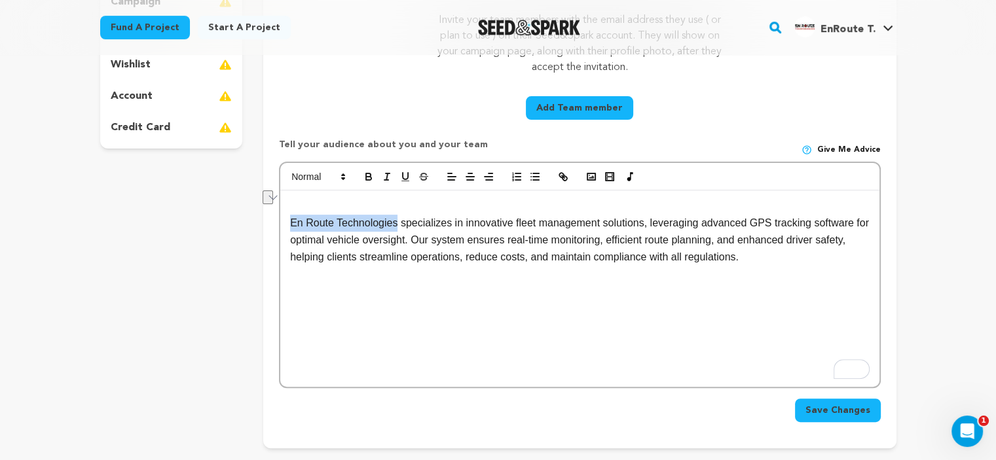
drag, startPoint x: 392, startPoint y: 224, endPoint x: 267, endPoint y: 223, distance: 125.0
click at [267, 223] on div "Crew up your campaign! Invite your team members with the email address they use…" at bounding box center [579, 136] width 632 height 624
click at [560, 174] on icon "button" at bounding box center [563, 177] width 12 height 12
click at [844, 420] on button "Save Changes" at bounding box center [838, 411] width 86 height 24
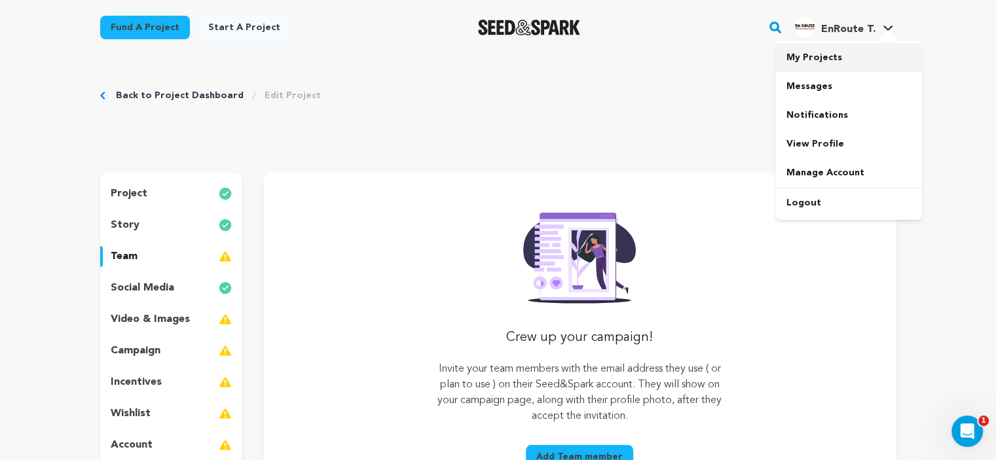
click at [790, 52] on link "My Projects" at bounding box center [848, 57] width 147 height 29
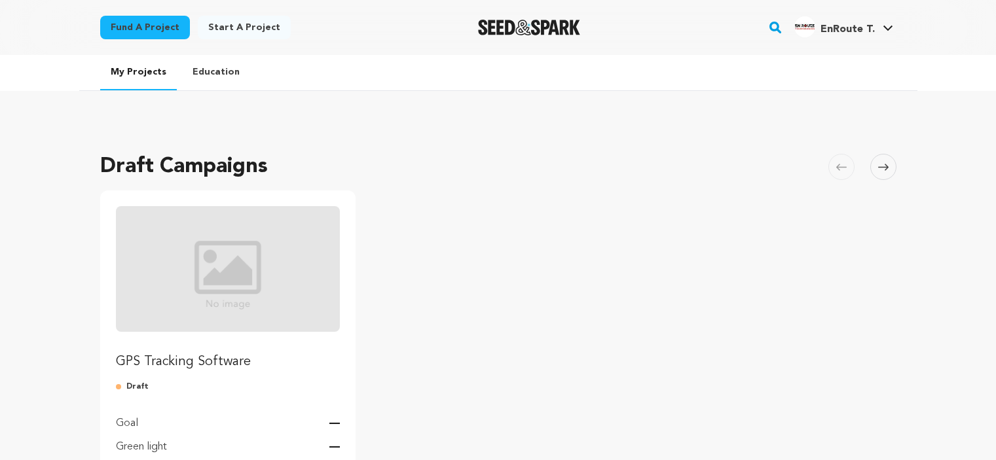
scroll to position [174, 0]
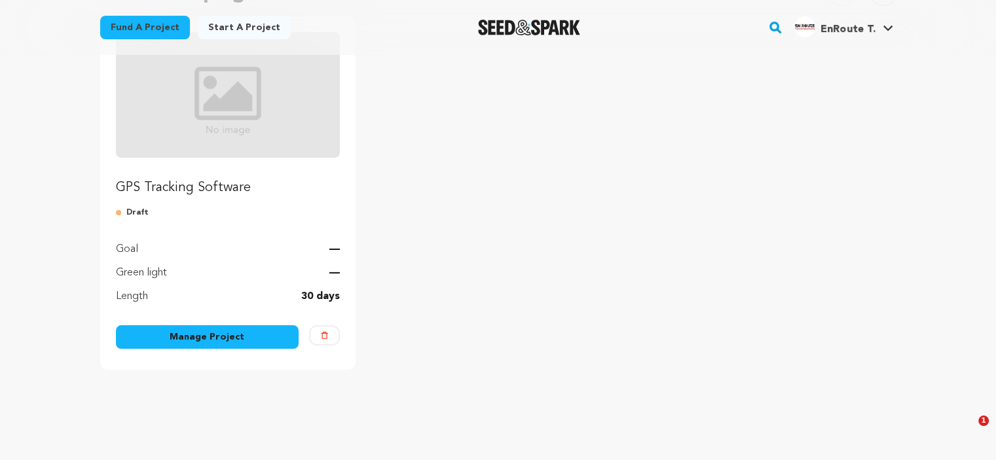
click at [220, 335] on link "Manage Project" at bounding box center [207, 337] width 183 height 24
click at [242, 118] on img "Fund GPS Tracking Software" at bounding box center [228, 95] width 224 height 126
click at [241, 118] on img "Fund GPS Tracking Software" at bounding box center [228, 95] width 224 height 126
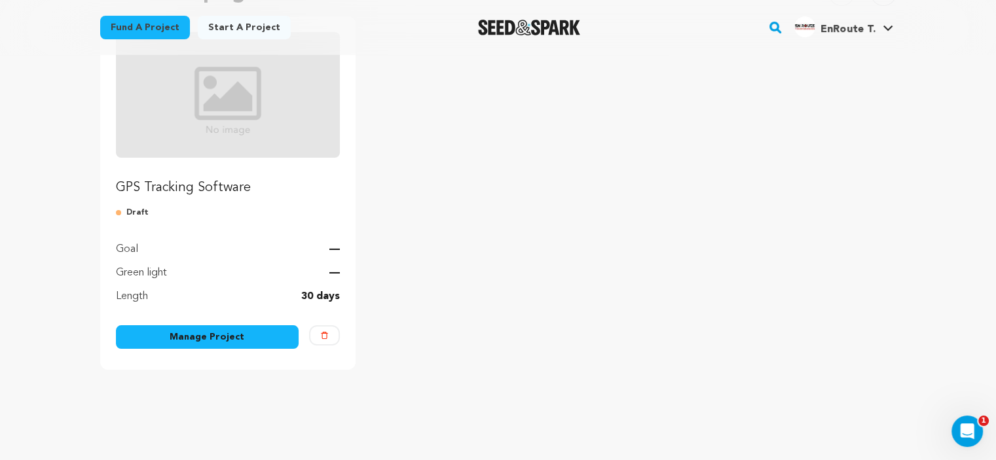
click at [241, 118] on img "Fund GPS Tracking Software" at bounding box center [228, 95] width 224 height 126
click at [226, 334] on link "Manage Project" at bounding box center [207, 337] width 183 height 24
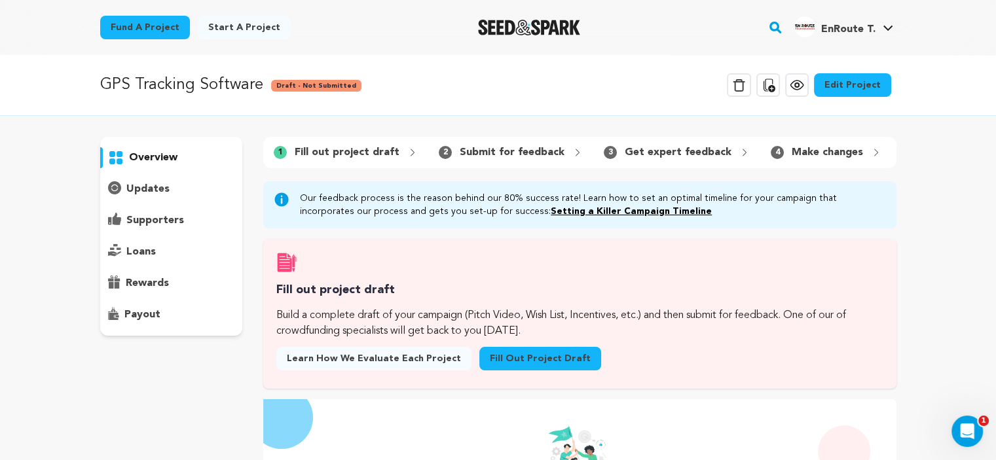
click at [168, 153] on p "overview" at bounding box center [153, 158] width 48 height 16
click at [798, 84] on icon at bounding box center [797, 85] width 16 height 16
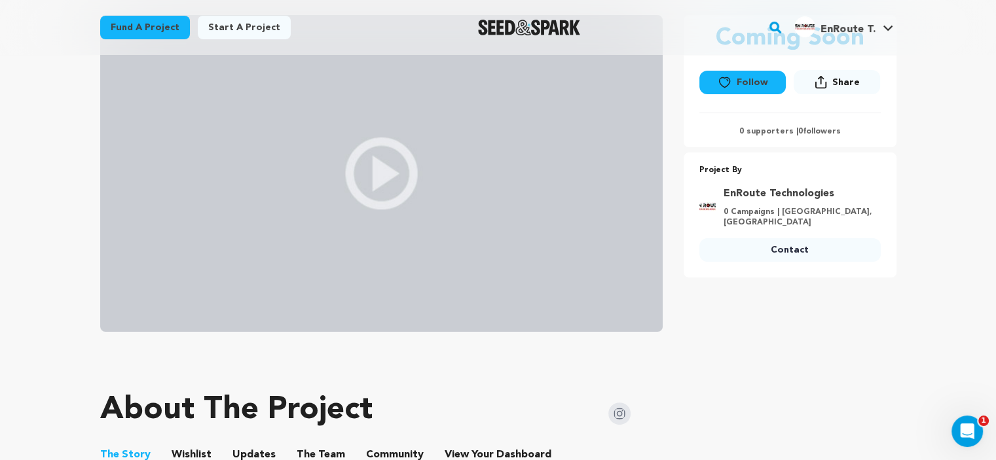
scroll to position [174, 0]
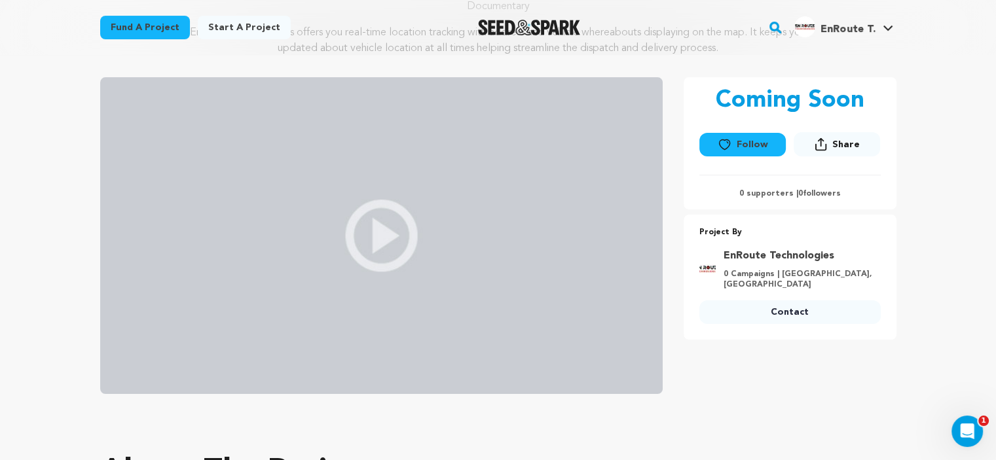
click at [840, 146] on span "Share" at bounding box center [845, 144] width 27 height 13
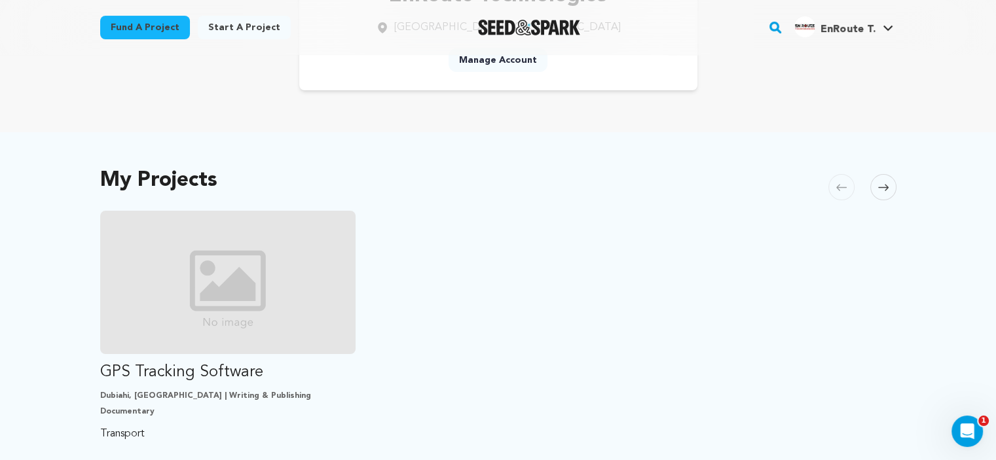
scroll to position [349, 0]
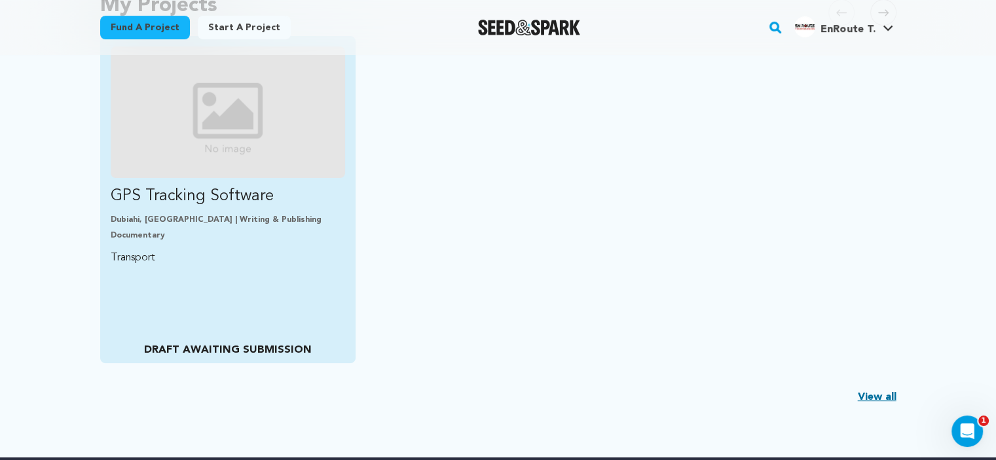
click at [247, 108] on img "Fund GPS Tracking Software" at bounding box center [228, 112] width 235 height 132
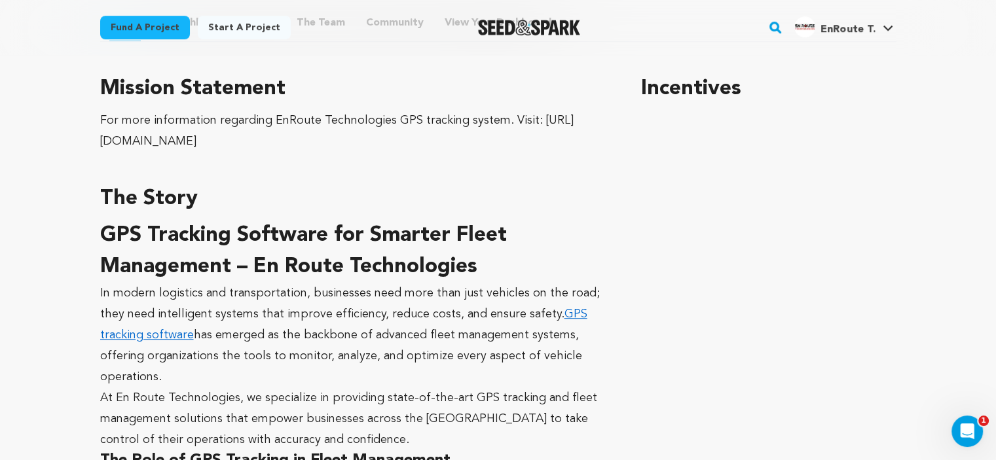
scroll to position [524, 0]
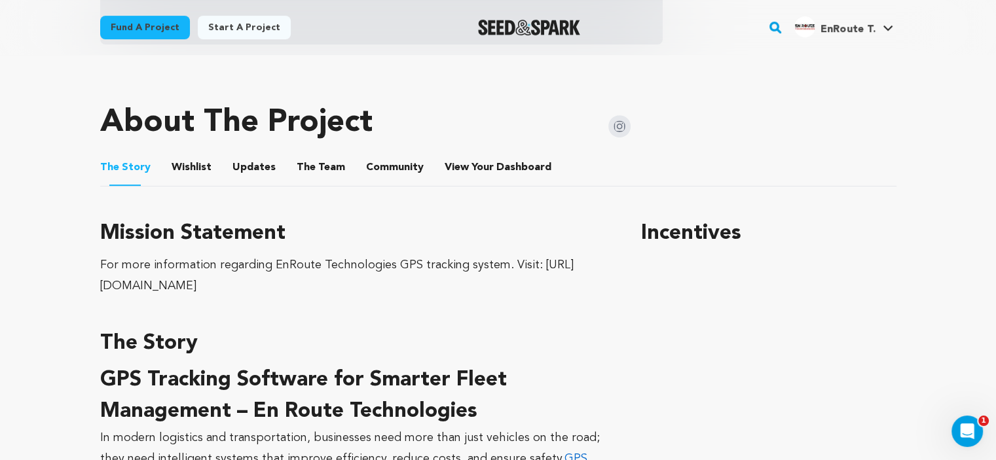
click at [621, 130] on img at bounding box center [619, 126] width 22 height 22
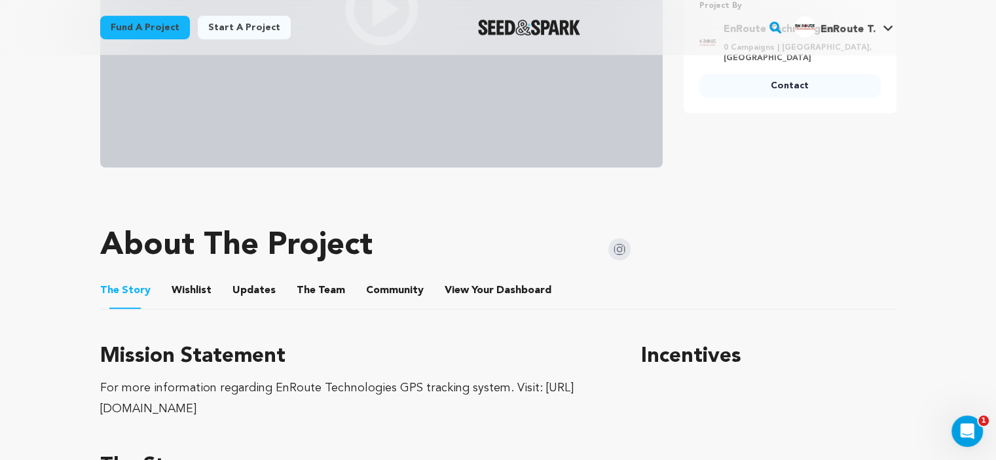
scroll to position [0, 0]
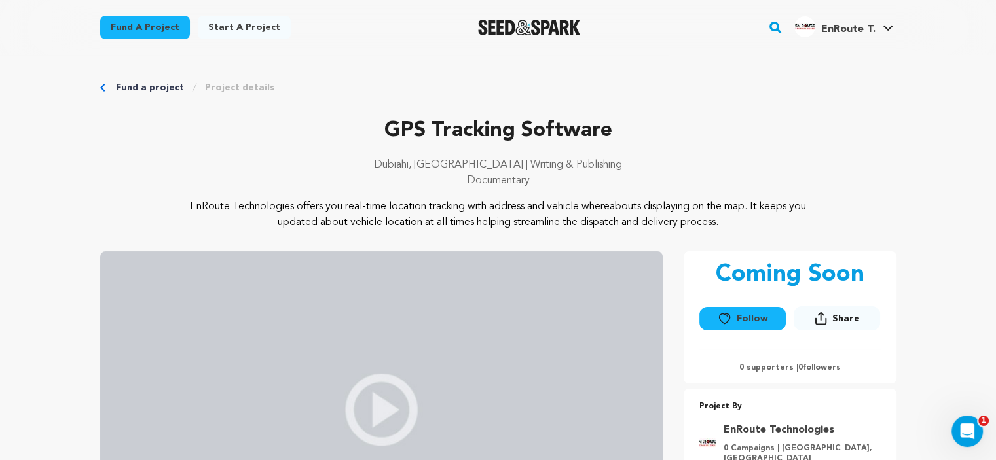
click at [833, 315] on span "Share" at bounding box center [845, 318] width 27 height 13
